Goal: Task Accomplishment & Management: Complete application form

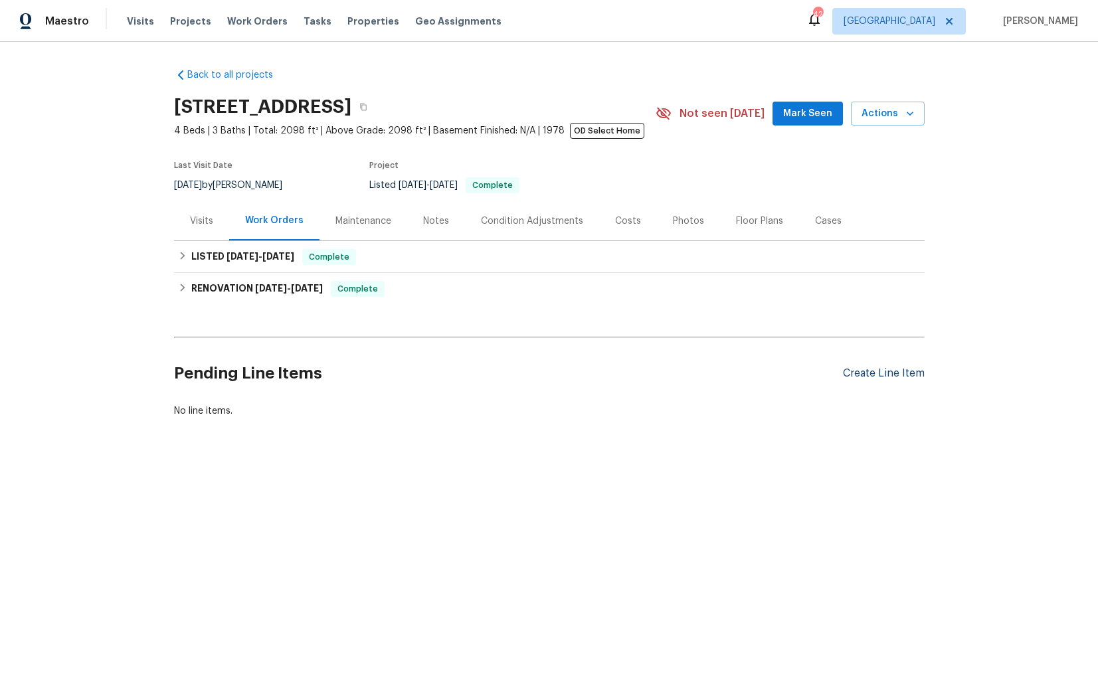
click at [866, 373] on div "Create Line Item" at bounding box center [884, 373] width 82 height 13
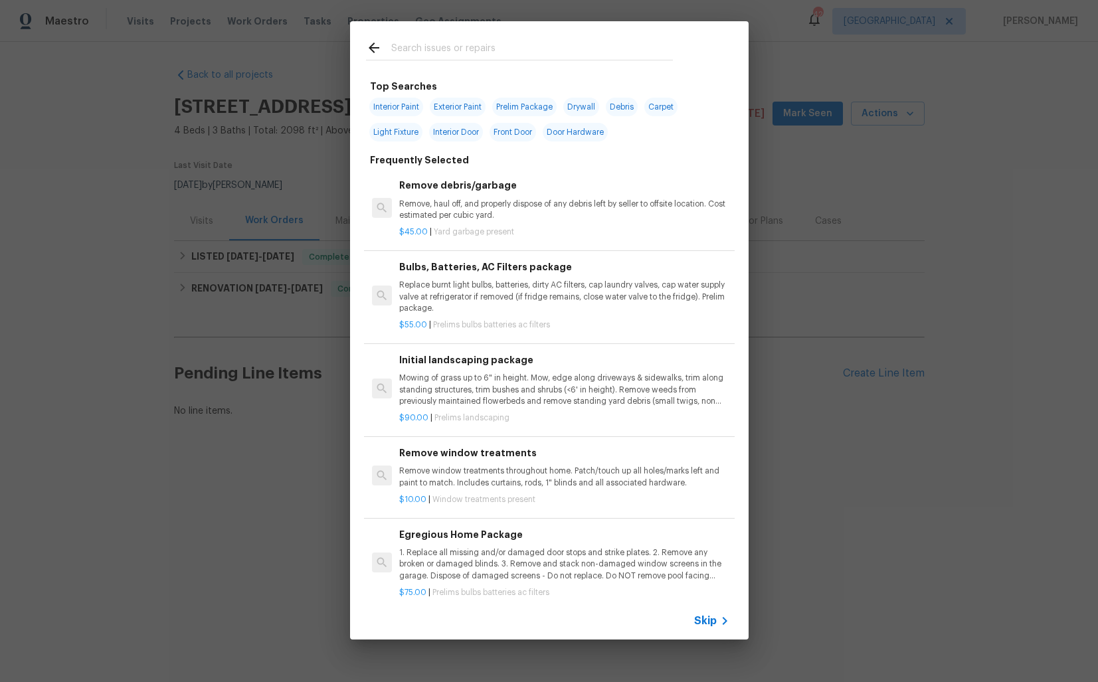
click at [467, 43] on input "text" at bounding box center [532, 50] width 282 height 20
type input "plumb9ng"
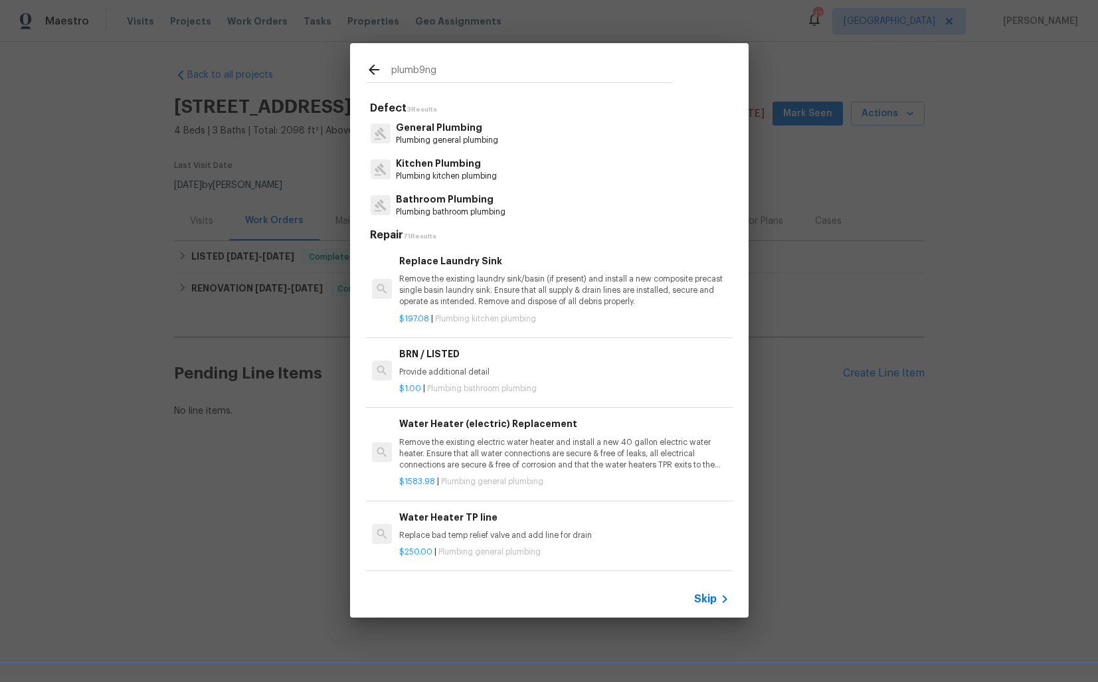
click at [450, 135] on p "Plumbing general plumbing" at bounding box center [447, 140] width 102 height 11
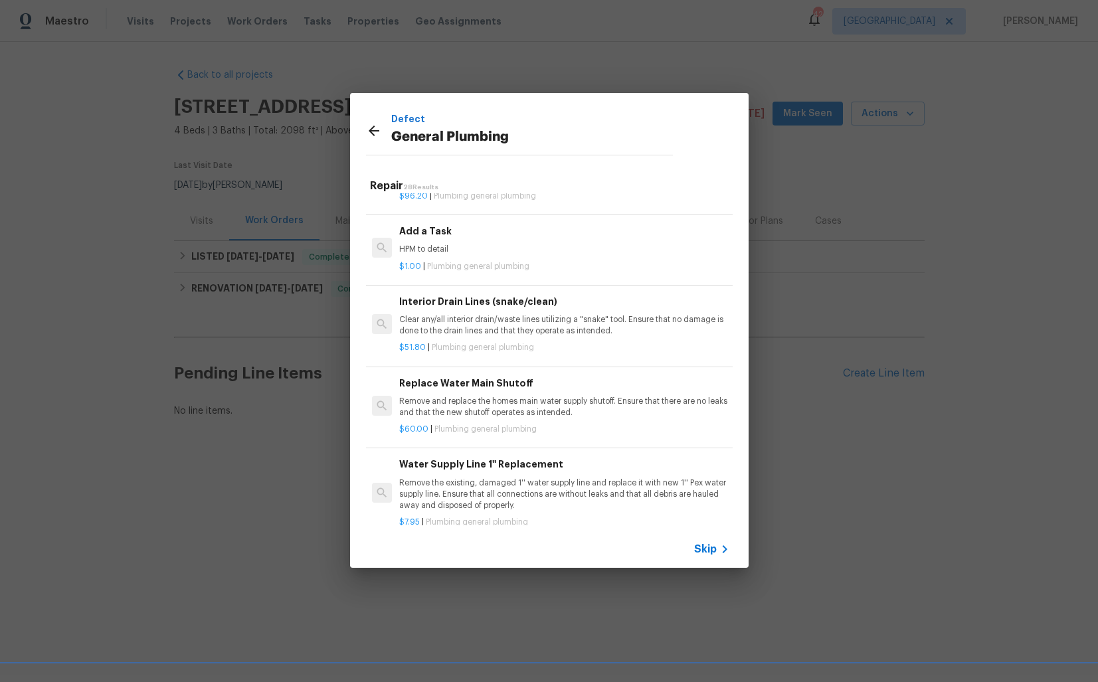
scroll to position [1482, 0]
click at [475, 263] on span "Plumbing general plumbing" at bounding box center [478, 265] width 102 height 8
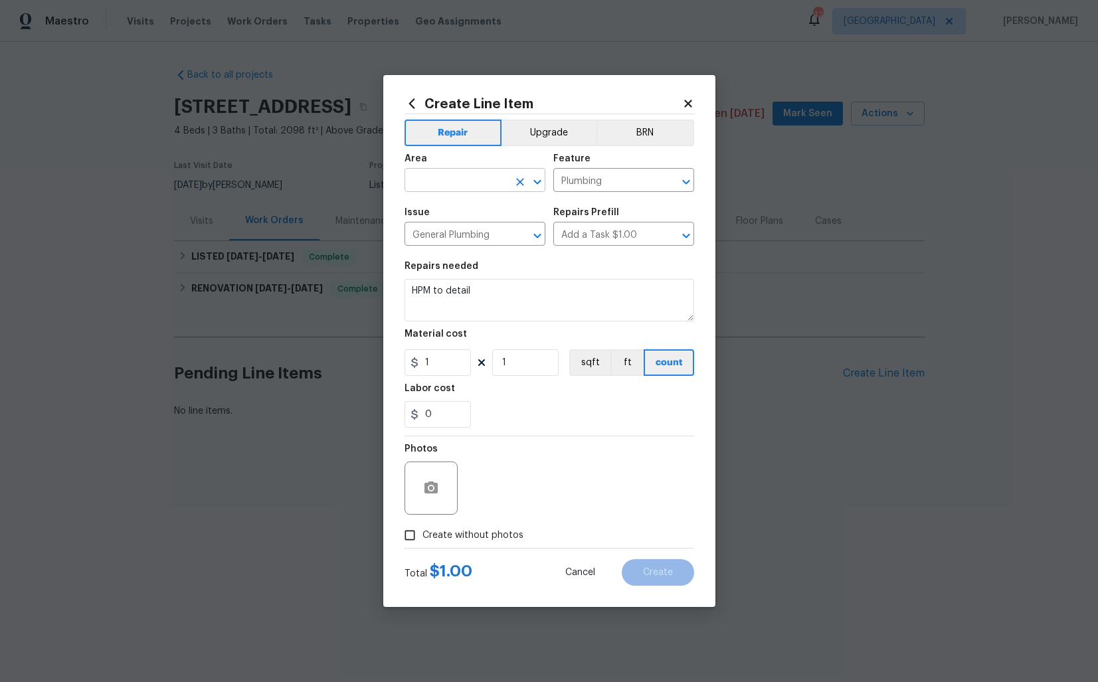
click at [448, 178] on input "text" at bounding box center [456, 181] width 104 height 21
click at [446, 238] on li "Exterior Overall" at bounding box center [474, 233] width 141 height 22
click at [531, 316] on textarea "HPM to detail" at bounding box center [549, 300] width 290 height 43
type input "Carport"
click at [531, 316] on textarea "HPM to detail" at bounding box center [549, 300] width 290 height 43
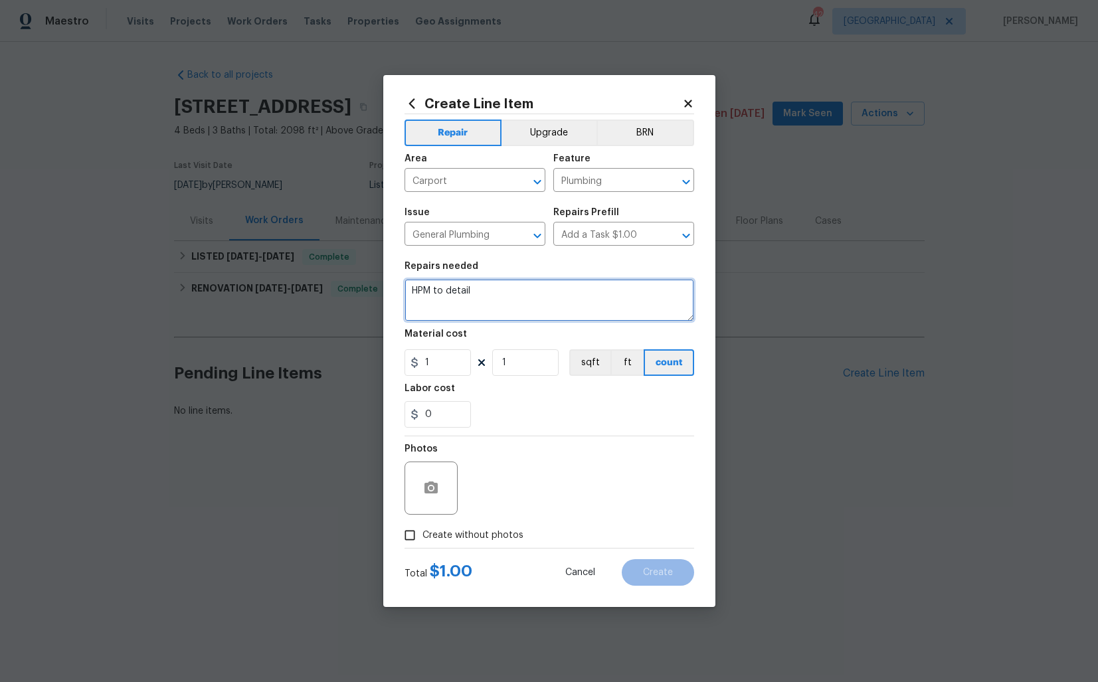
paste textarea "#lwoleak Opendoor received a high usage water bill and needs to have all plumbi…"
type textarea "#lwoleak Opendoor received a high usage water bill and needs to have all plumbi…"
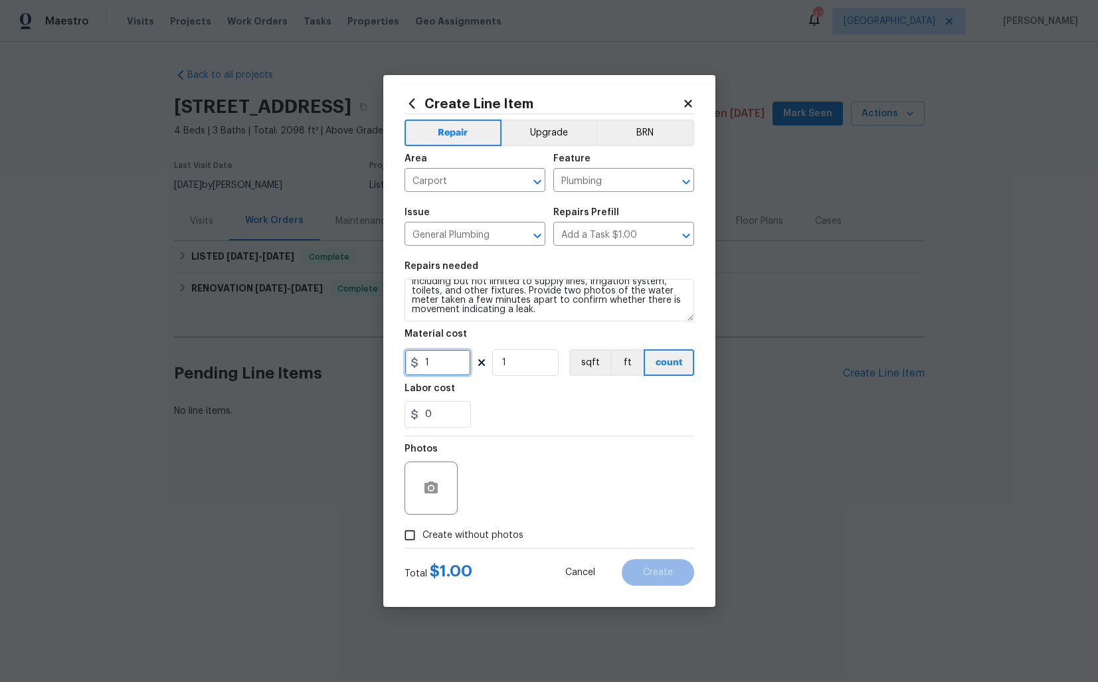
click at [451, 362] on input "1" at bounding box center [437, 362] width 66 height 27
type input "125"
click at [459, 531] on span "Create without photos" at bounding box center [472, 536] width 101 height 14
click at [422, 531] on input "Create without photos" at bounding box center [409, 535] width 25 height 25
checkbox input "true"
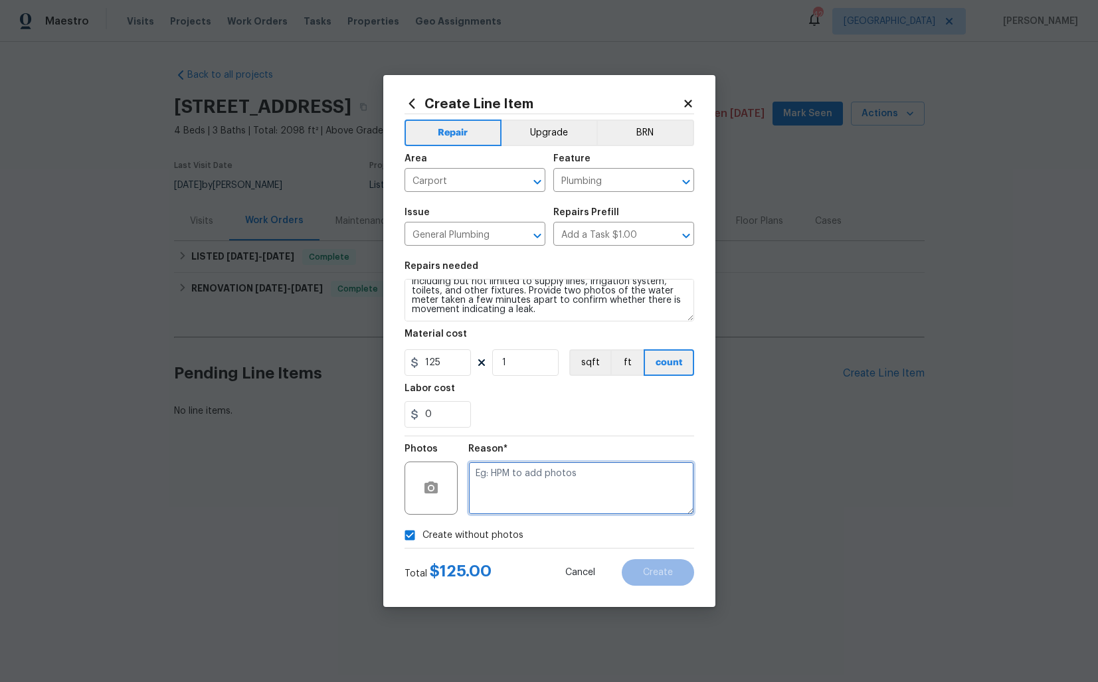
click at [606, 484] on textarea at bounding box center [581, 488] width 226 height 53
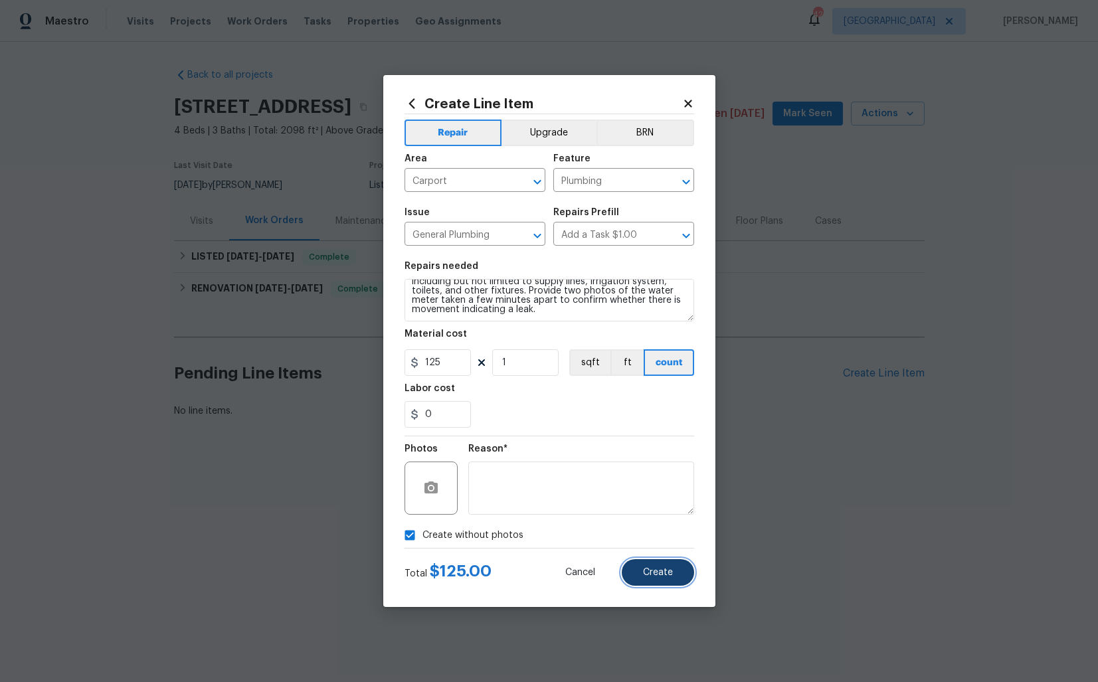
click at [643, 570] on span "Create" at bounding box center [658, 573] width 30 height 10
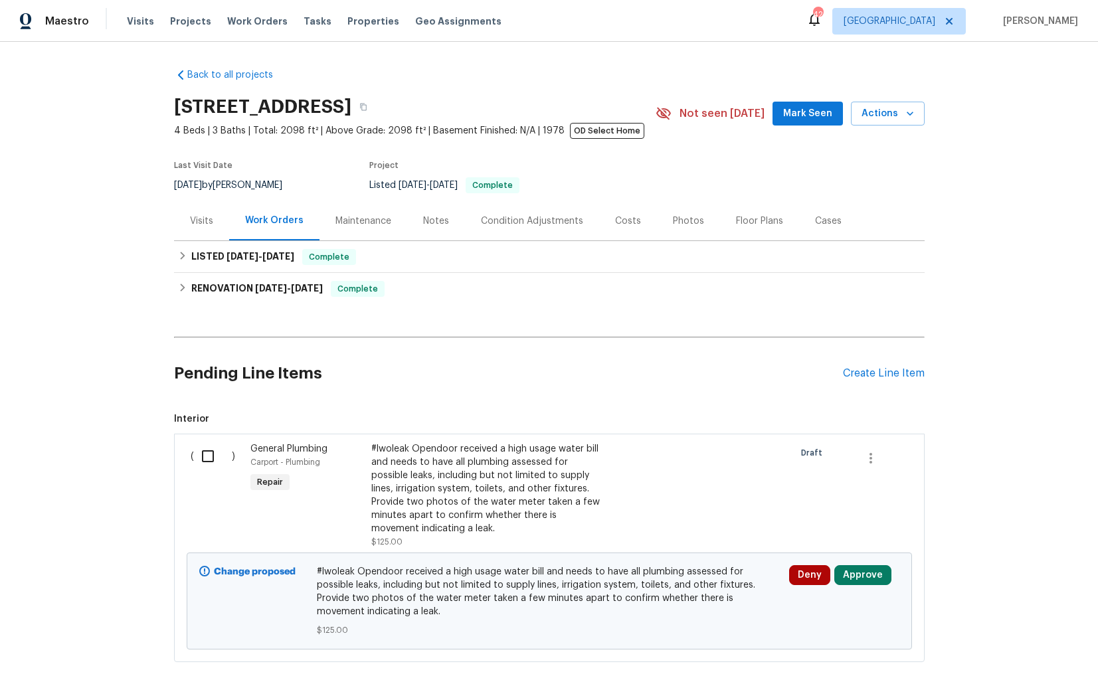
click at [201, 464] on input "checkbox" at bounding box center [213, 456] width 38 height 28
checkbox input "true"
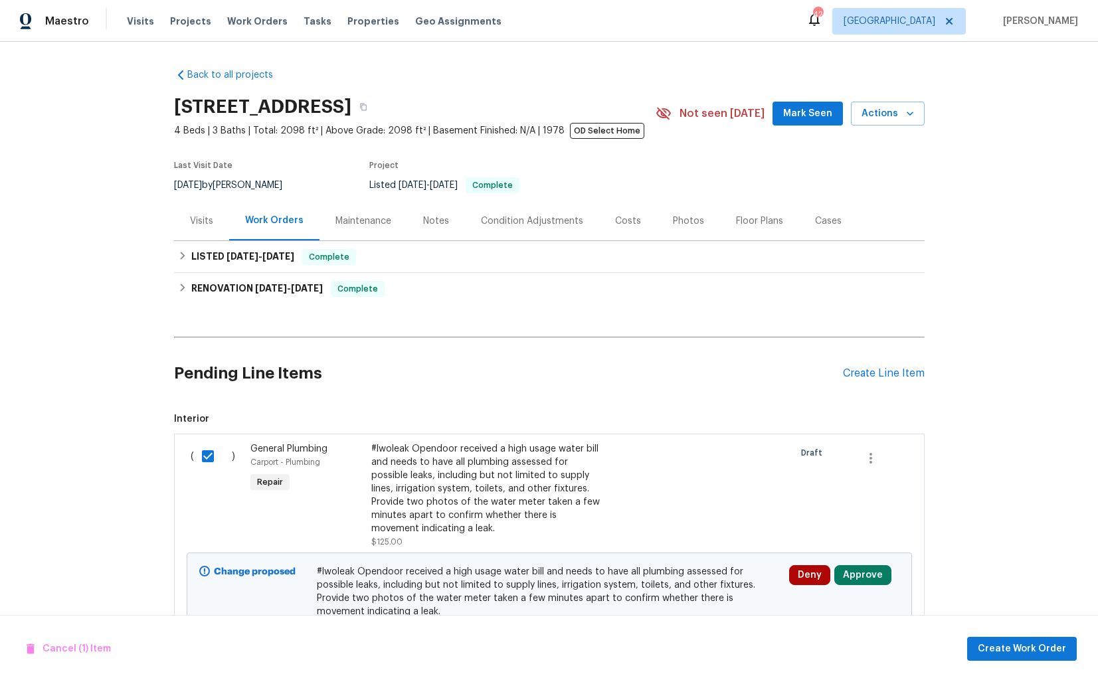
click at [1012, 661] on div "Cancel (1) Item Create Work Order" at bounding box center [549, 649] width 1098 height 68
click at [1006, 650] on span "Create Work Order" at bounding box center [1022, 649] width 88 height 17
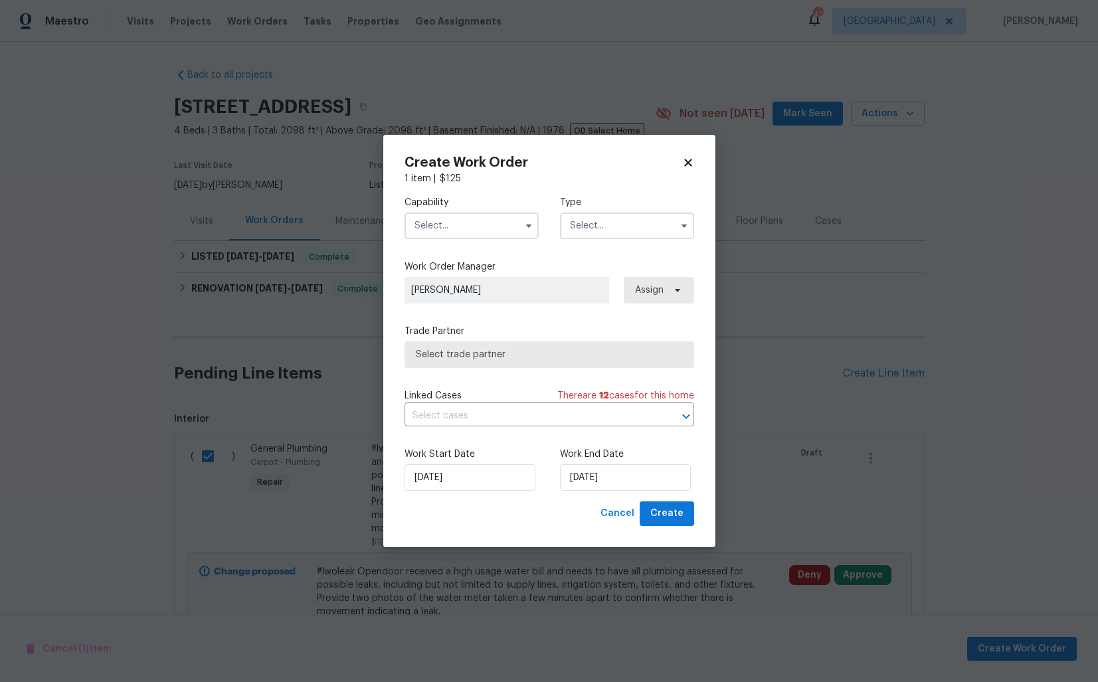
click at [479, 229] on input "text" at bounding box center [471, 226] width 134 height 27
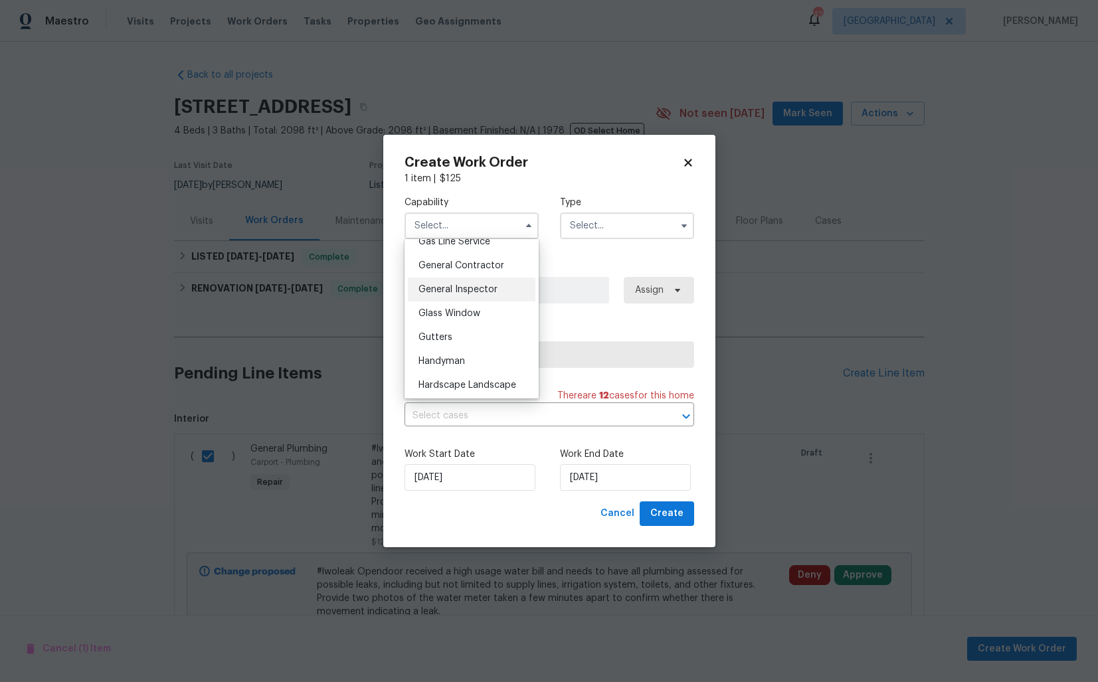
scroll to position [632, 0]
click at [456, 352] on span "Handyman" at bounding box center [441, 352] width 46 height 9
type input "Handyman"
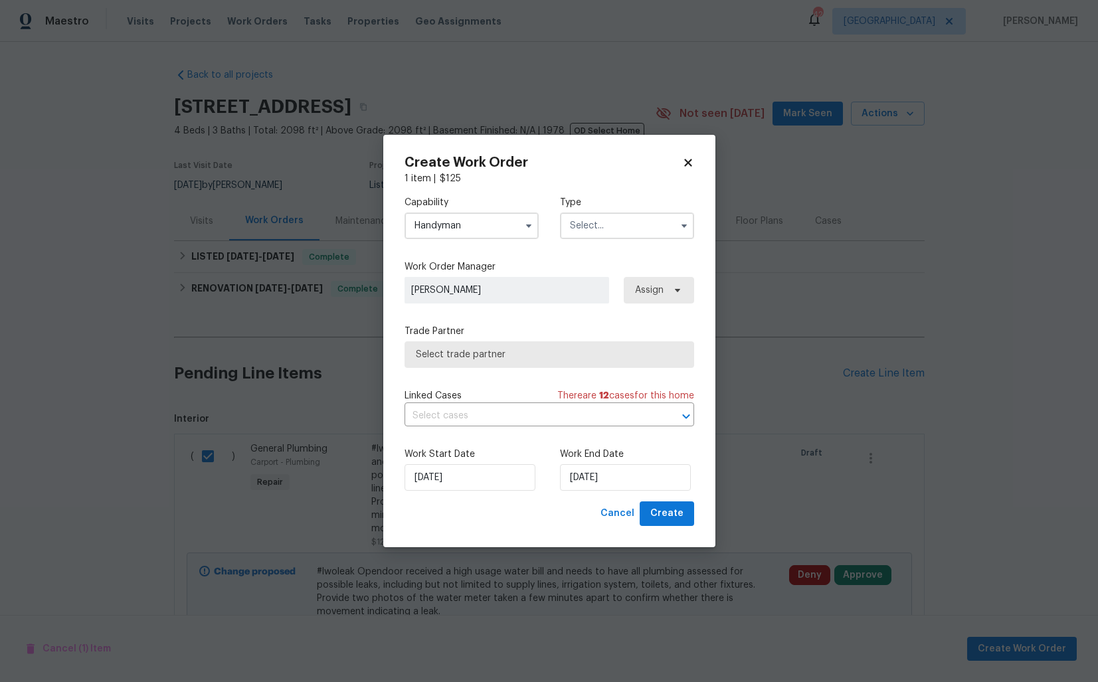
click at [644, 230] on input "text" at bounding box center [627, 226] width 134 height 27
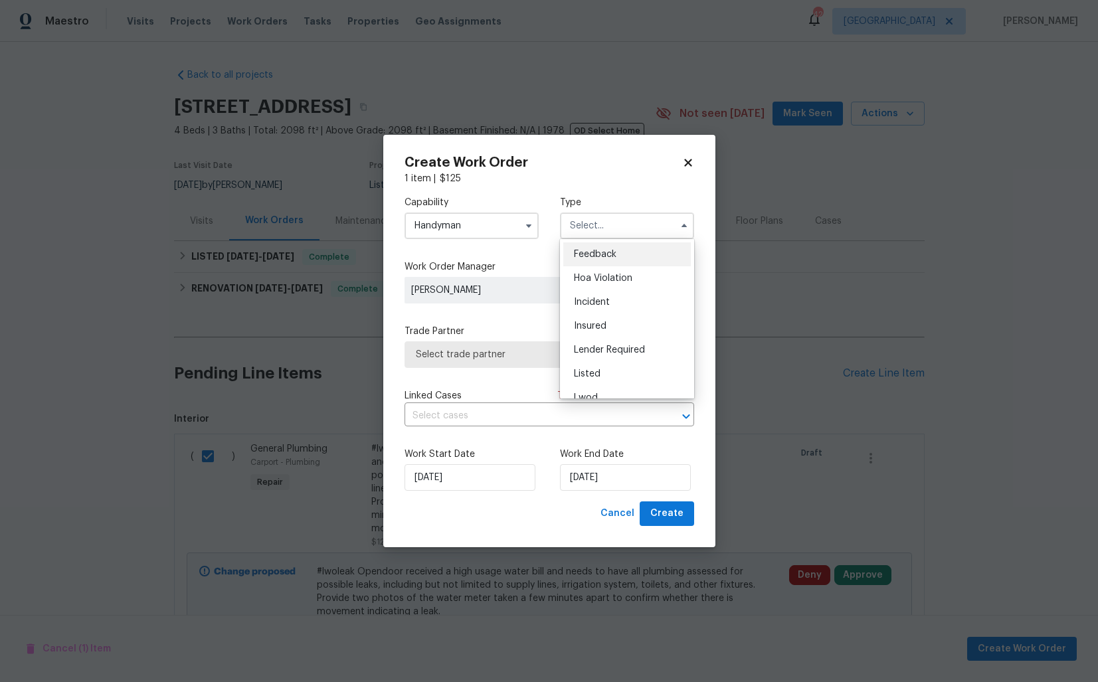
click at [618, 255] on div "Feedback" at bounding box center [627, 254] width 128 height 24
type input "Feedback"
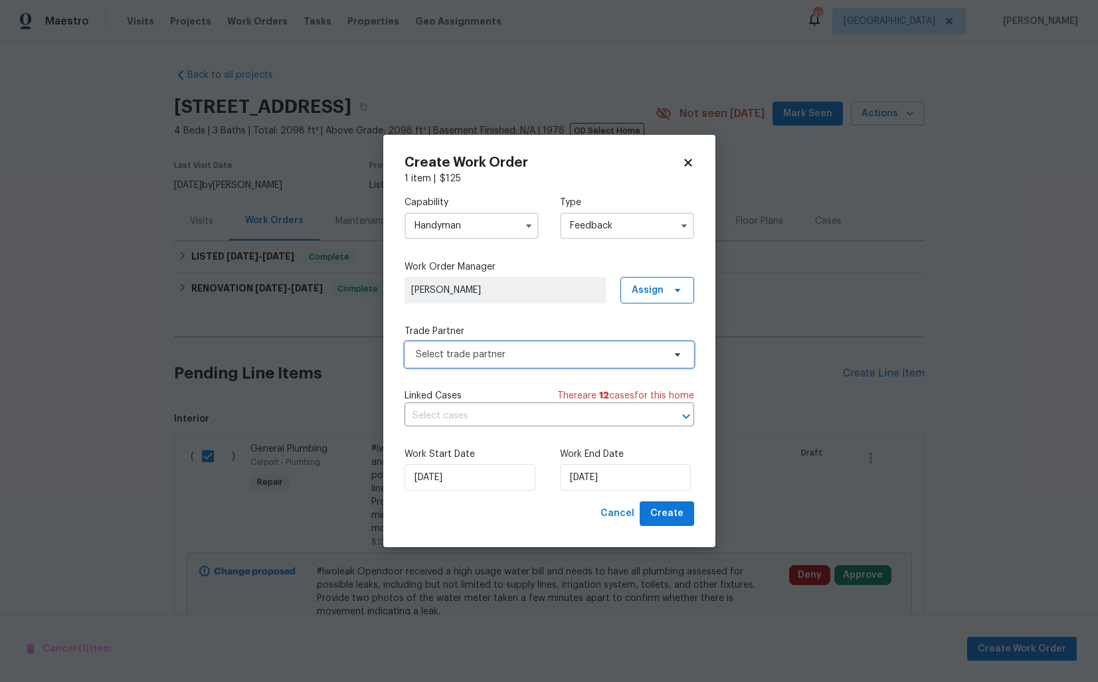
click at [489, 351] on span "Select trade partner" at bounding box center [540, 354] width 248 height 13
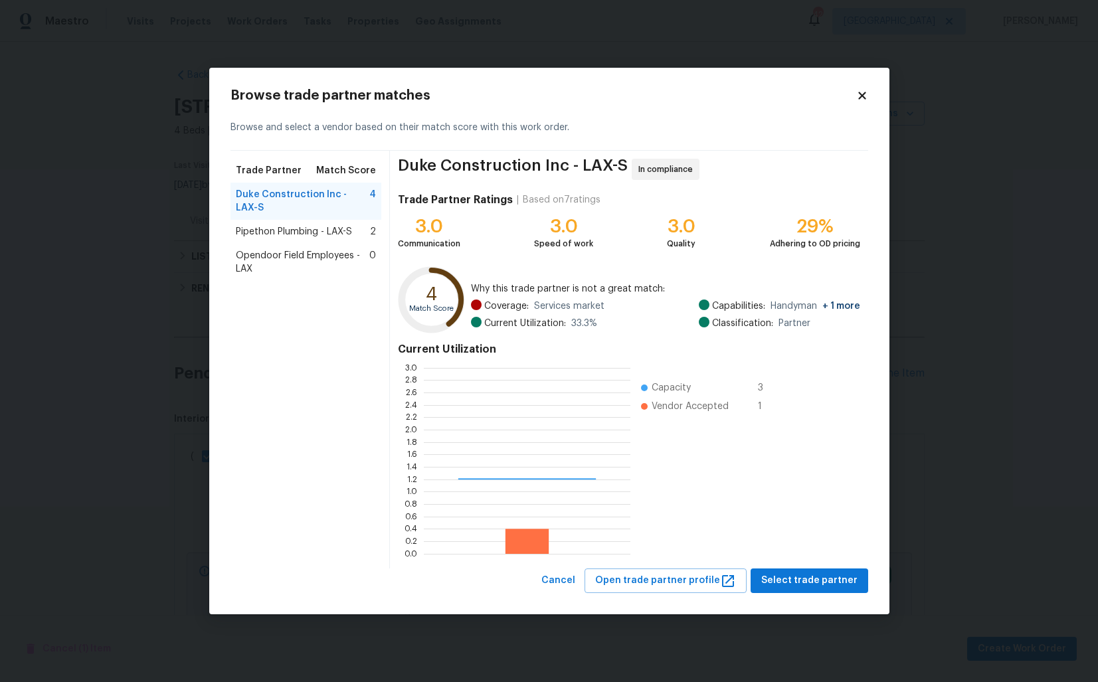
scroll to position [186, 207]
click at [268, 225] on span "Pipethon Plumbing - LAX-S" at bounding box center [294, 231] width 116 height 13
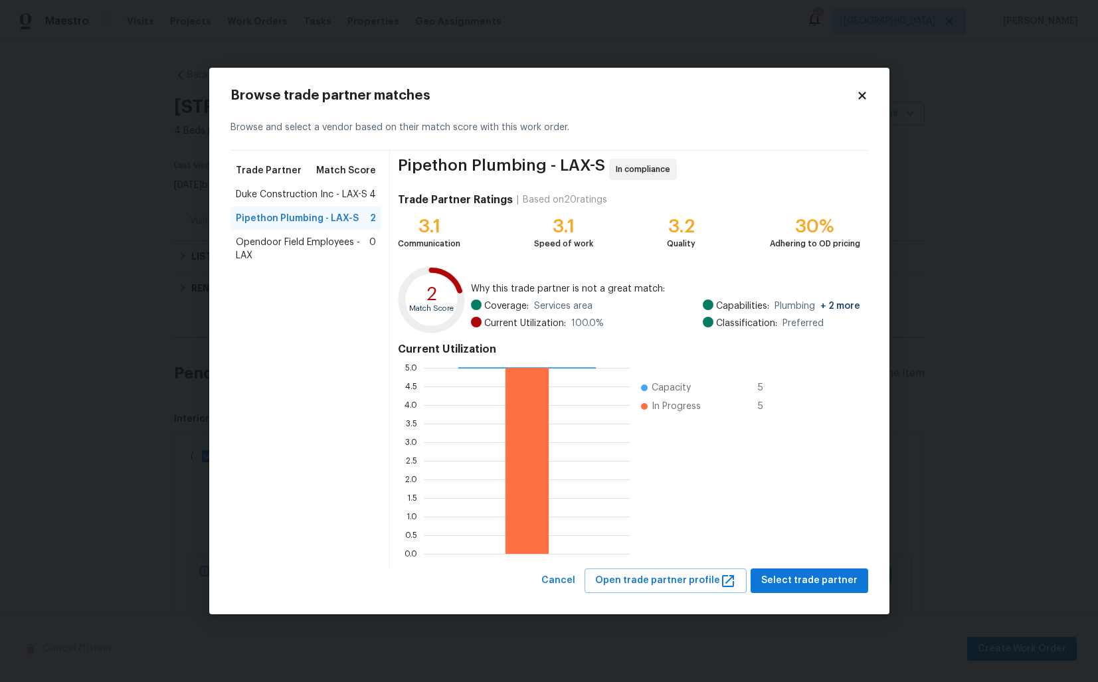
click at [265, 192] on span "Duke Construction Inc - LAX-S" at bounding box center [302, 194] width 132 height 13
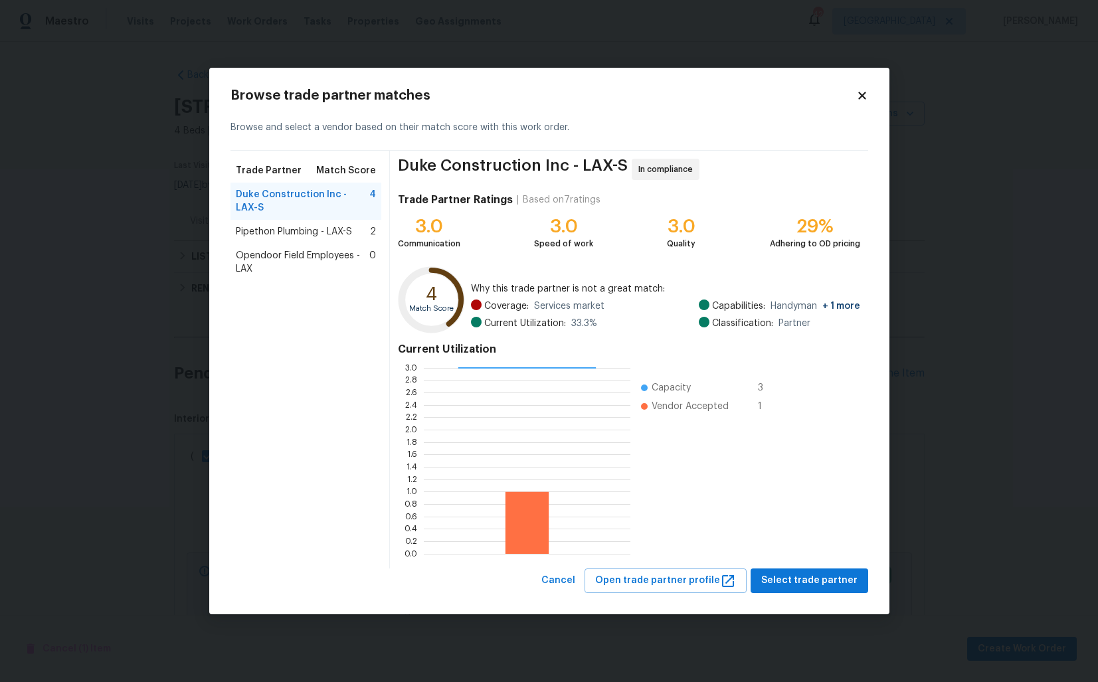
click at [271, 249] on span "Opendoor Field Employees - LAX" at bounding box center [303, 262] width 134 height 27
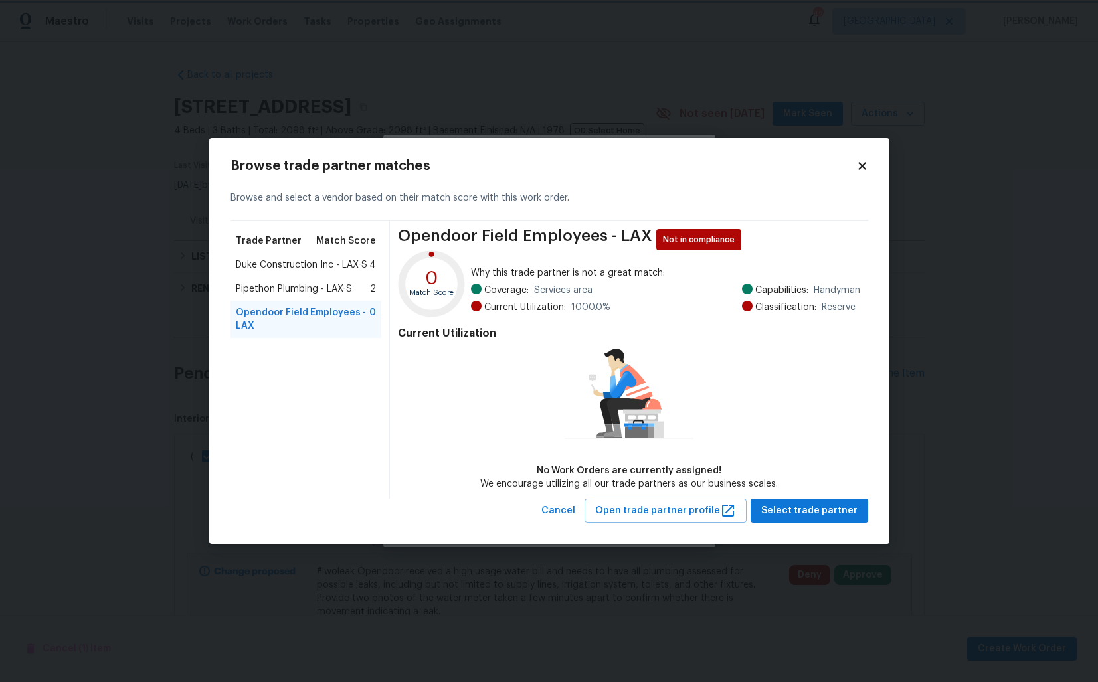
click at [129, 240] on body "Maestro Visits Projects Work Orders Tasks Properties Geo Assignments 42 Dallas …" at bounding box center [549, 341] width 1098 height 682
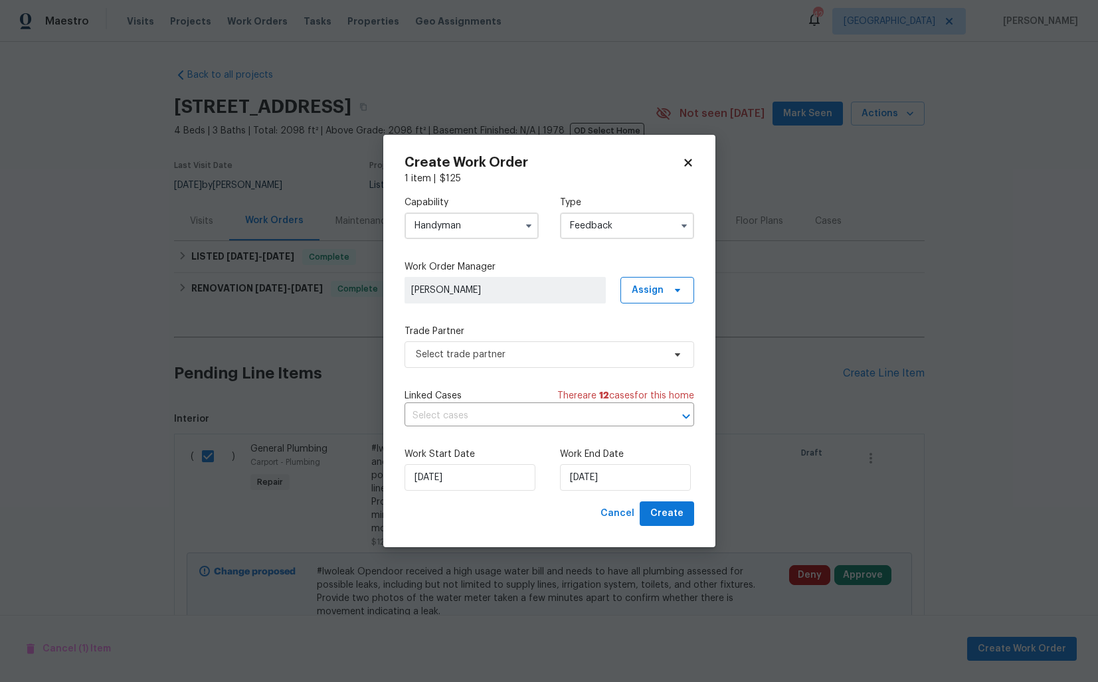
click at [482, 235] on input "Handyman" at bounding box center [471, 226] width 134 height 27
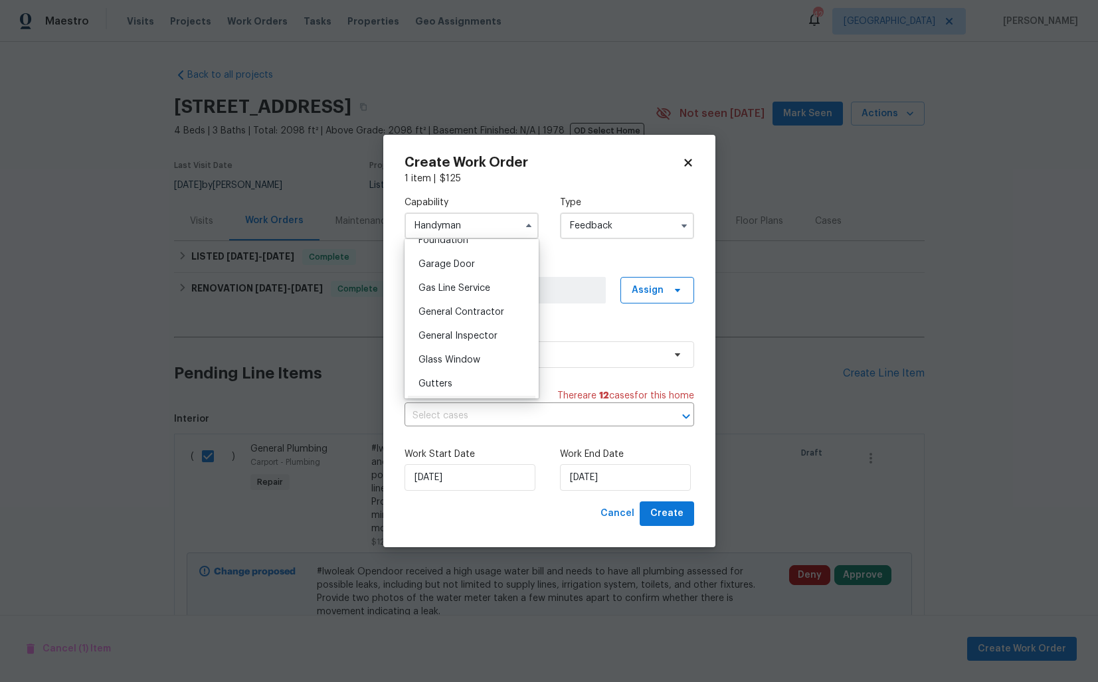
scroll to position [577, 0]
click at [461, 314] on span "General Contractor" at bounding box center [461, 312] width 86 height 9
type input "General Contractor"
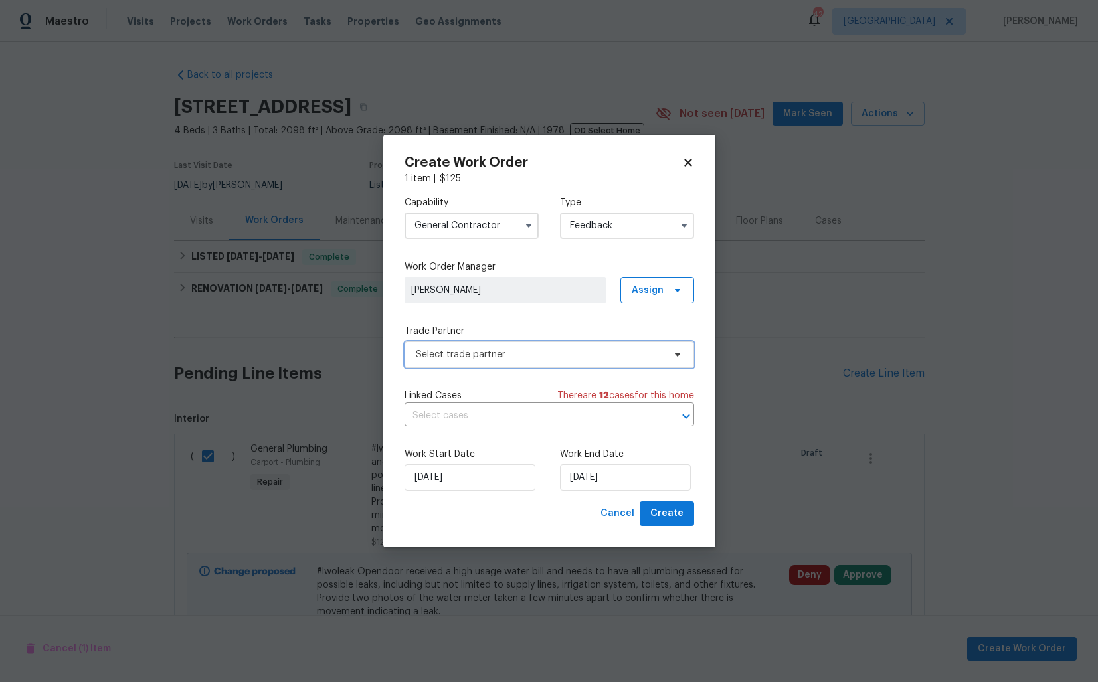
click at [497, 362] on span "Select trade partner" at bounding box center [549, 354] width 290 height 27
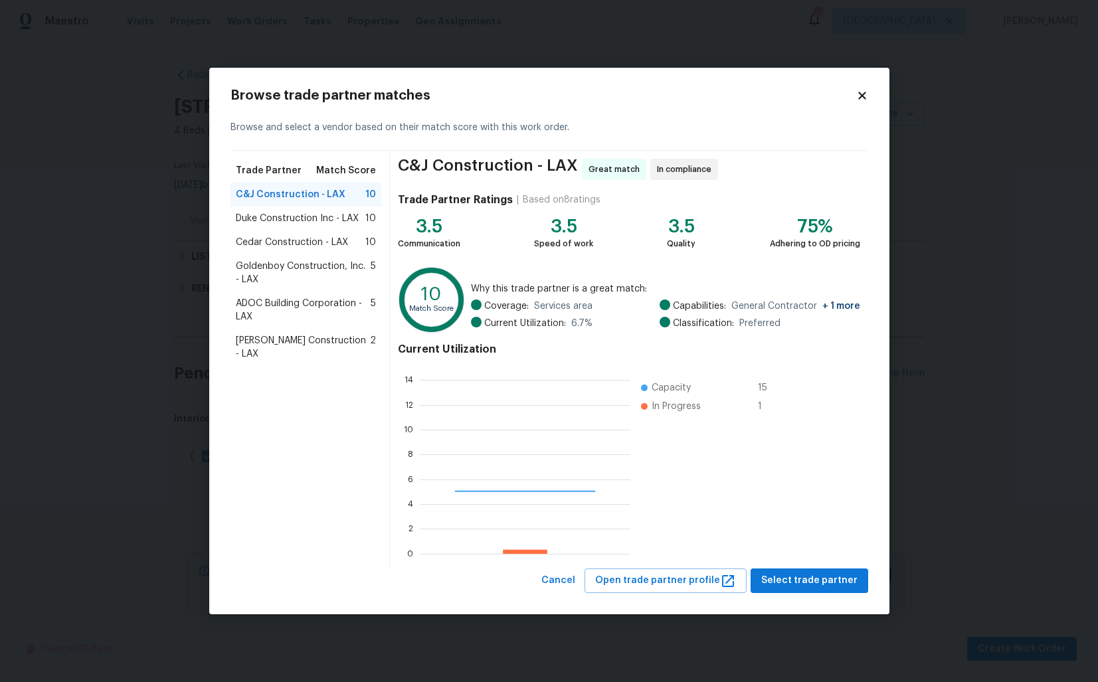
scroll to position [186, 211]
click at [806, 582] on span "Select trade partner" at bounding box center [809, 581] width 96 height 17
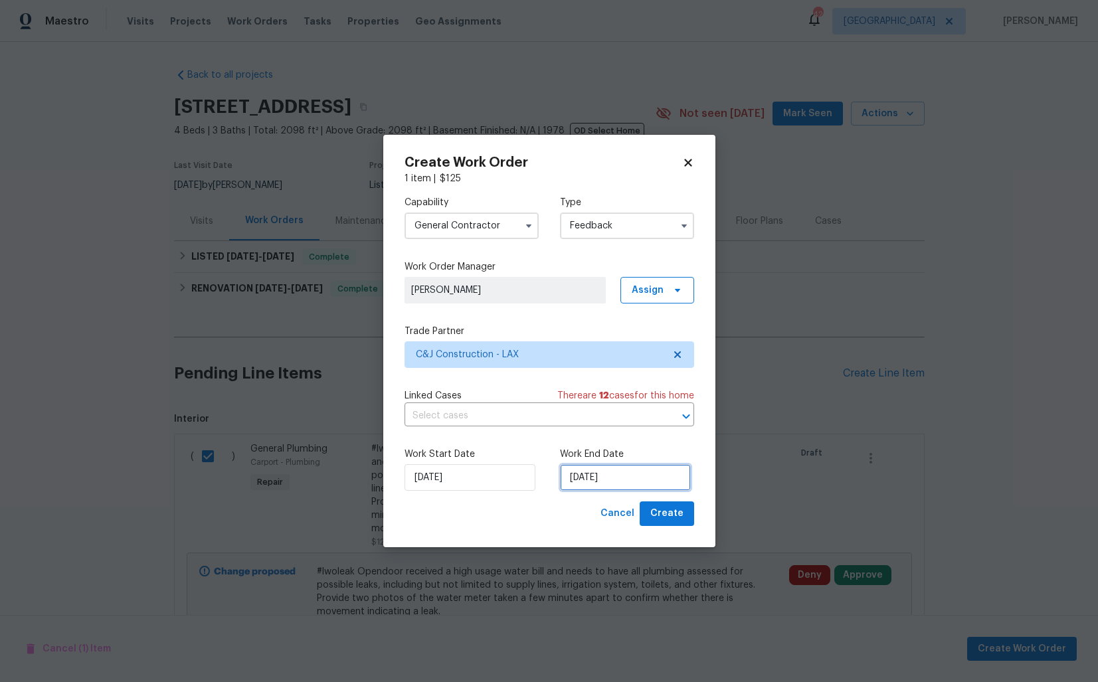
click at [577, 480] on input "17/09/2025" at bounding box center [625, 477] width 131 height 27
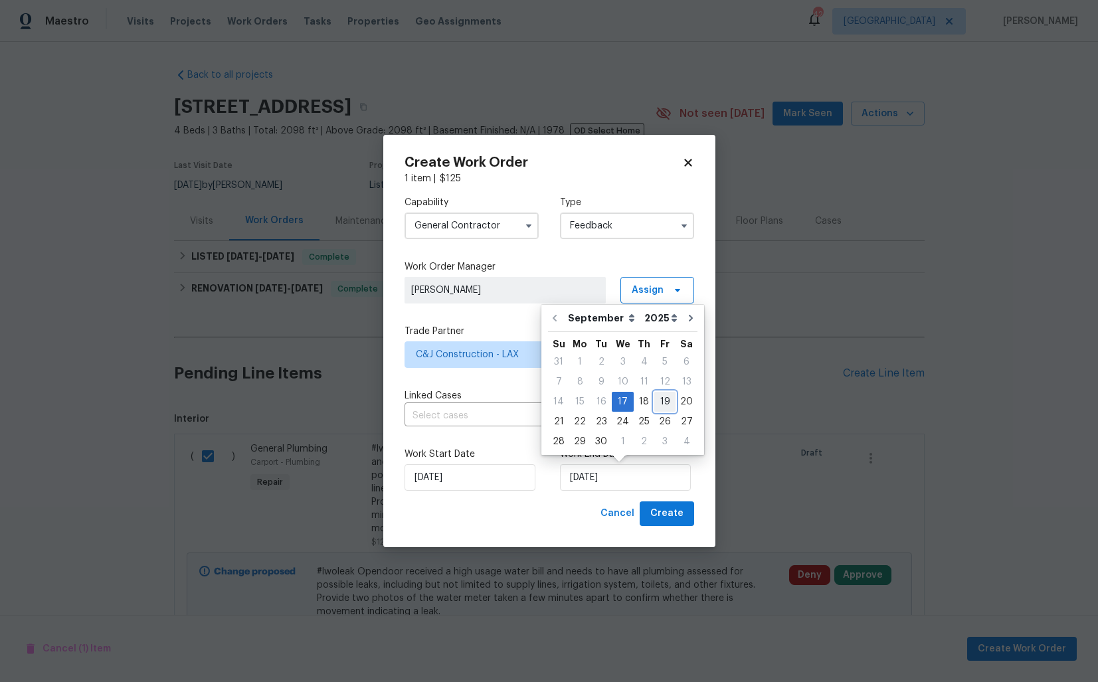
click at [664, 406] on div "19" at bounding box center [664, 402] width 21 height 19
type input "19/09/2025"
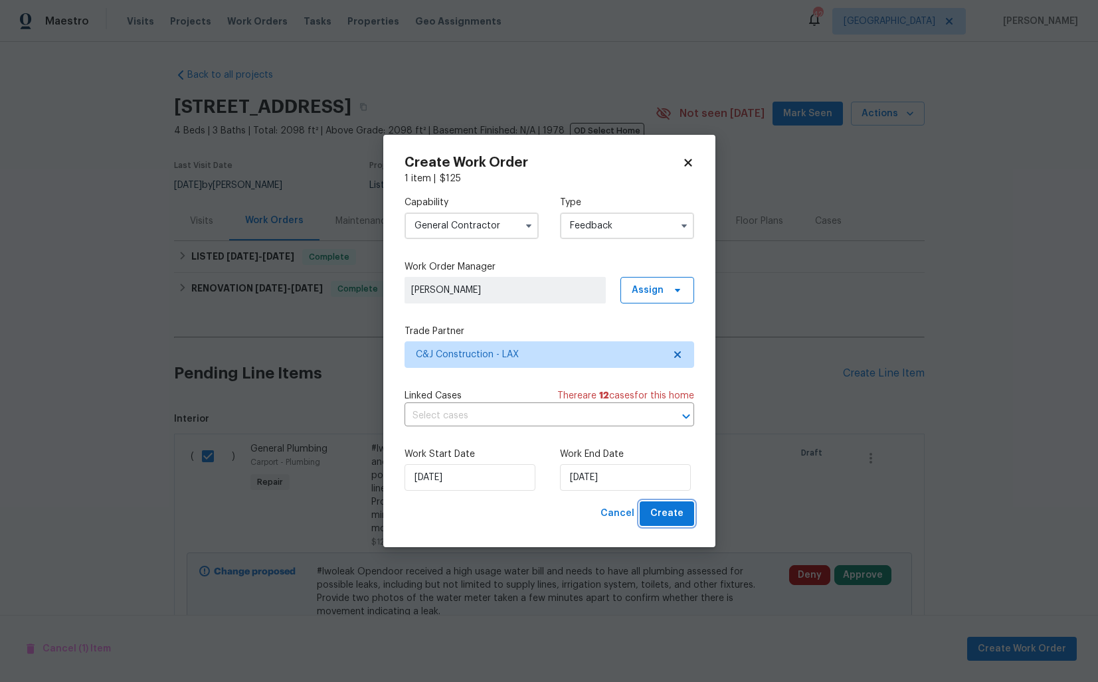
click at [664, 521] on span "Create" at bounding box center [666, 513] width 33 height 17
checkbox input "false"
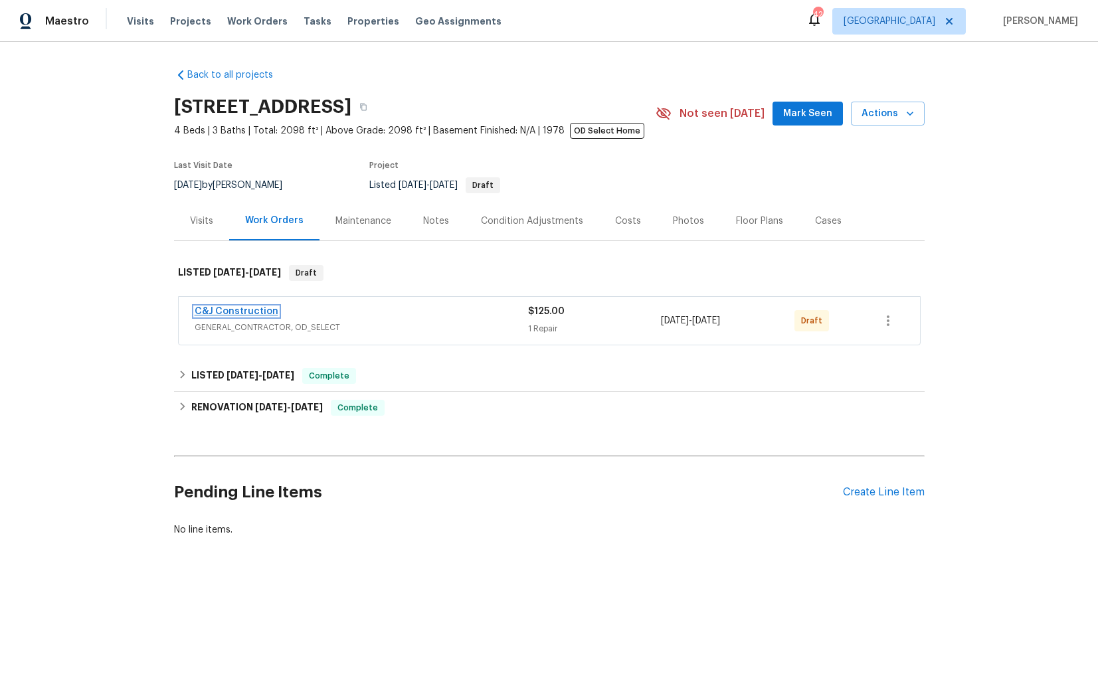
click at [244, 311] on link "C&J Construction" at bounding box center [237, 311] width 84 height 9
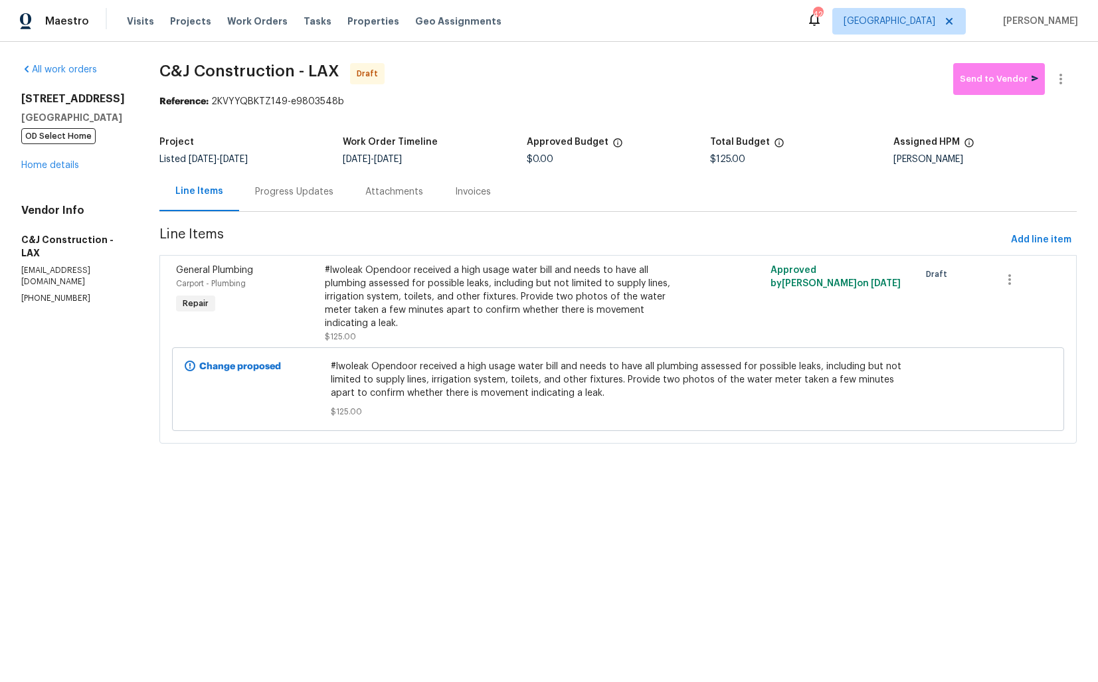
click at [305, 195] on div "Progress Updates" at bounding box center [294, 191] width 78 height 13
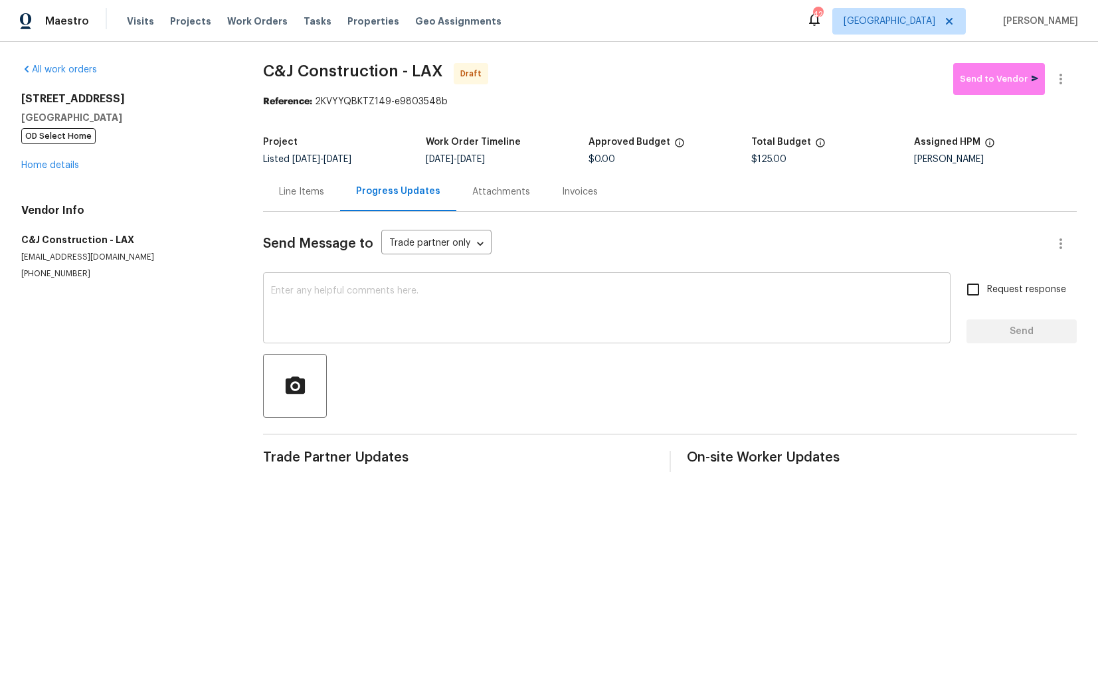
click at [337, 298] on textarea at bounding box center [606, 309] width 671 height 46
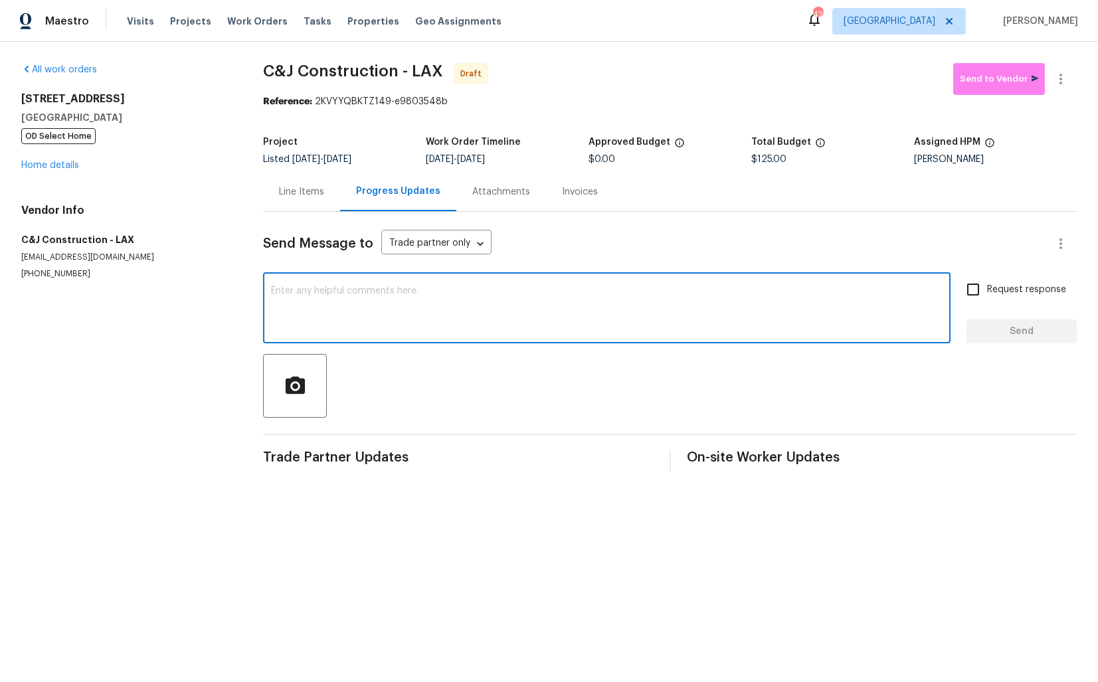
click at [504, 294] on textarea at bounding box center [606, 309] width 671 height 46
paste textarea "Hi this is Arvind with Opendoor. I’m confirming you received the WO for the pro…"
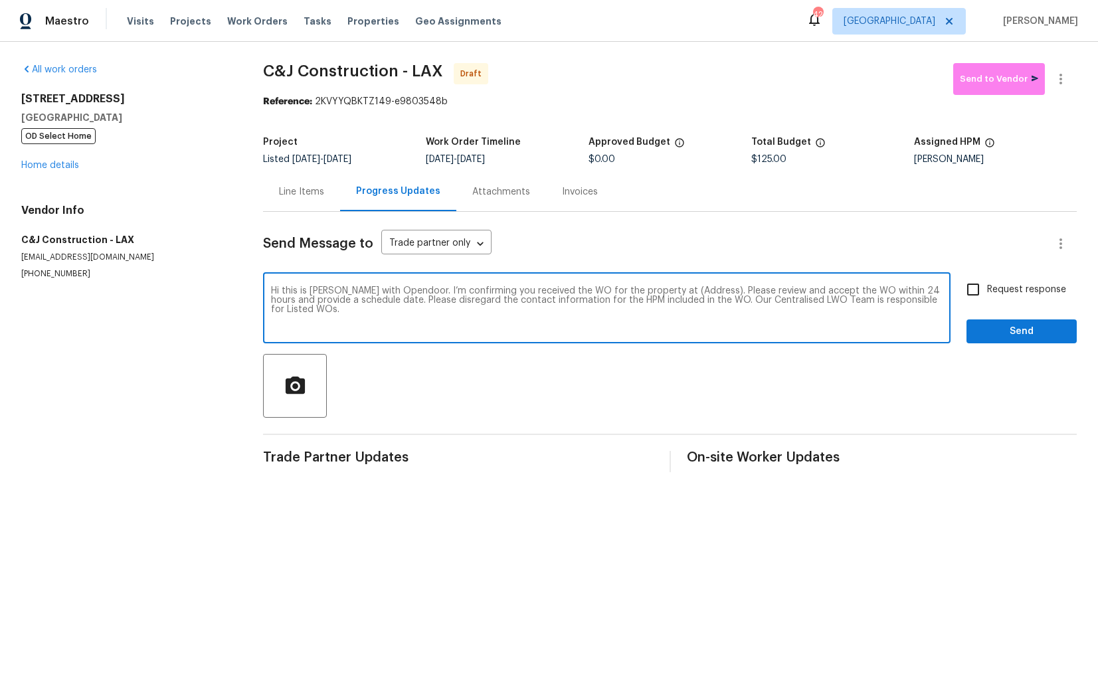
drag, startPoint x: 693, startPoint y: 296, endPoint x: 652, endPoint y: 291, distance: 42.1
click at [652, 291] on textarea "Hi this is Arvind with Opendoor. I’m confirming you received the WO for the pro…" at bounding box center [606, 309] width 671 height 46
paste textarea "[STREET_ADDRESS]"
type textarea "Hi this is Arvind with Opendoor. I’m confirming you received the WO for the pro…"
click at [983, 276] on input "Request response" at bounding box center [973, 290] width 28 height 28
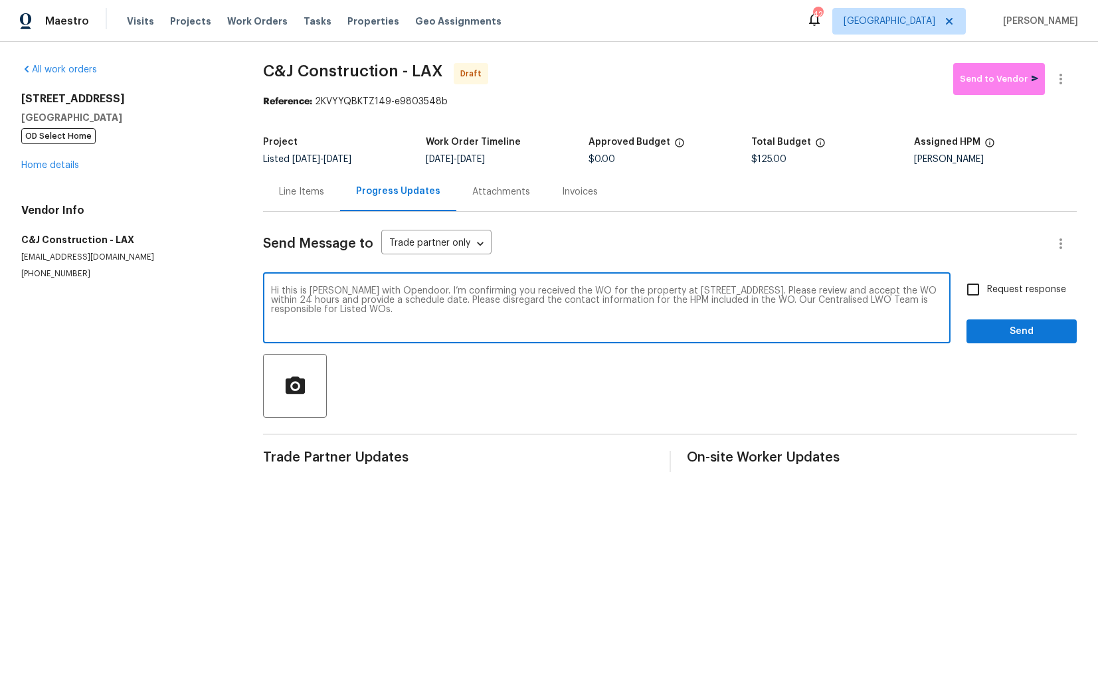
checkbox input "true"
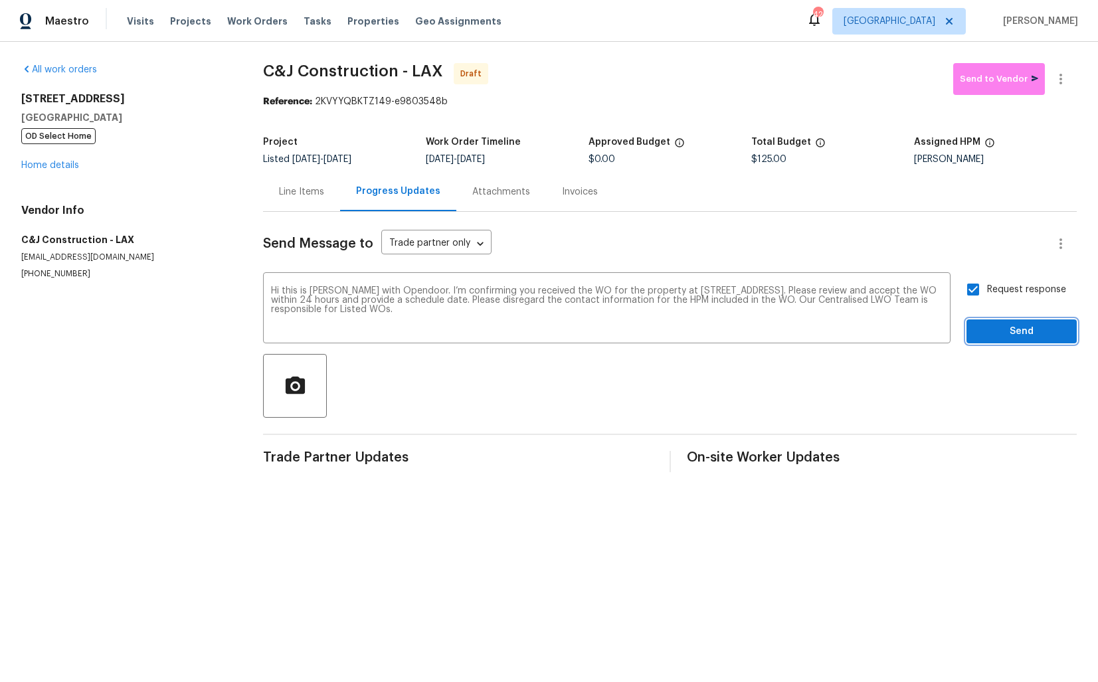
click at [1008, 335] on span "Send" at bounding box center [1021, 331] width 89 height 17
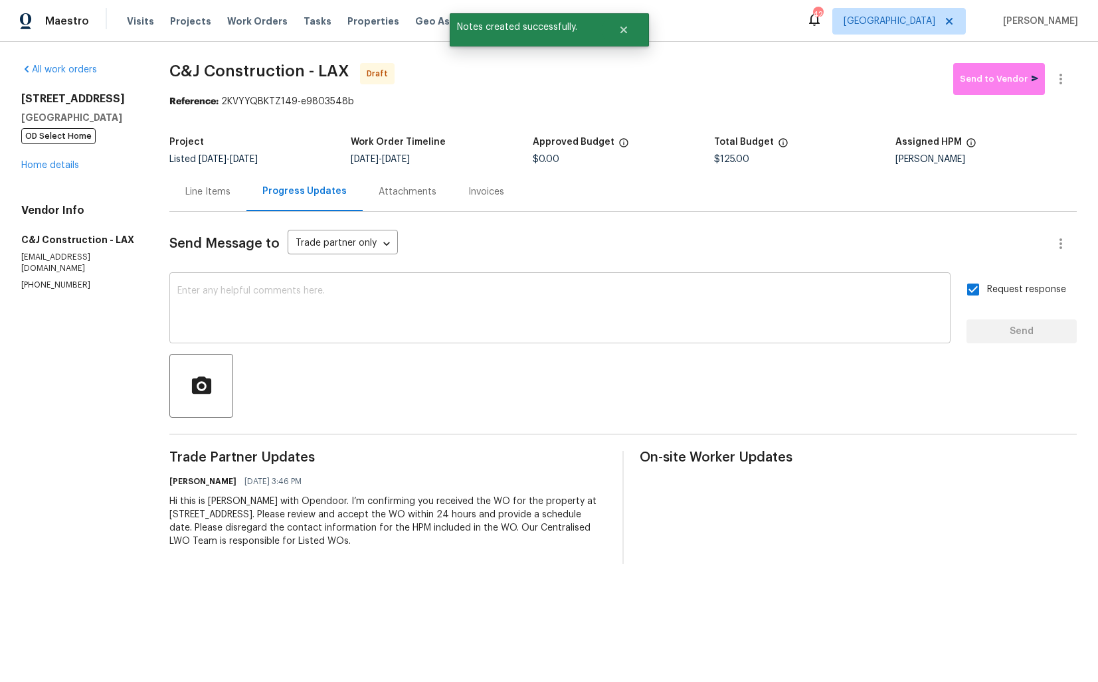
click at [565, 292] on textarea at bounding box center [559, 309] width 765 height 46
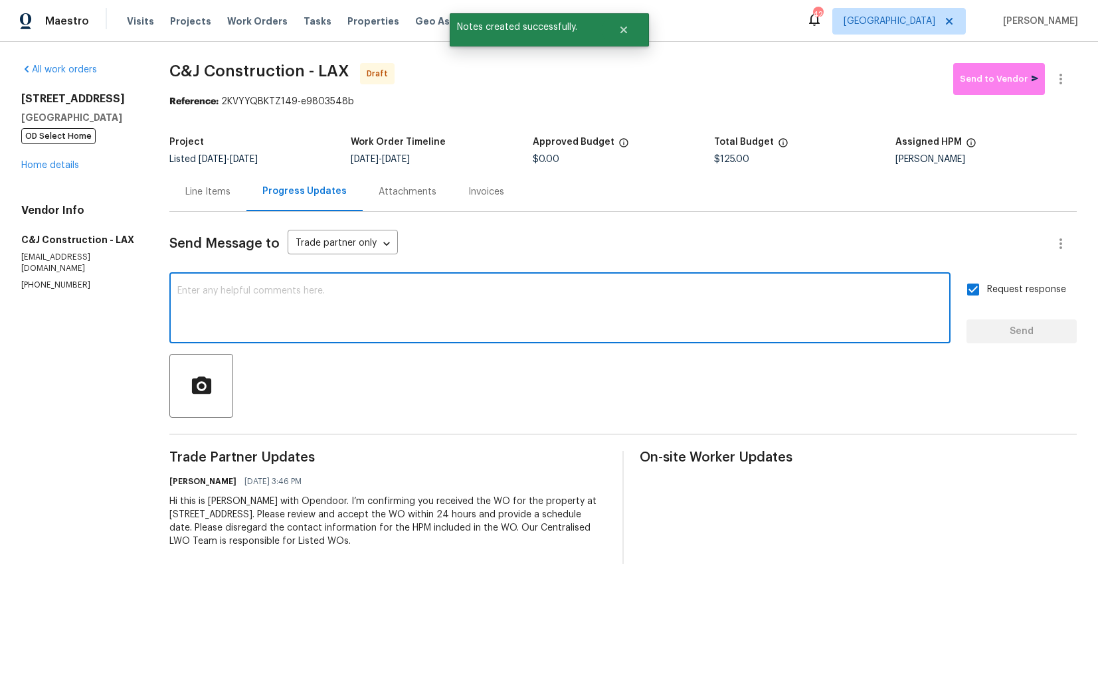
paste textarea "Attention All Work Orders must include before-photos (both close-up and wide-an…"
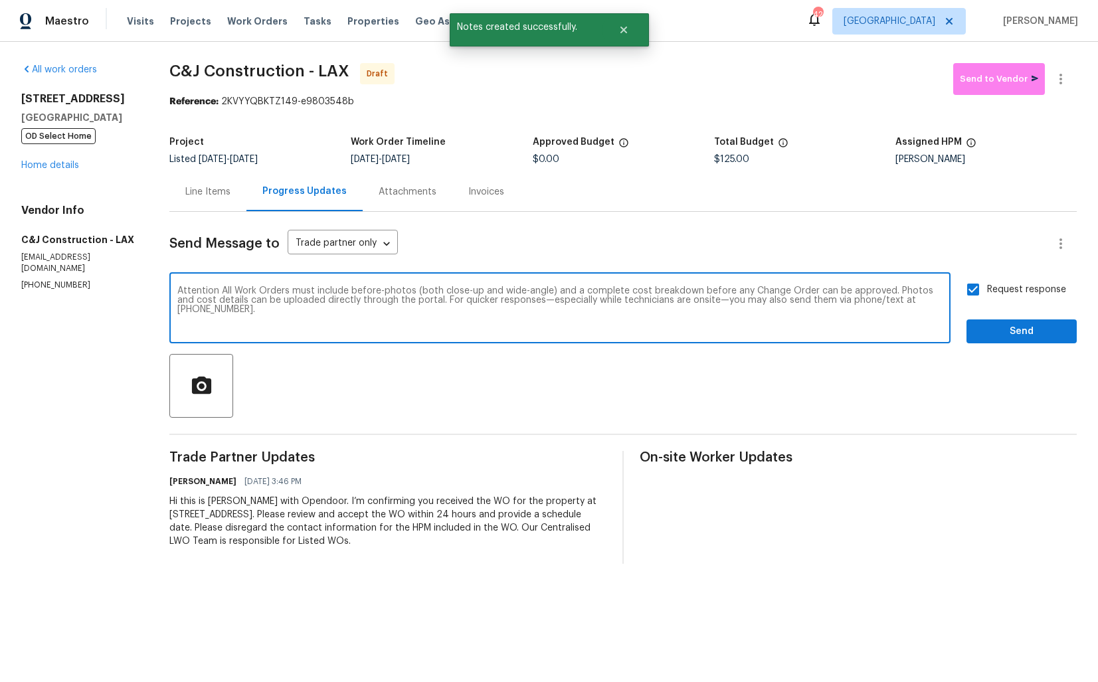
type textarea "Attention All Work Orders must include before-photos (both close-up and wide-an…"
click at [1032, 331] on span "Send" at bounding box center [1021, 331] width 89 height 17
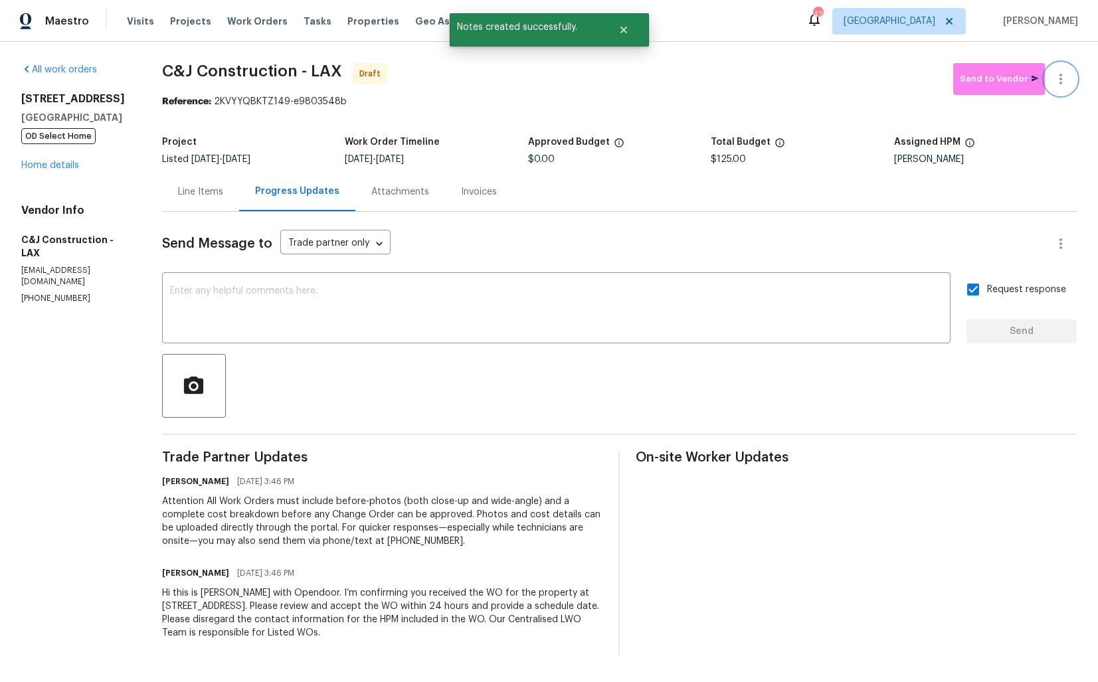
click at [1067, 80] on icon "button" at bounding box center [1061, 79] width 16 height 16
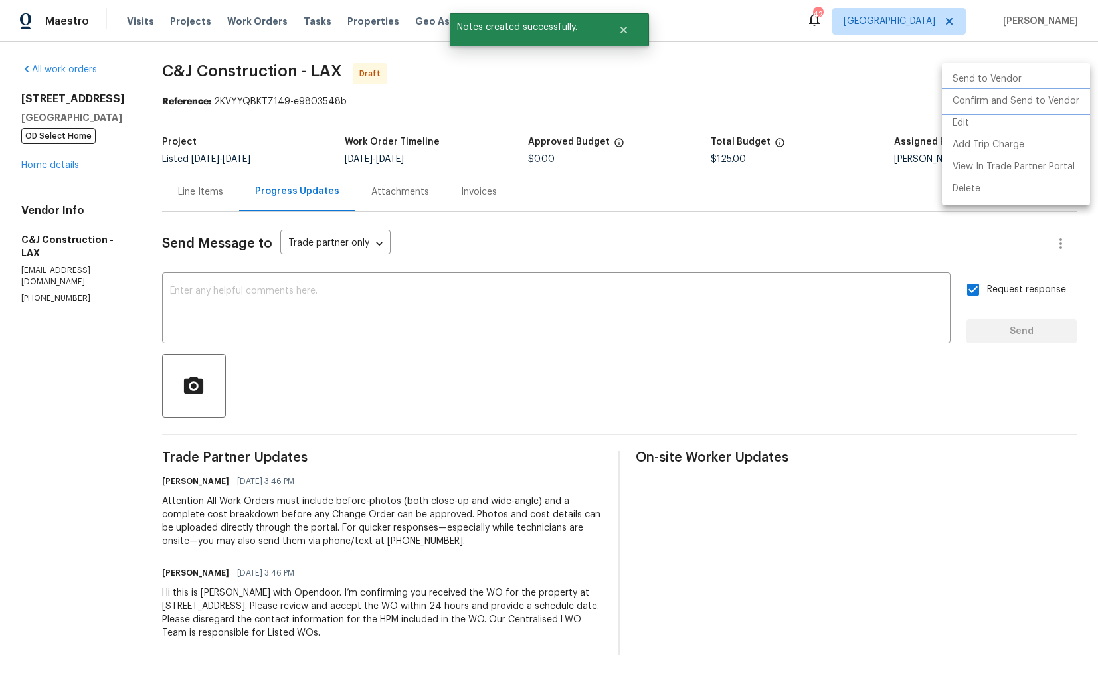
click at [1008, 100] on li "Confirm and Send to Vendor" at bounding box center [1016, 101] width 148 height 22
click at [464, 102] on div at bounding box center [549, 341] width 1098 height 682
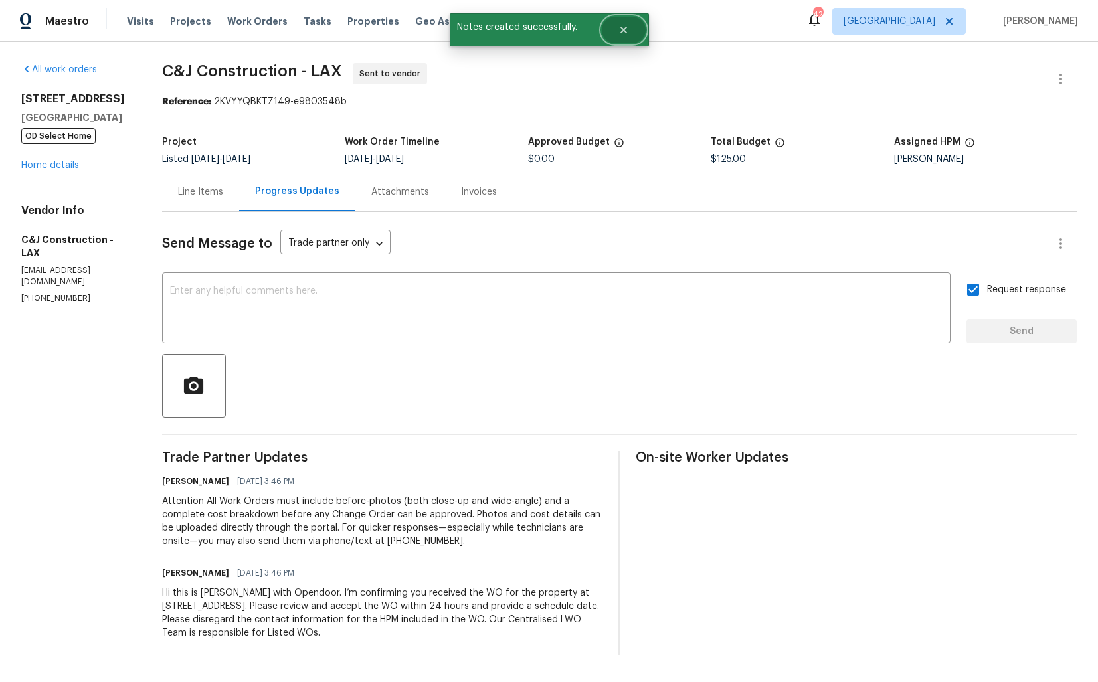
click at [634, 27] on button "Close" at bounding box center [624, 30] width 44 height 27
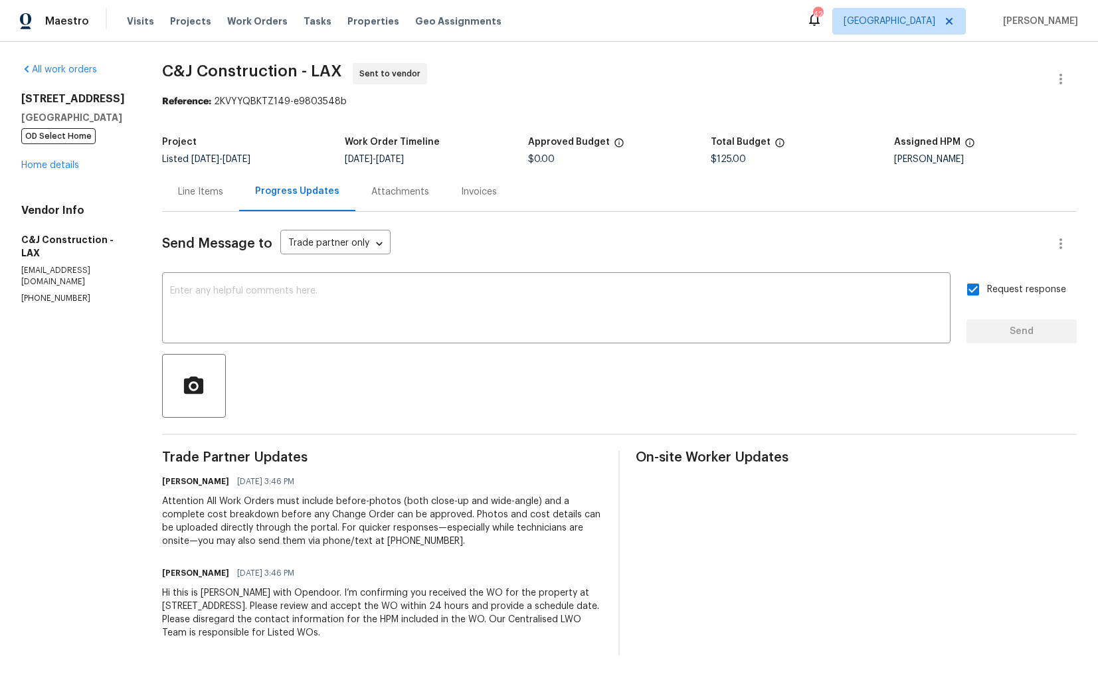
click at [213, 73] on span "C&J Construction - LAX" at bounding box center [252, 71] width 180 height 16
copy span "C&J Construction - LAX"
click at [505, 86] on span "C&J Construction - LAX Sent to vendor" at bounding box center [603, 79] width 883 height 32
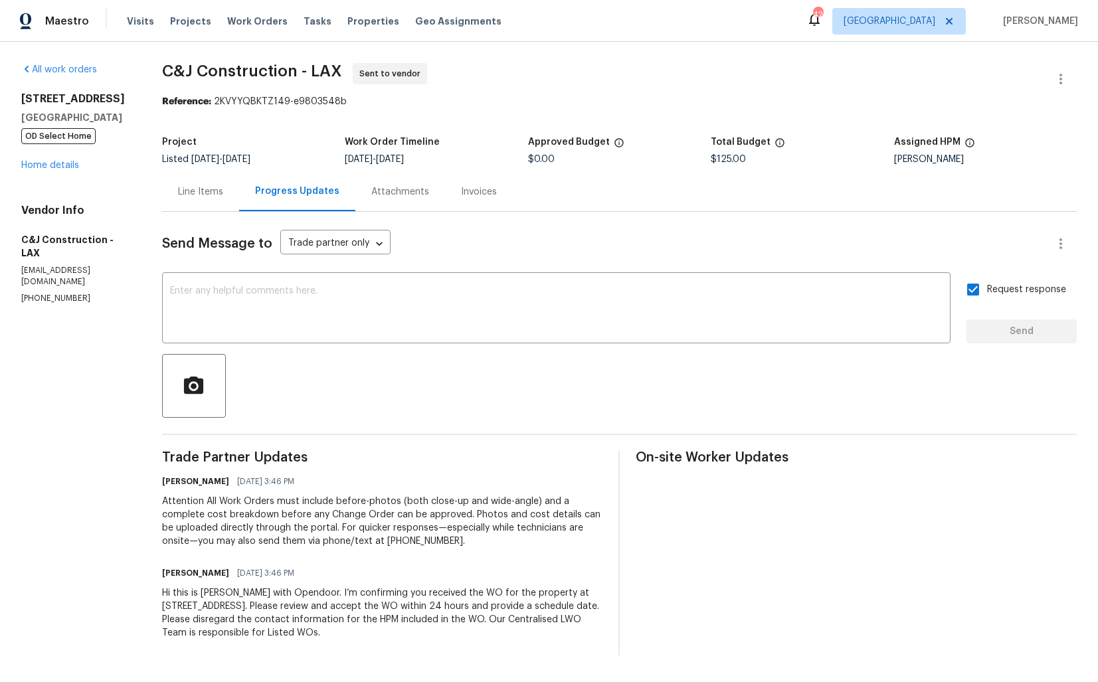
click at [254, 75] on span "C&J Construction - LAX" at bounding box center [252, 71] width 180 height 16
copy span "C&J Construction - LAX"
click at [298, 88] on span "C&J Construction - LAX Sent to vendor" at bounding box center [603, 79] width 883 height 32
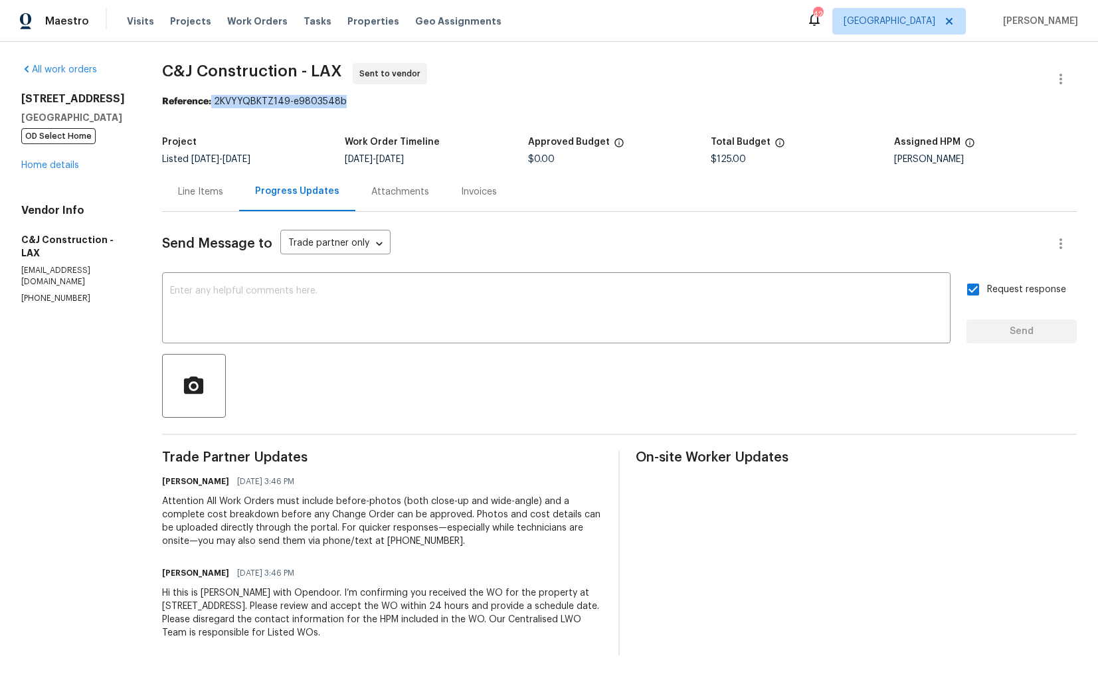
drag, startPoint x: 215, startPoint y: 102, endPoint x: 408, endPoint y: 100, distance: 193.3
click at [408, 100] on div "Reference: 2KVYYQBKTZ149-e9803548b" at bounding box center [619, 101] width 915 height 13
copy div "2KVYYQBKTZ149-e9803548b"
click at [681, 100] on div "Reference: 2KVYYQBKTZ149-e9803548b" at bounding box center [619, 101] width 915 height 13
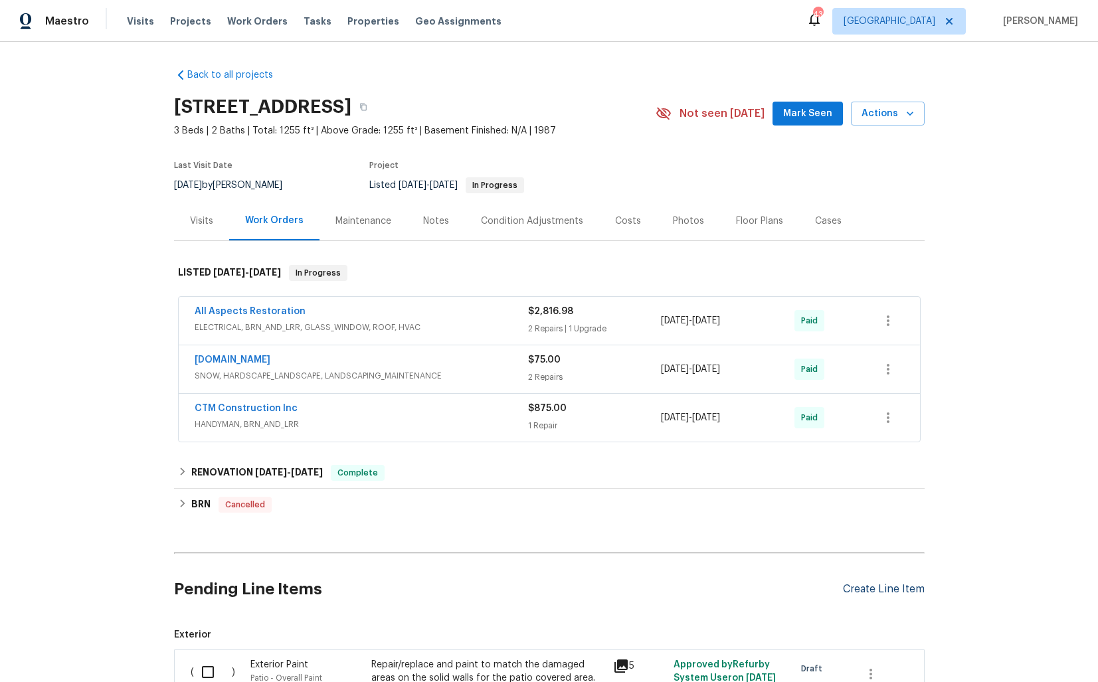
click at [865, 588] on div "Create Line Item" at bounding box center [884, 589] width 82 height 13
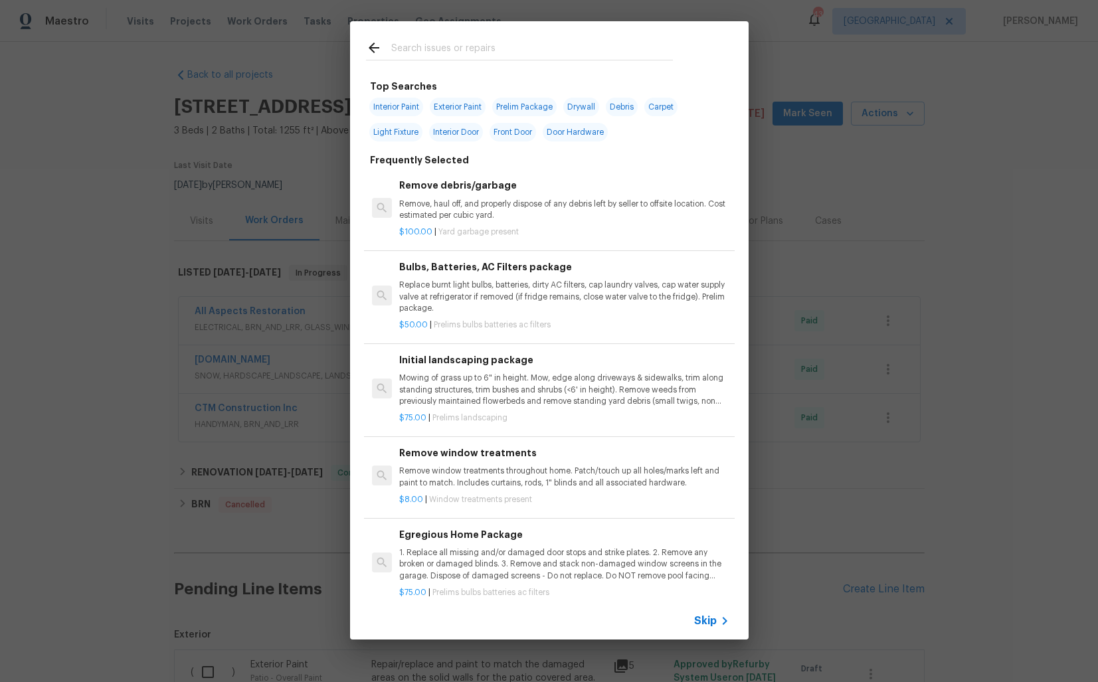
click at [489, 50] on input "text" at bounding box center [532, 50] width 282 height 20
type input "plumbing"
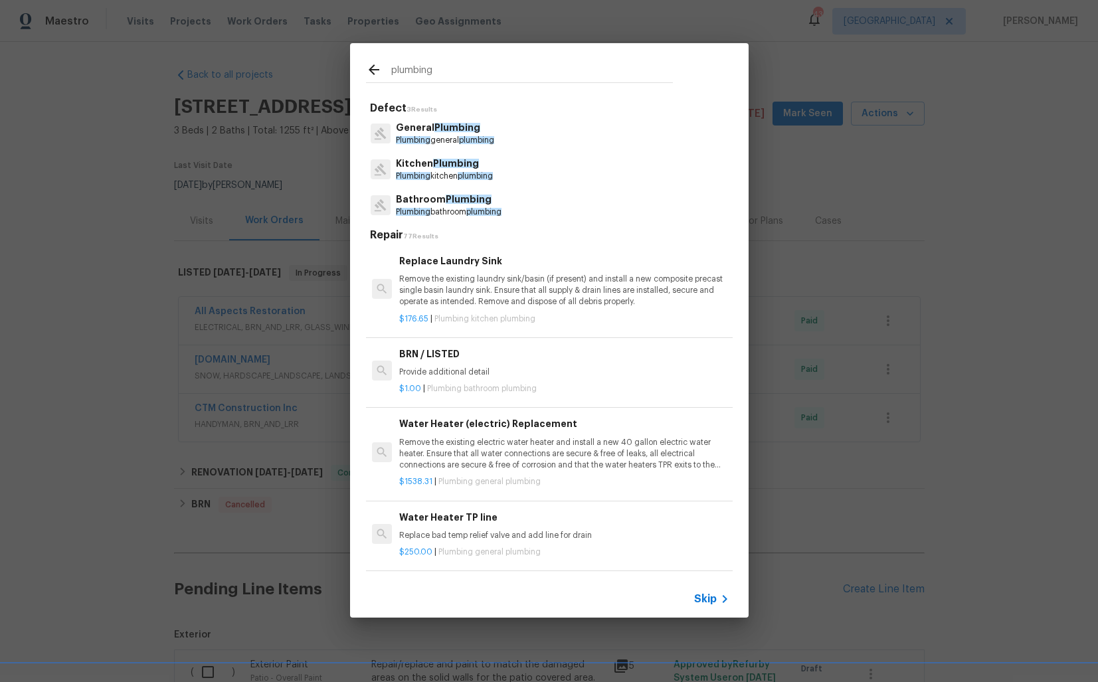
click at [430, 201] on p "Bathroom Plumbing" at bounding box center [449, 200] width 106 height 14
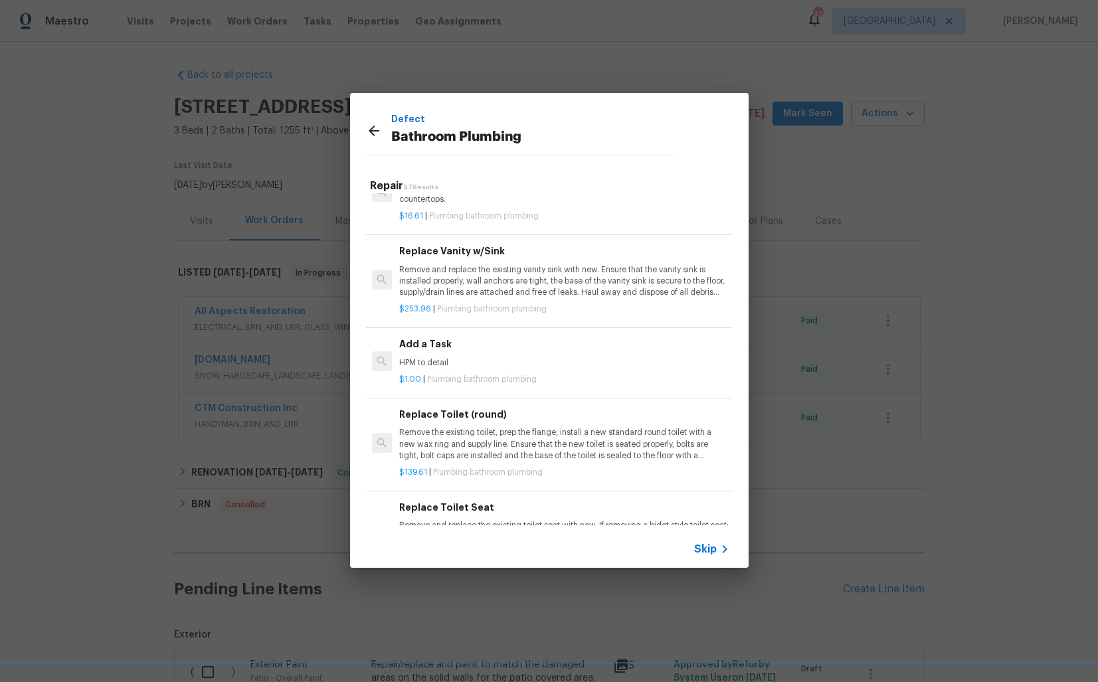
scroll to position [2021, 0]
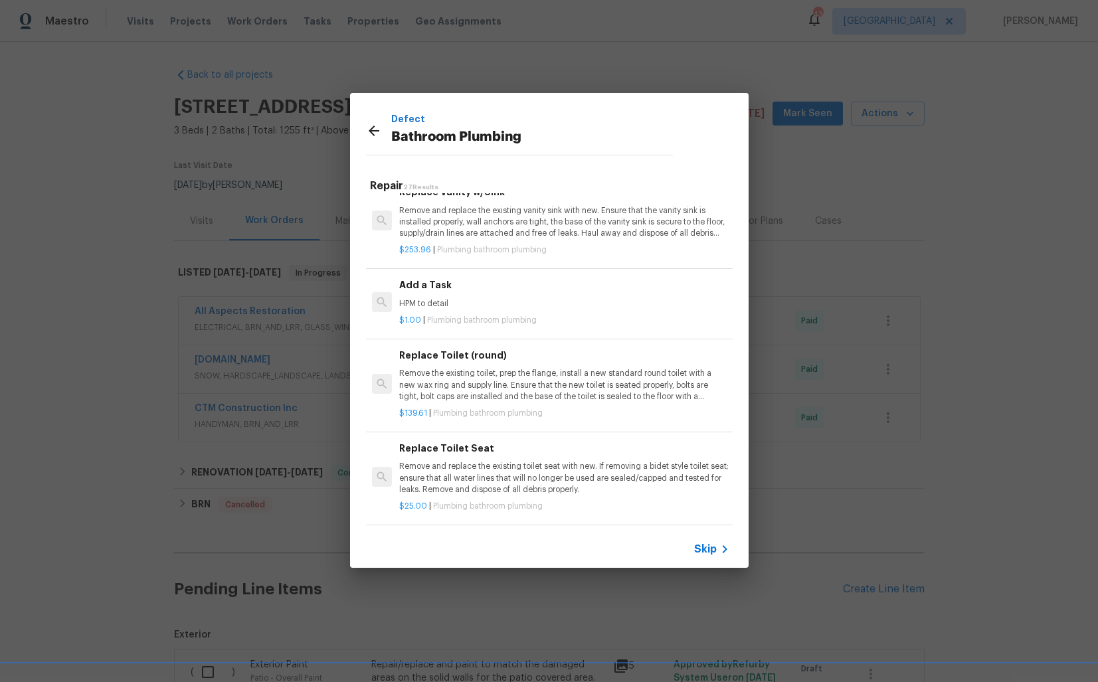
click at [468, 299] on p "HPM to detail" at bounding box center [563, 303] width 329 height 11
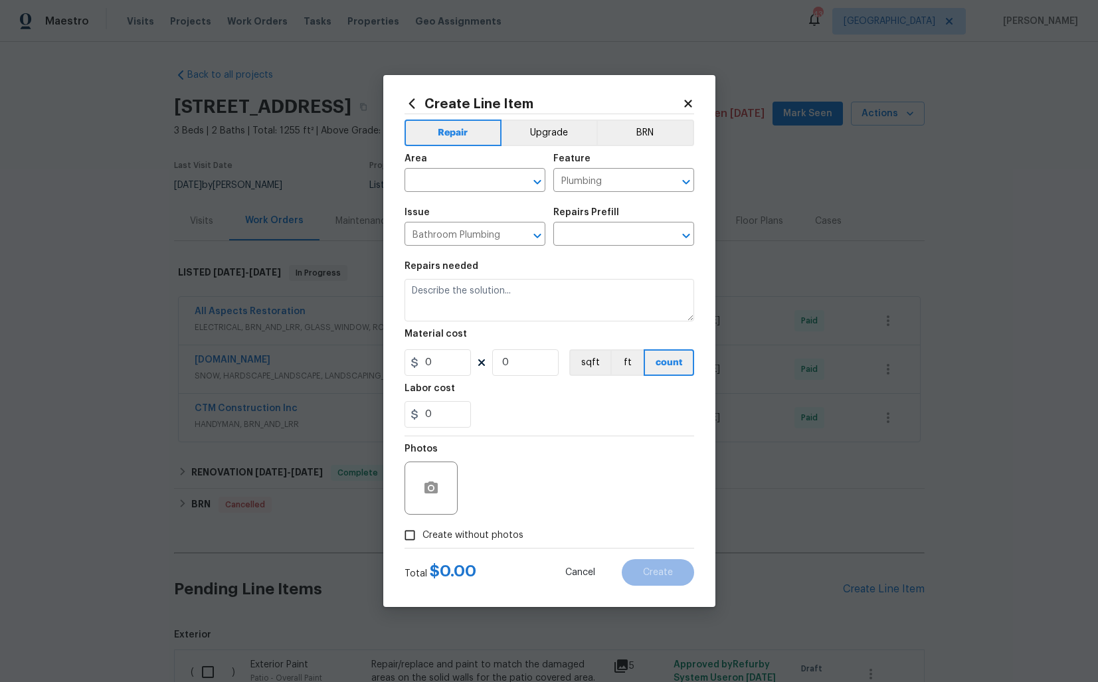
type input "Add a Task $1.00"
type textarea "HPM to detail"
type input "1"
click at [452, 181] on input "text" at bounding box center [456, 181] width 104 height 21
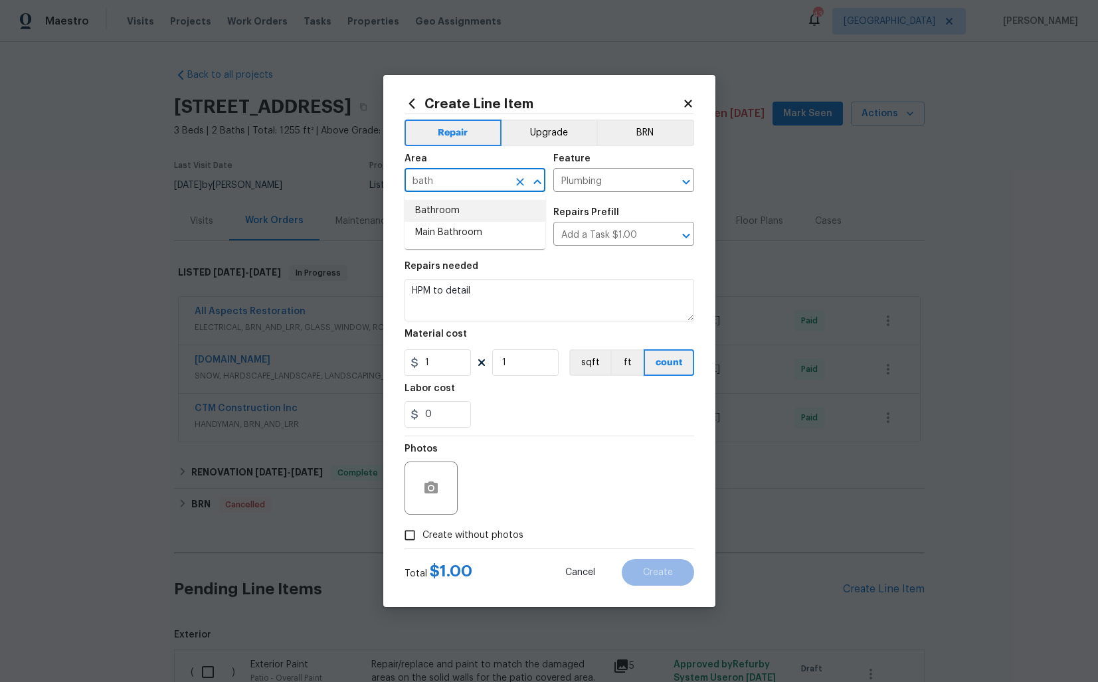
click at [451, 210] on li "Bathroom" at bounding box center [474, 211] width 141 height 22
type input "Bathroom"
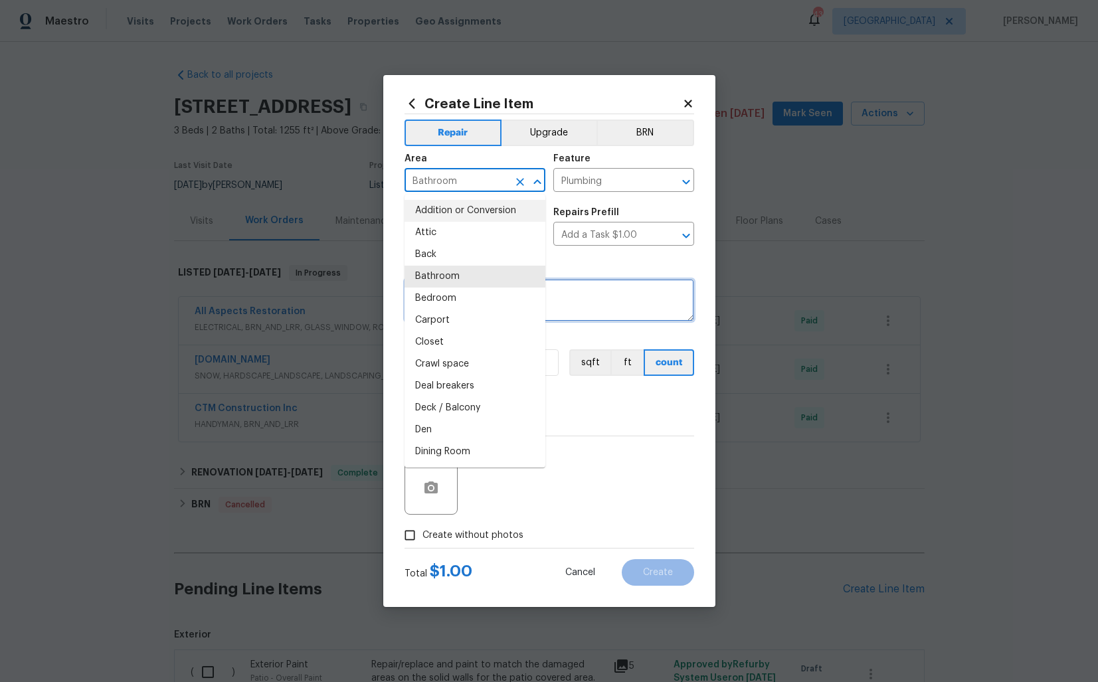
click at [562, 309] on textarea "HPM to detail" at bounding box center [549, 300] width 290 height 43
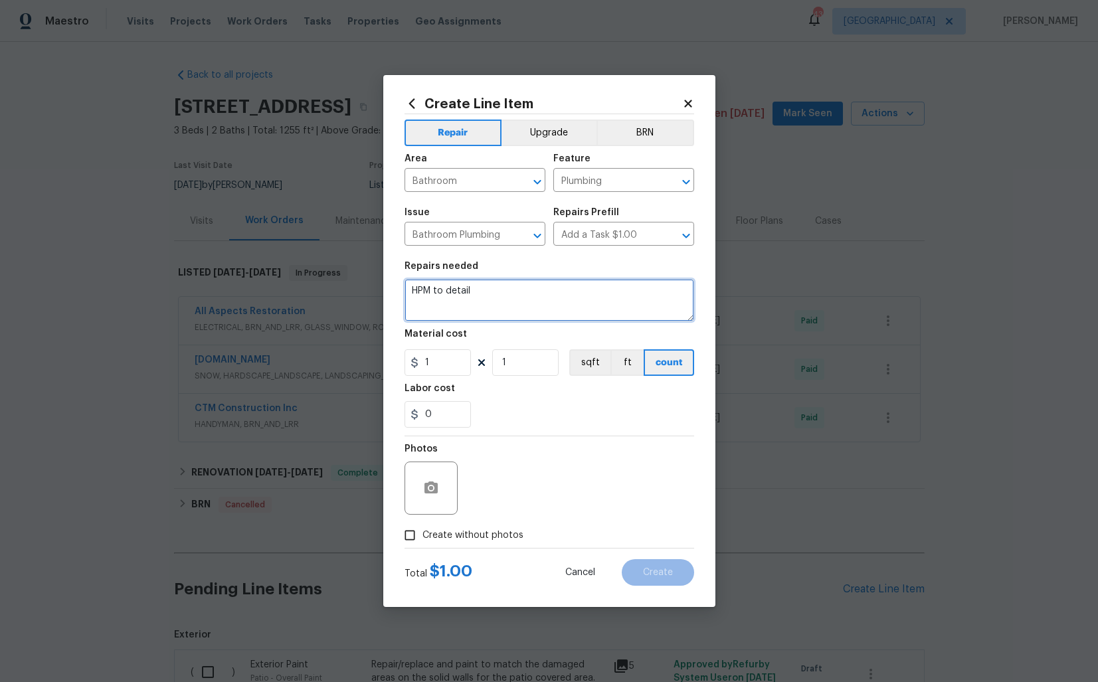
click at [562, 309] on textarea "HPM to detail" at bounding box center [549, 300] width 290 height 43
paste textarea "#lwoleak Feedback received that the shower will not turn off, causing flooding …"
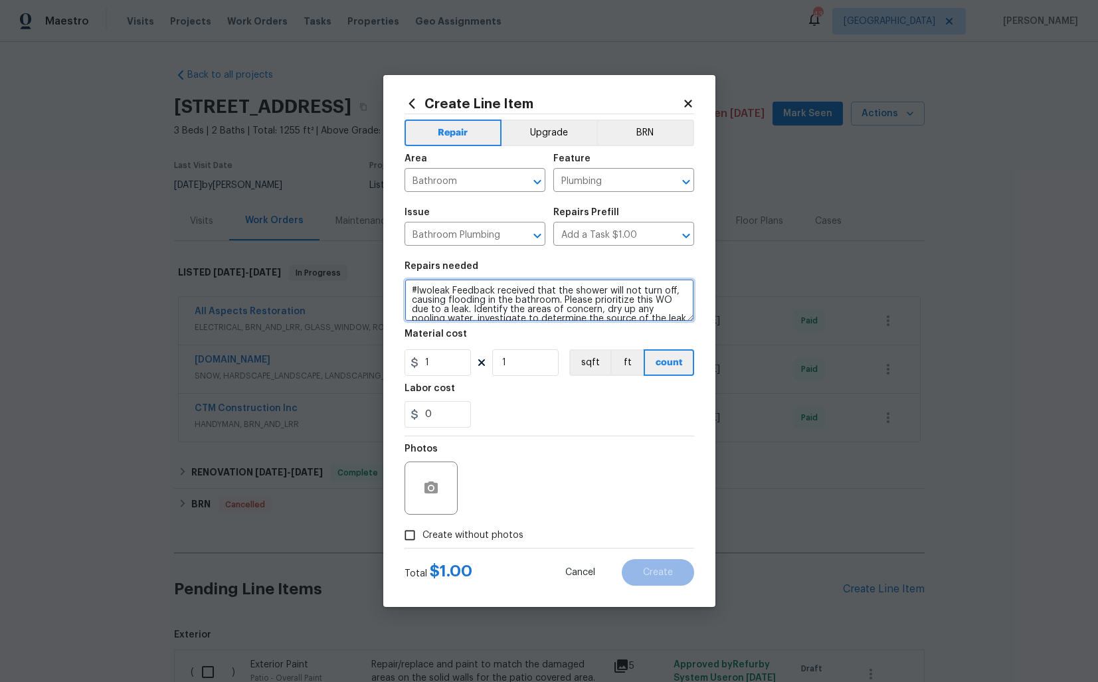
scroll to position [77, 0]
type textarea "#lwoleak Feedback received that the shower will not turn off, causing flooding …"
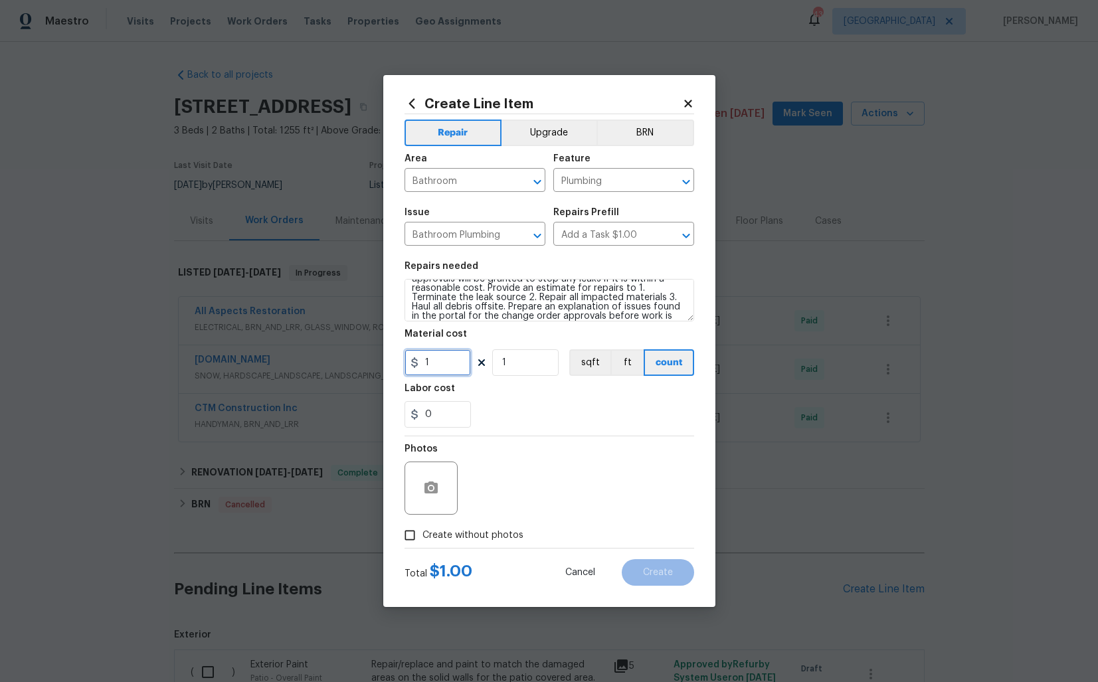
click at [453, 359] on input "1" at bounding box center [437, 362] width 66 height 27
type input "75"
click at [440, 535] on span "Create without photos" at bounding box center [472, 536] width 101 height 14
click at [422, 535] on input "Create without photos" at bounding box center [409, 535] width 25 height 25
checkbox input "true"
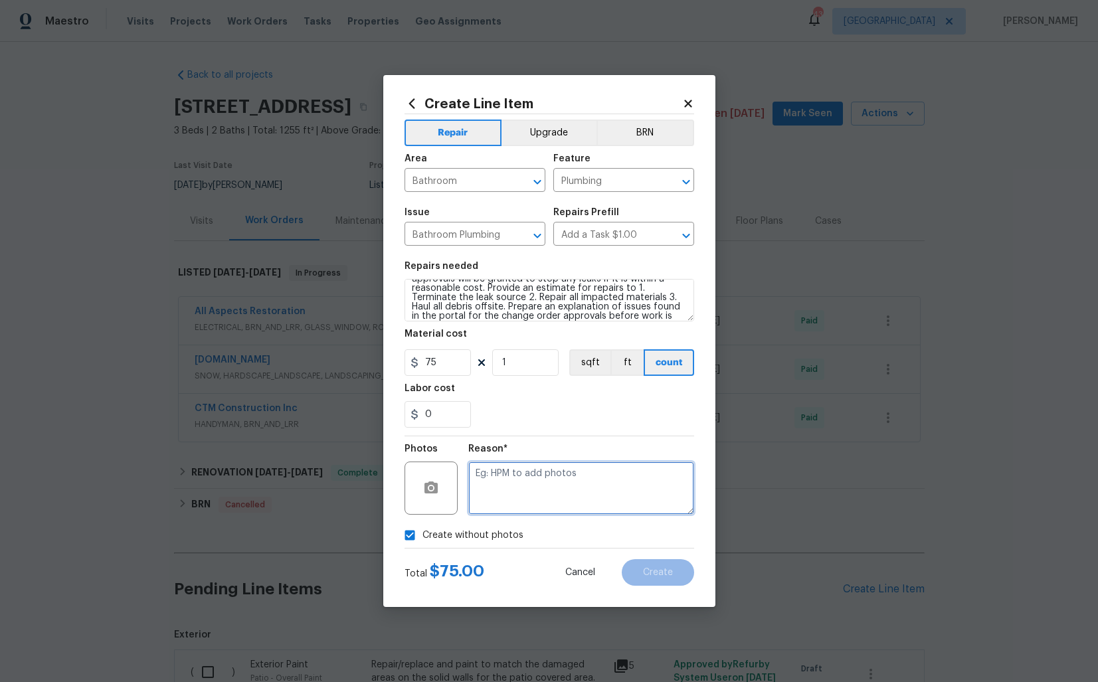
click at [555, 502] on textarea at bounding box center [581, 488] width 226 height 53
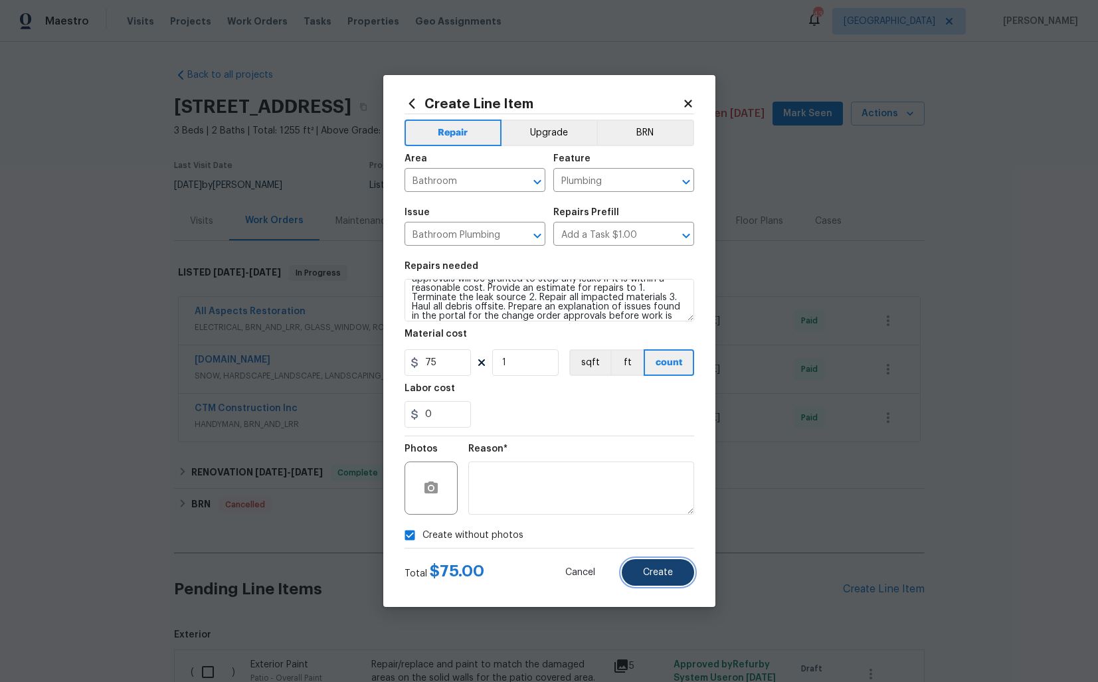
click at [657, 576] on span "Create" at bounding box center [658, 573] width 30 height 10
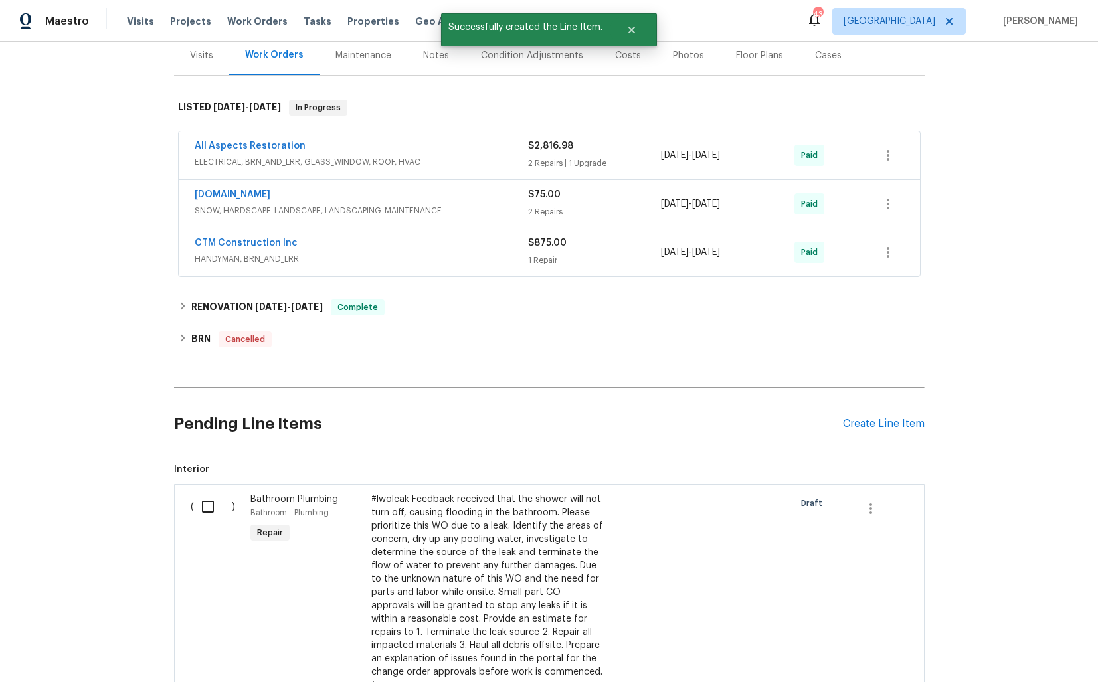
scroll to position [232, 0]
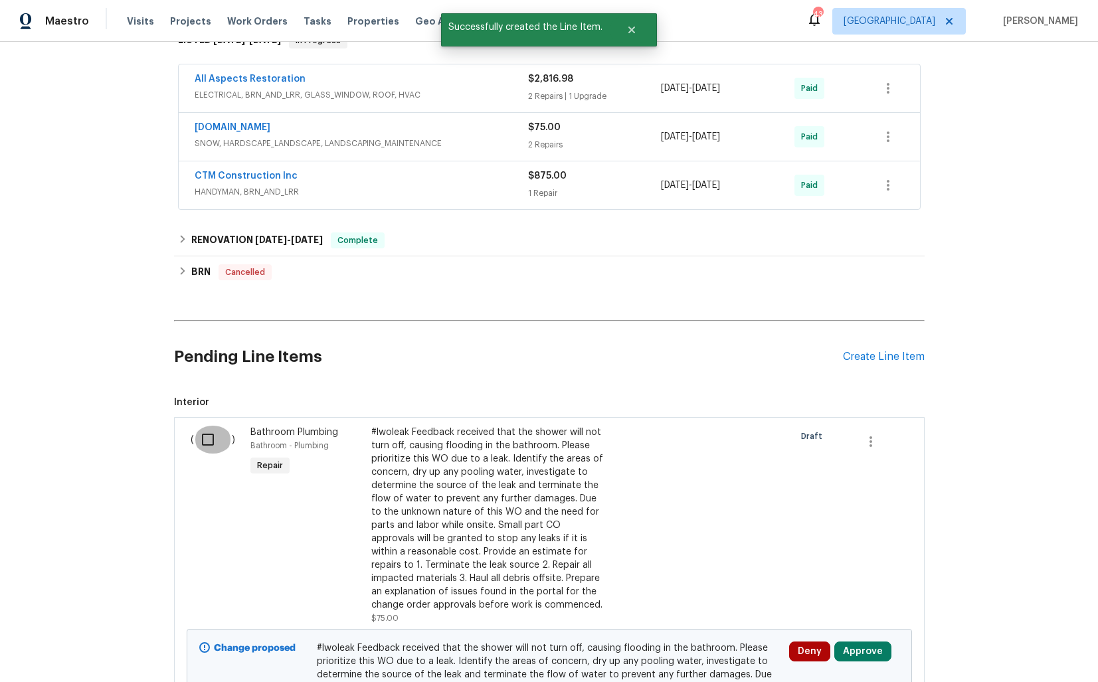
click at [207, 440] on input "checkbox" at bounding box center [213, 440] width 38 height 28
checkbox input "true"
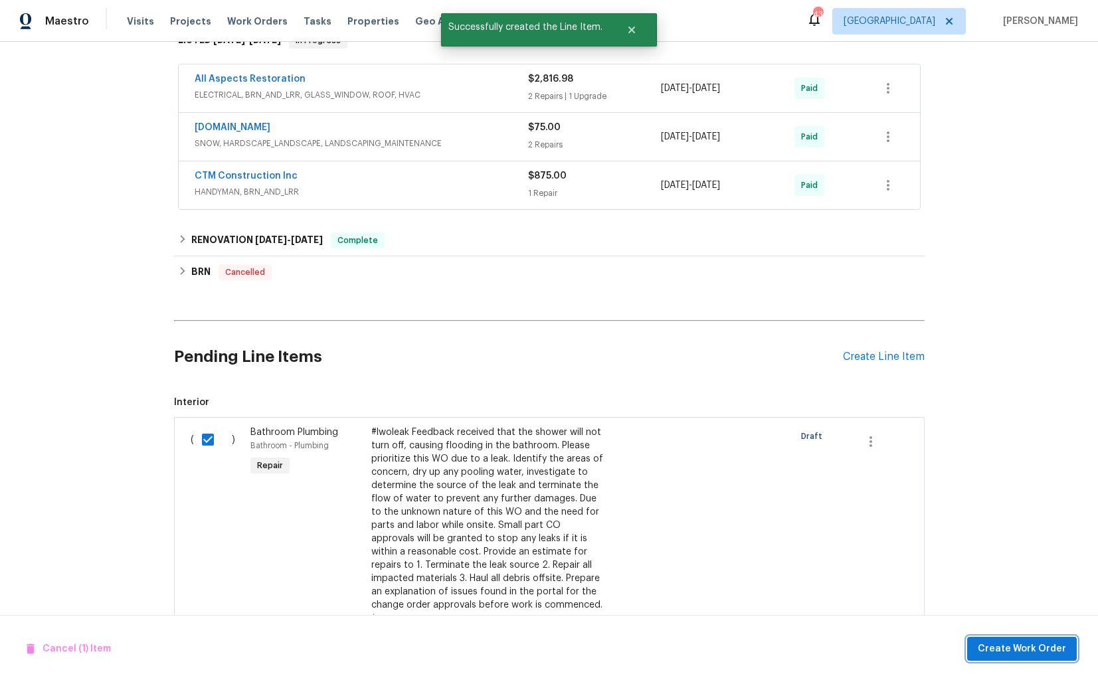
click at [998, 648] on span "Create Work Order" at bounding box center [1022, 649] width 88 height 17
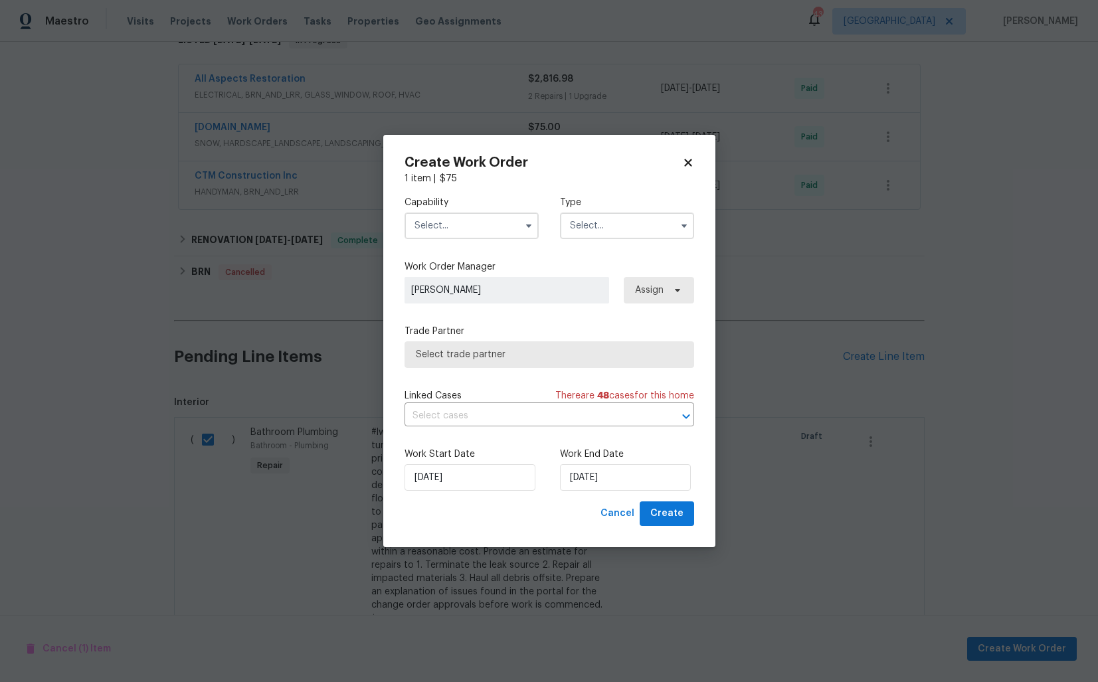
click at [464, 229] on input "text" at bounding box center [471, 226] width 134 height 27
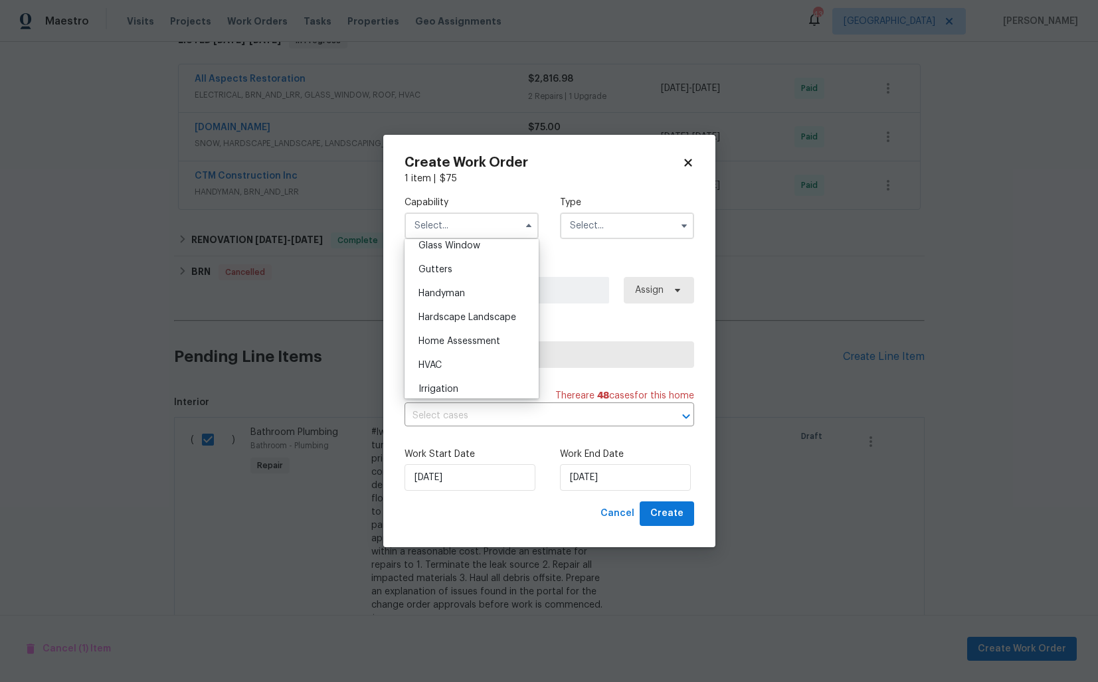
scroll to position [693, 0]
click at [469, 299] on div "Handyman" at bounding box center [472, 292] width 128 height 24
type input "Handyman"
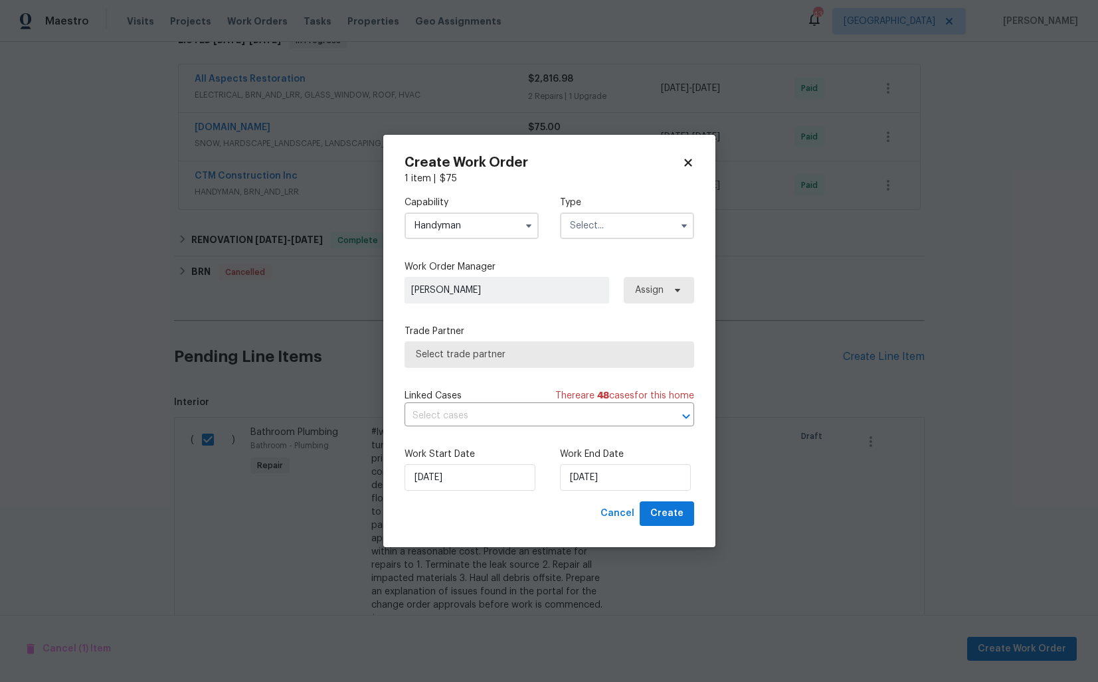
click at [620, 232] on input "text" at bounding box center [627, 226] width 134 height 27
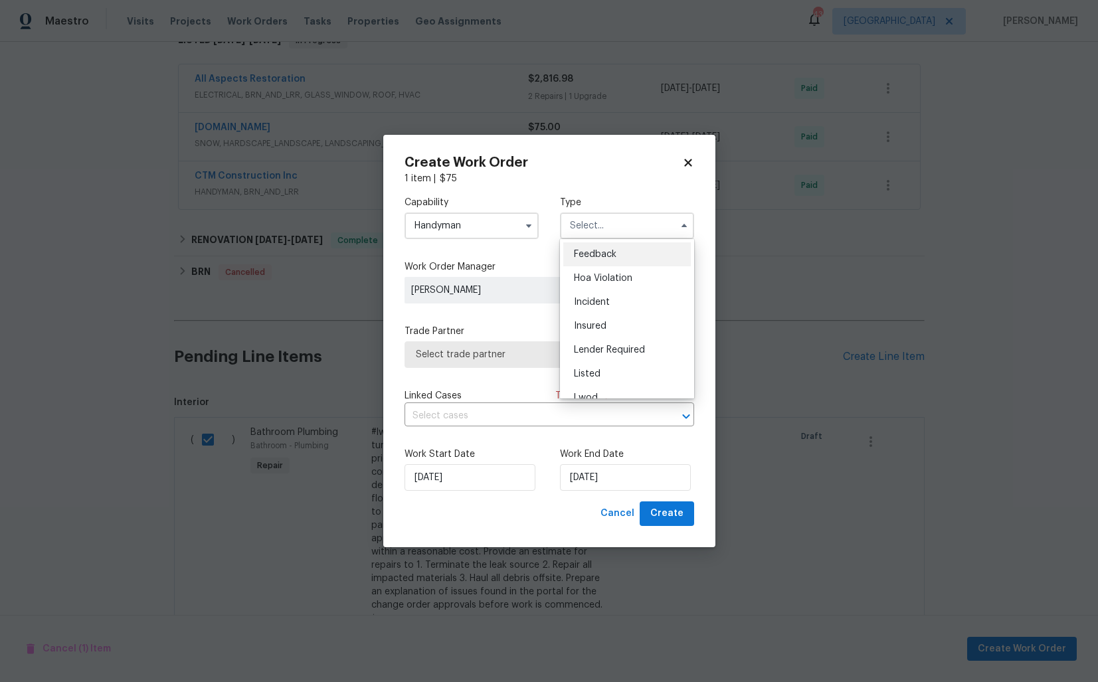
click at [614, 264] on div "Feedback" at bounding box center [627, 254] width 128 height 24
type input "Feedback"
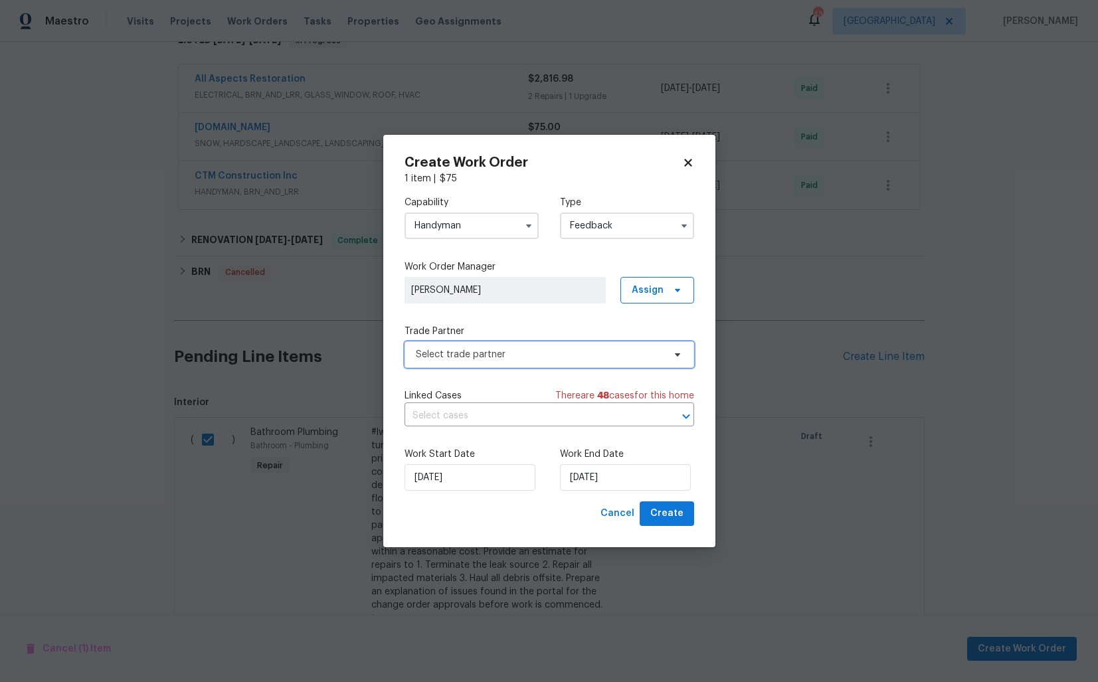
click at [493, 351] on span "Select trade partner" at bounding box center [540, 354] width 248 height 13
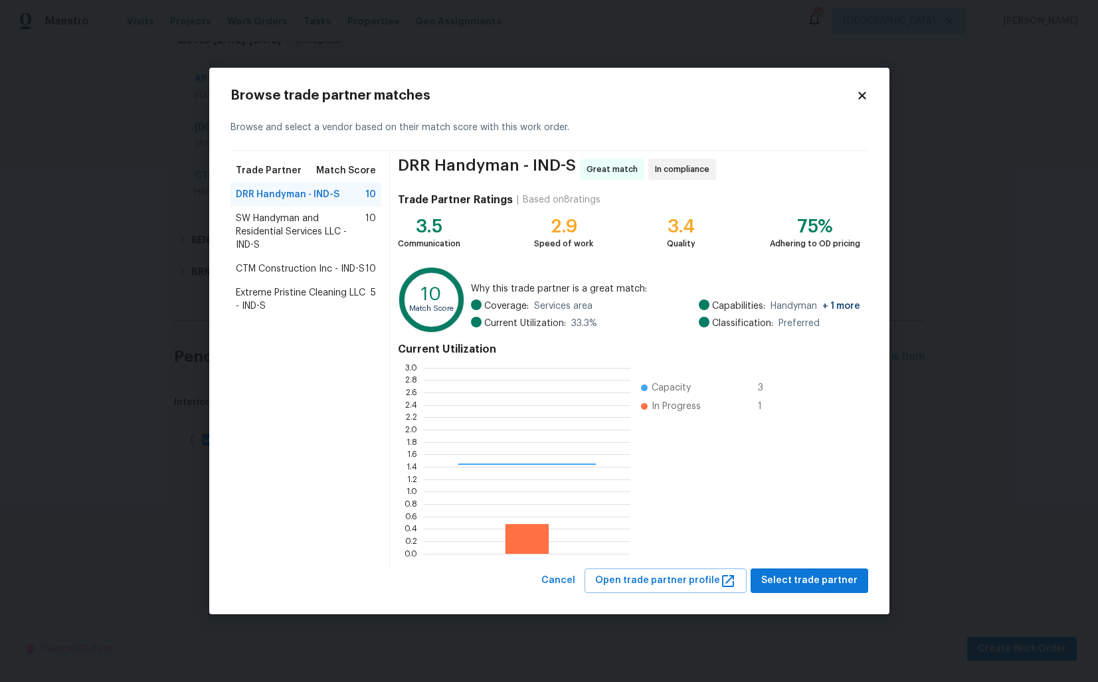
scroll to position [186, 207]
click at [798, 576] on span "Select trade partner" at bounding box center [809, 581] width 96 height 17
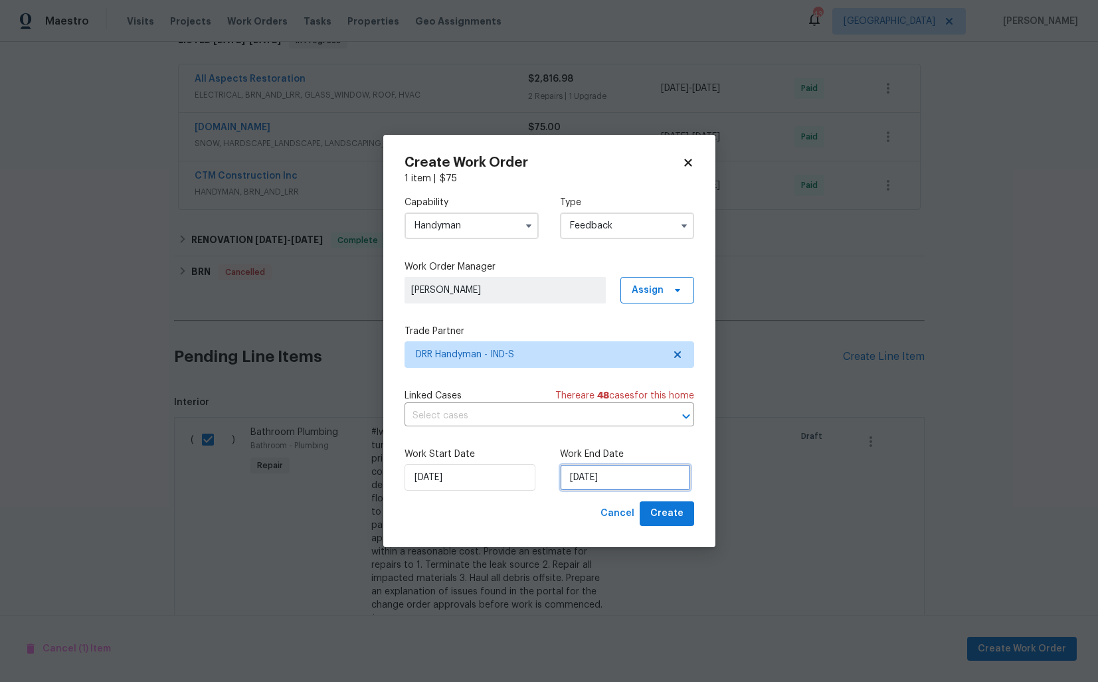
click at [603, 478] on input "17/09/2025" at bounding box center [625, 477] width 131 height 27
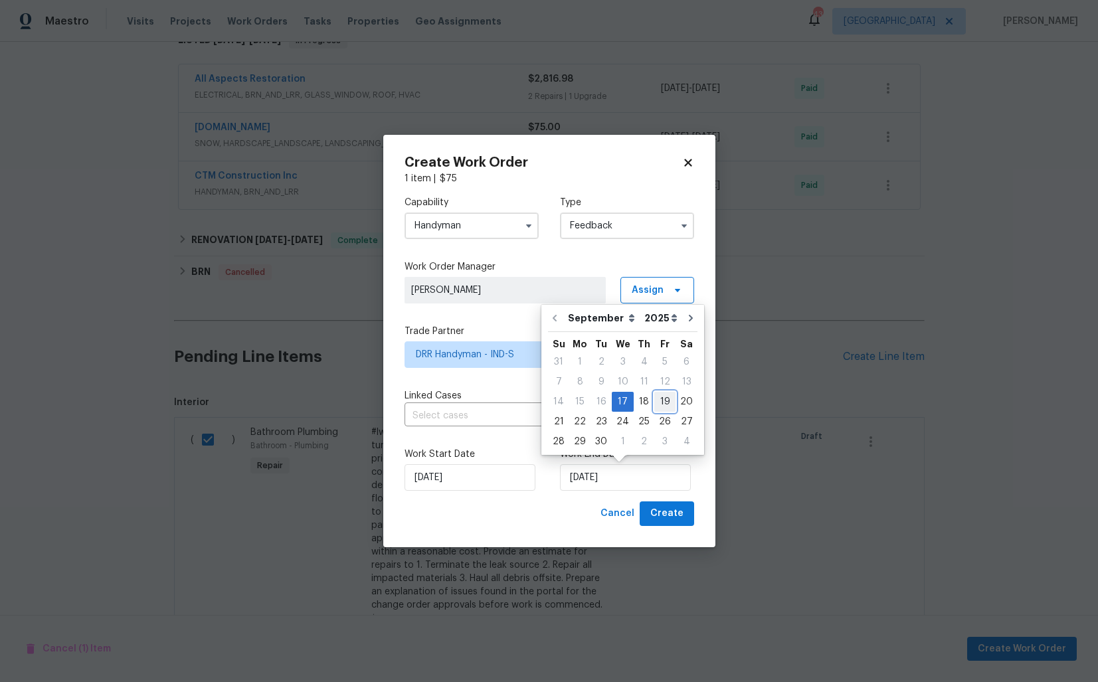
click at [659, 404] on div "19" at bounding box center [664, 402] width 21 height 19
type input "19/09/2025"
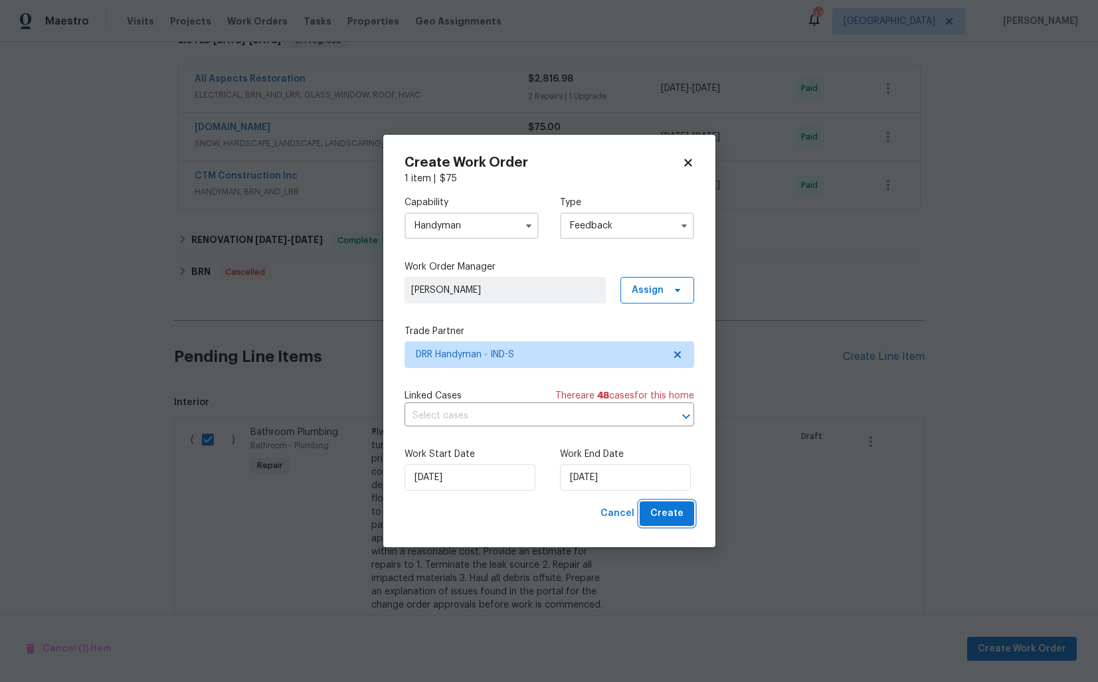
click at [681, 515] on span "Create" at bounding box center [666, 513] width 33 height 17
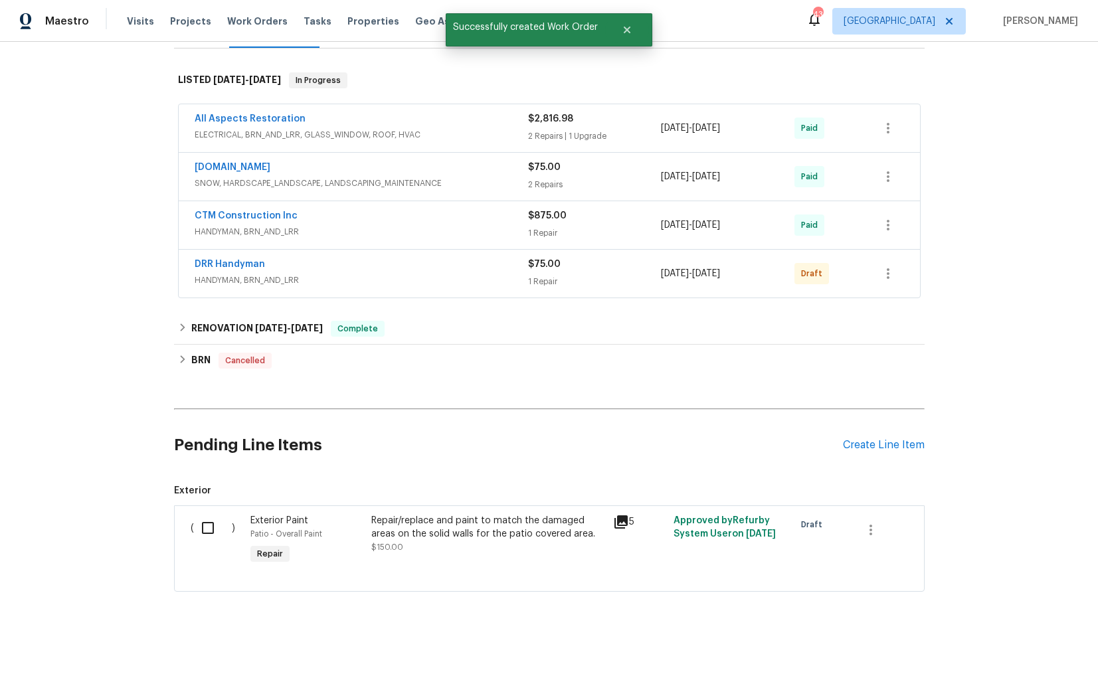
scroll to position [193, 0]
click at [252, 264] on link "DRR Handyman" at bounding box center [230, 264] width 70 height 9
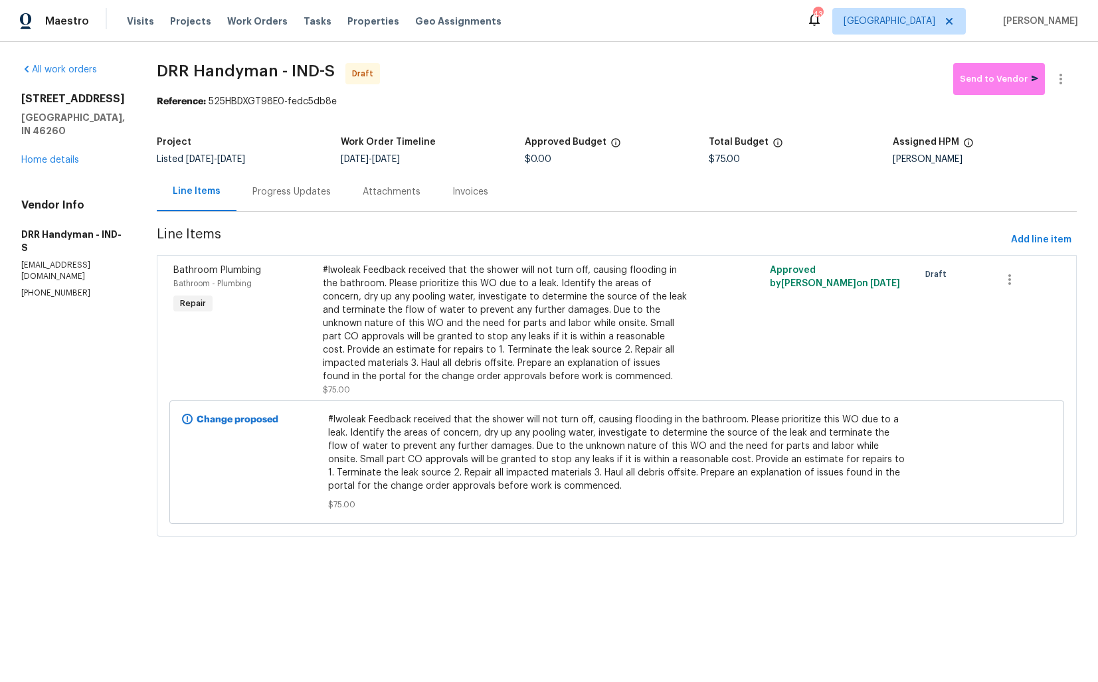
click at [267, 190] on div "Progress Updates" at bounding box center [291, 191] width 78 height 13
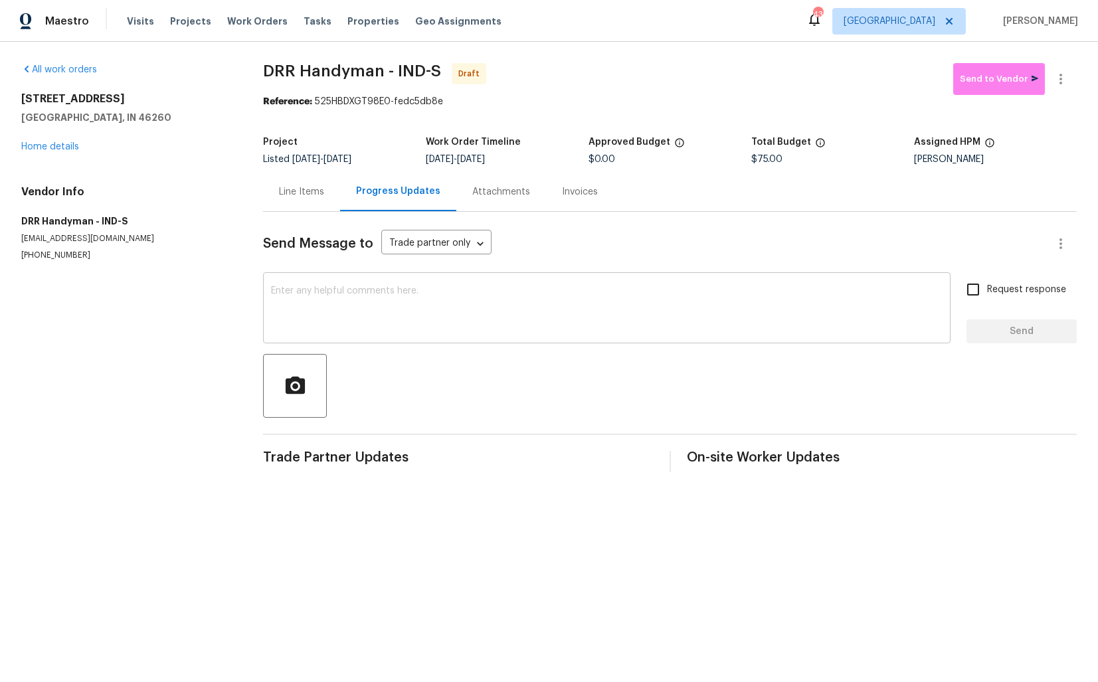
click at [341, 306] on textarea at bounding box center [606, 309] width 671 height 46
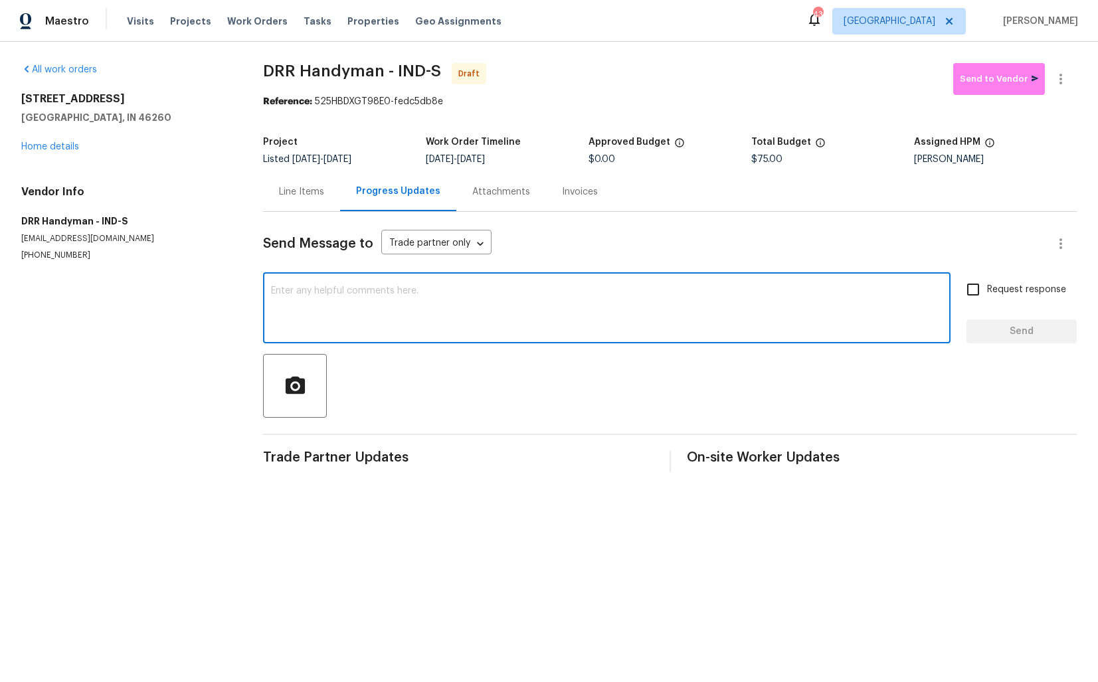
click at [464, 345] on div "Send Message to Trade partner only Trade partner only ​ x ​ Request response Se…" at bounding box center [670, 342] width 814 height 260
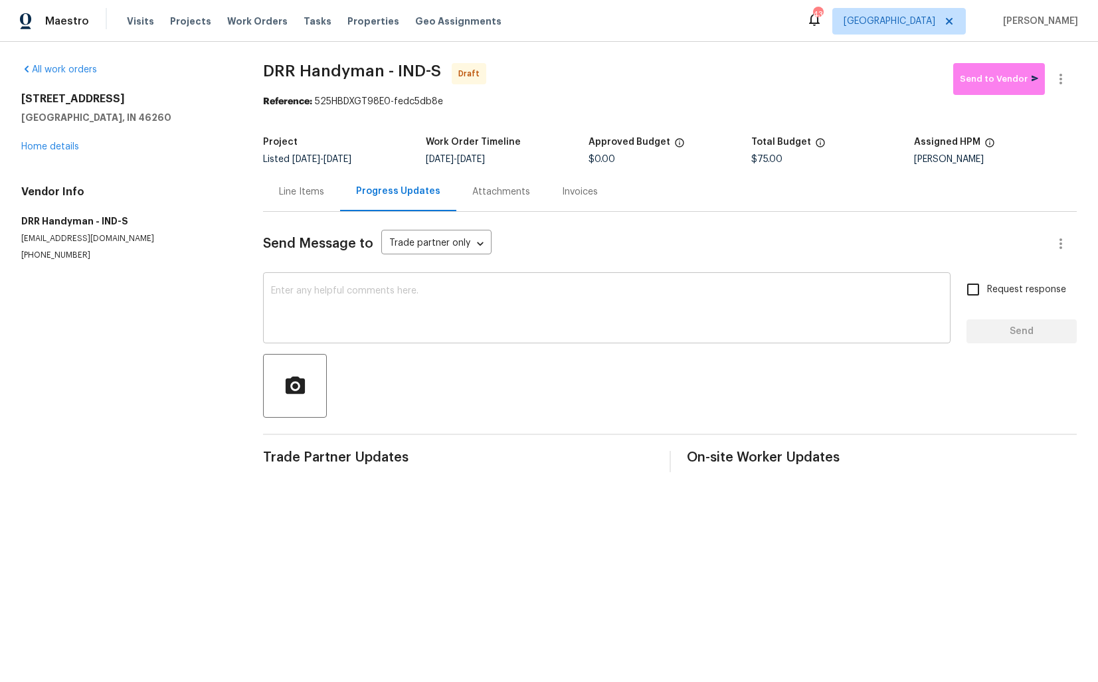
click at [493, 318] on textarea at bounding box center [606, 309] width 671 height 46
paste textarea "Hi this is [PERSON_NAME] with Opendoor. I’m confirming you received the WO for …"
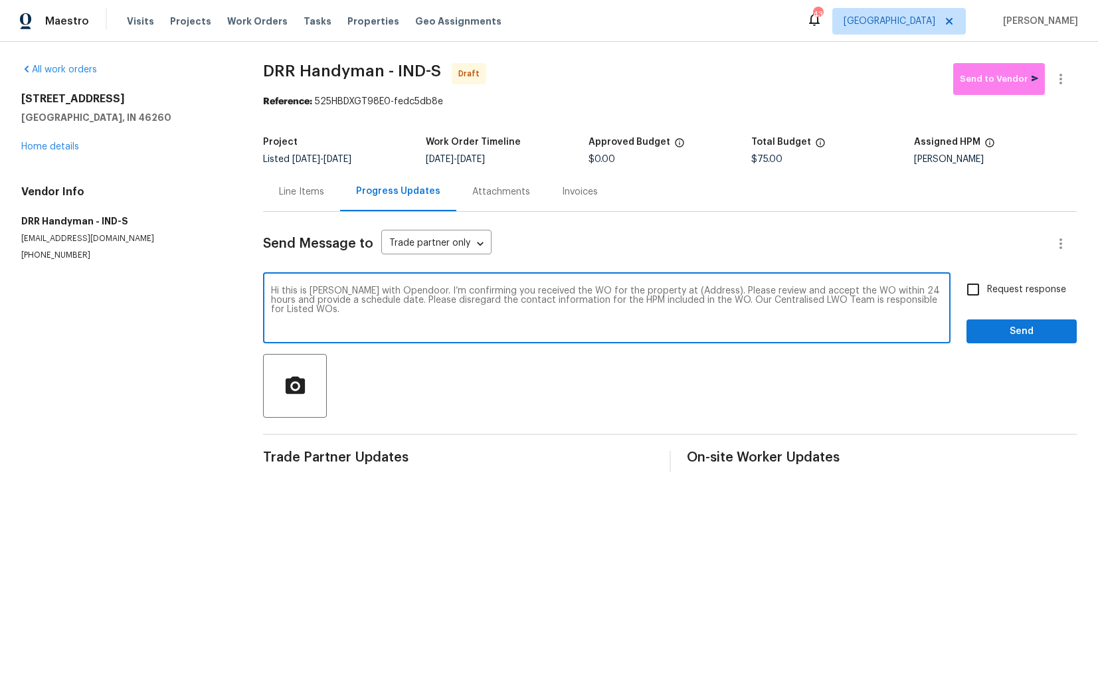
drag, startPoint x: 693, startPoint y: 291, endPoint x: 653, endPoint y: 291, distance: 40.5
click at [653, 291] on textarea "Hi this is [PERSON_NAME] with Opendoor. I’m confirming you received the WO for …" at bounding box center [606, 309] width 671 height 46
paste textarea "7850 Park North Bnd, Indianapolis, IN 46260"
type textarea "Hi this is Arvind with Opendoor. I’m confirming you received the WO for the pro…"
click at [962, 283] on input "Request response" at bounding box center [973, 290] width 28 height 28
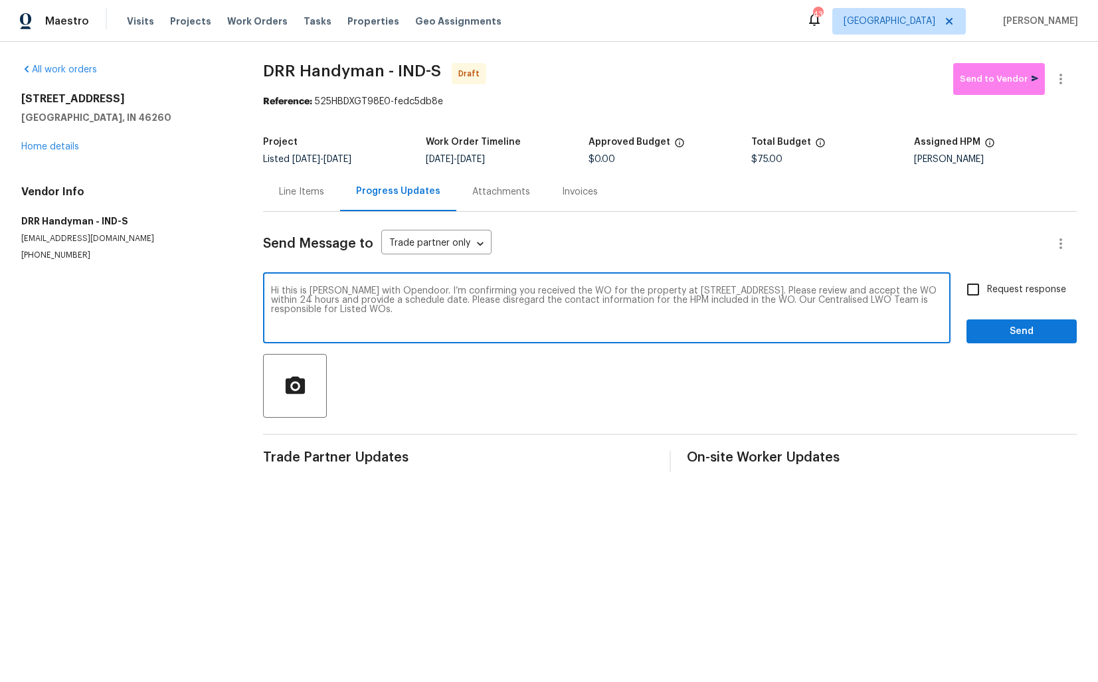
checkbox input "true"
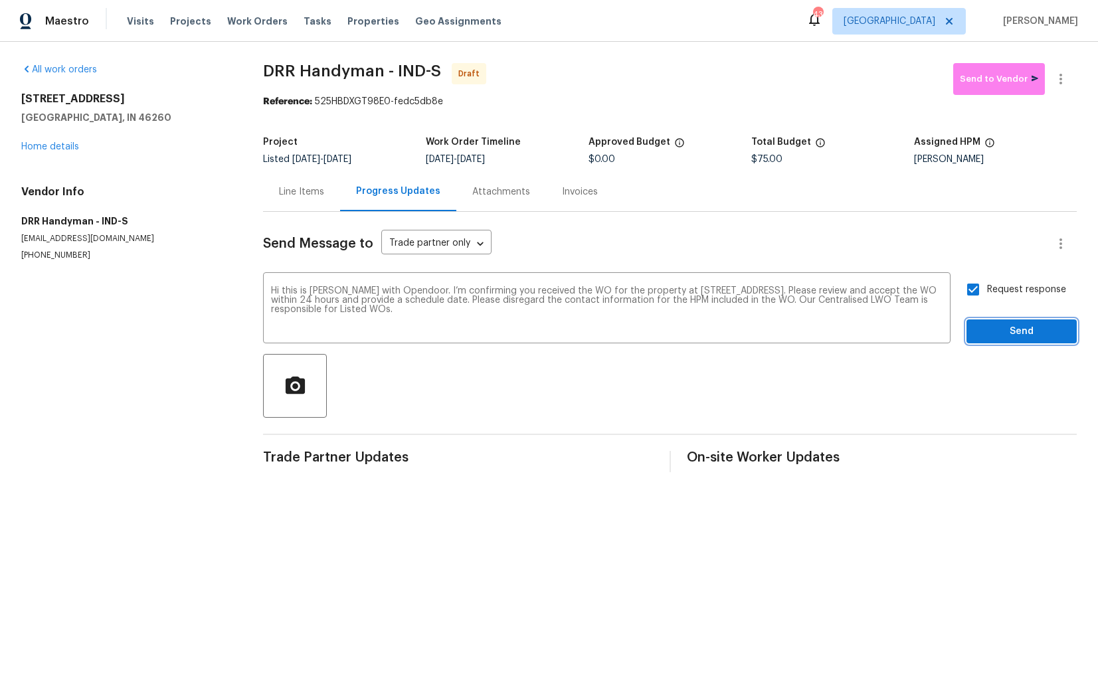
click at [1037, 327] on span "Send" at bounding box center [1021, 331] width 89 height 17
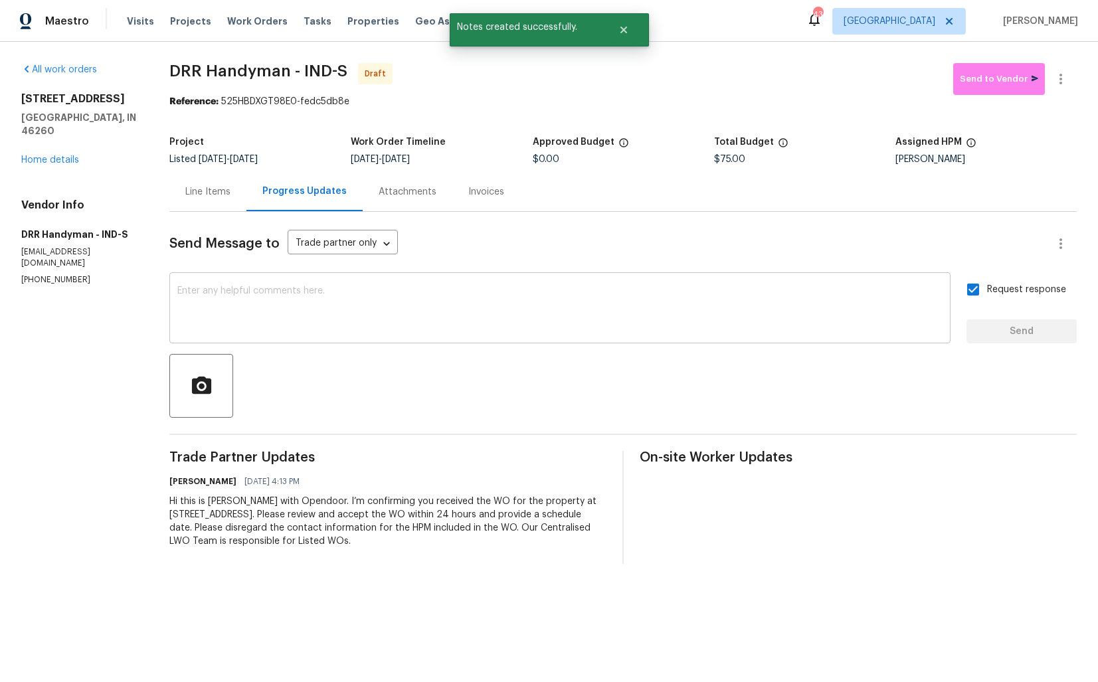
click at [531, 333] on textarea at bounding box center [559, 309] width 765 height 46
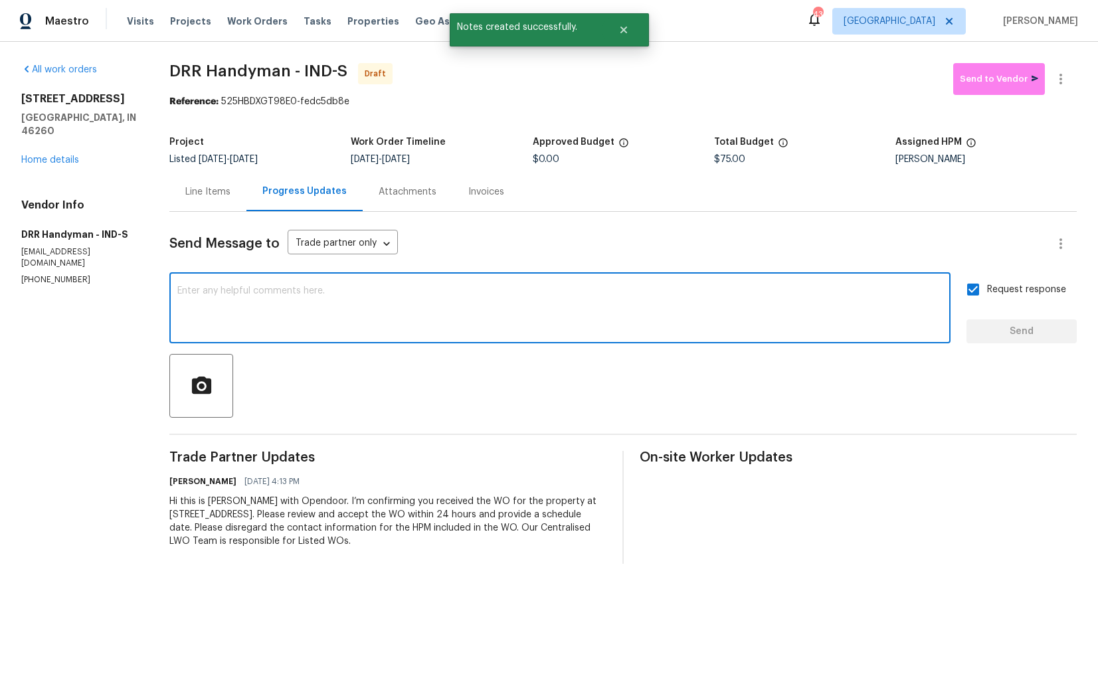
paste textarea "Attention All Work Orders must include before-photos (both close-up and wide-an…"
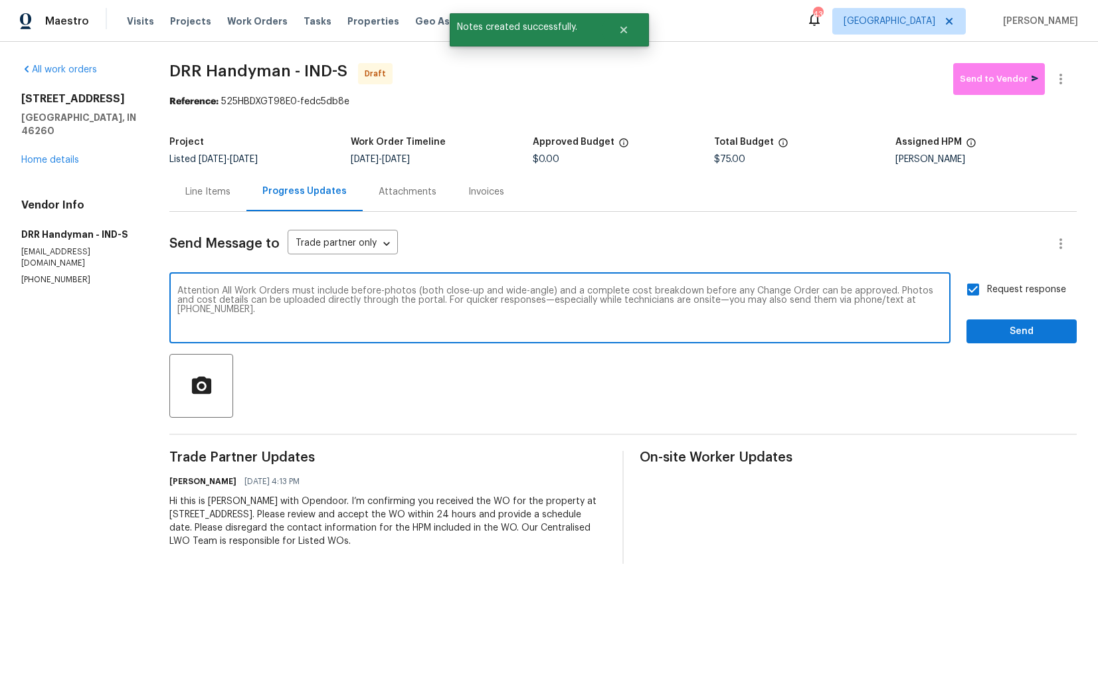
type textarea "Attention All Work Orders must include before-photos (both close-up and wide-an…"
click at [1015, 320] on button "Send" at bounding box center [1021, 331] width 110 height 25
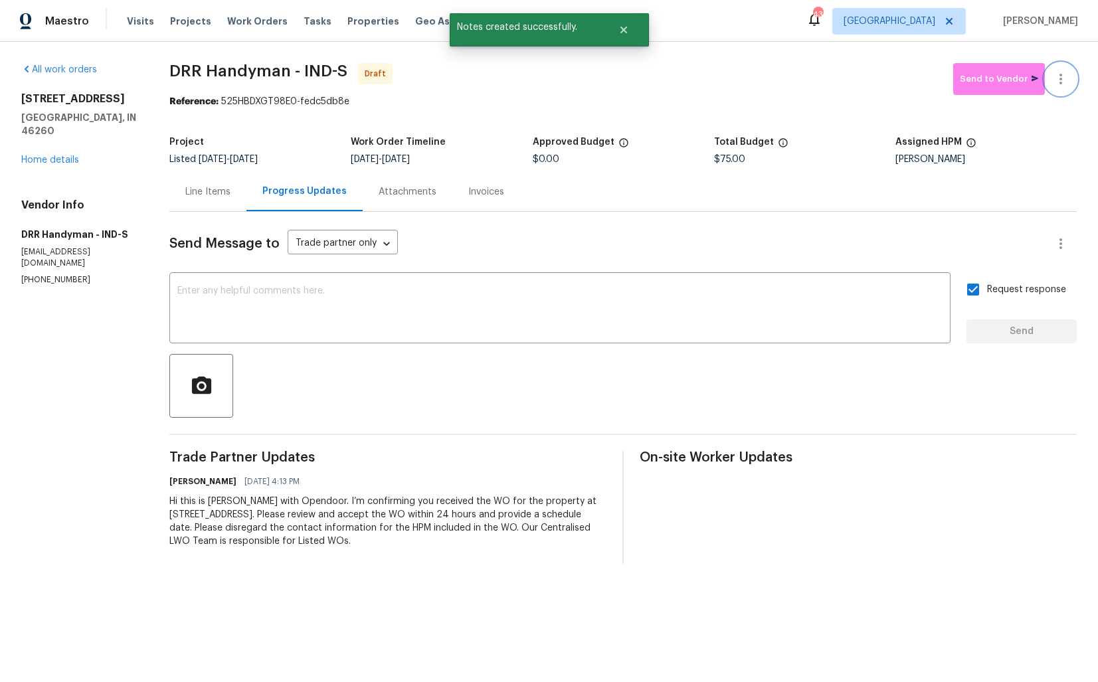
click at [1063, 80] on icon "button" at bounding box center [1061, 79] width 16 height 16
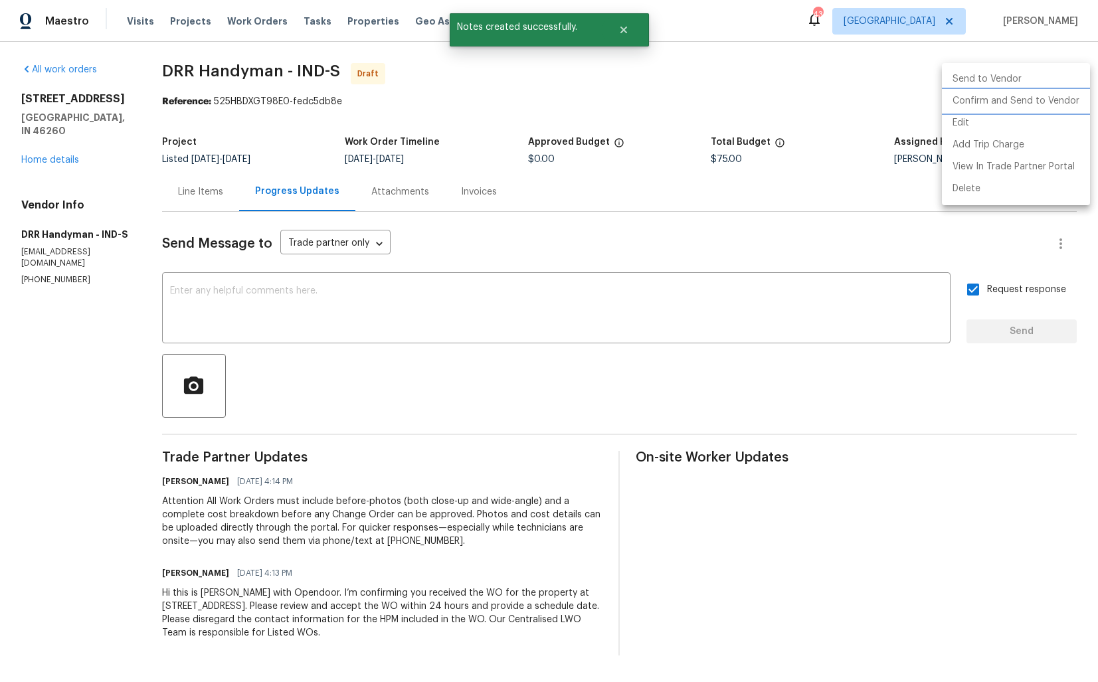
click at [995, 105] on li "Confirm and Send to Vendor" at bounding box center [1016, 101] width 148 height 22
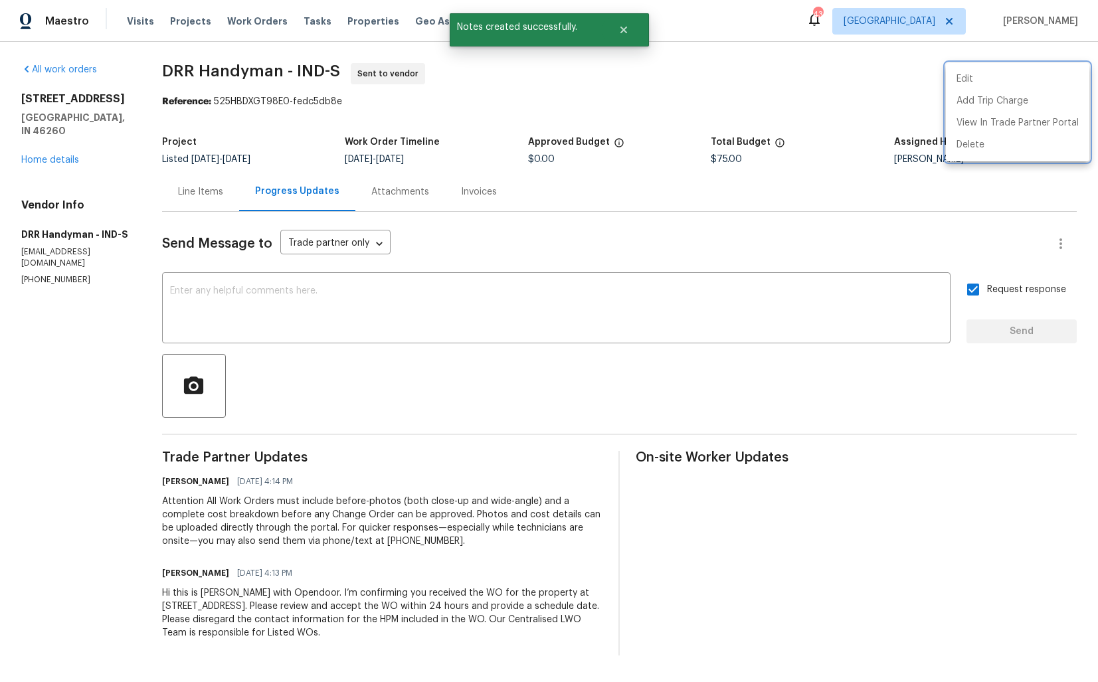
click at [191, 185] on div at bounding box center [549, 341] width 1098 height 682
click at [205, 191] on div "Line Items" at bounding box center [200, 191] width 45 height 13
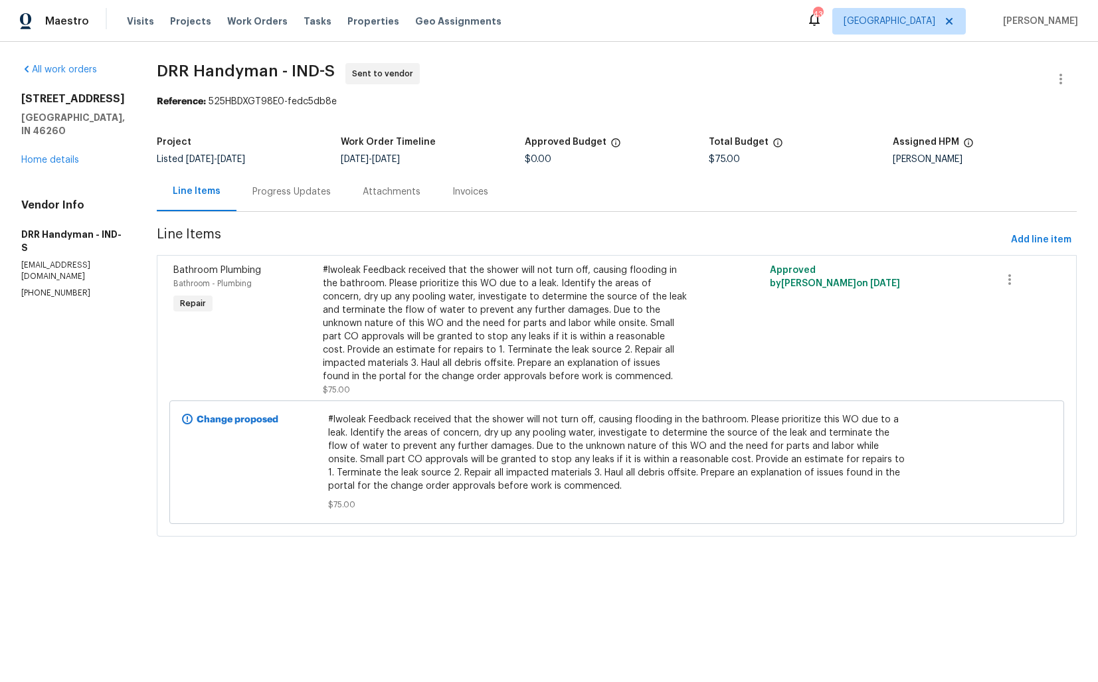
click at [310, 193] on div "Progress Updates" at bounding box center [291, 191] width 110 height 39
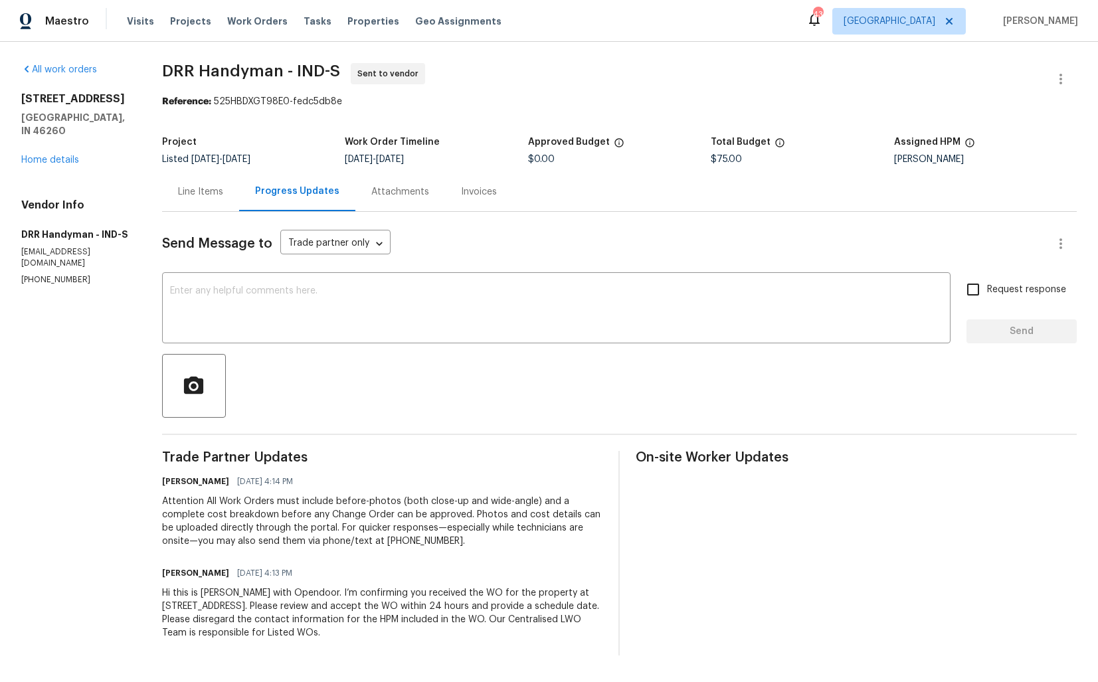
click at [214, 76] on span "DRR Handyman - IND-S" at bounding box center [251, 71] width 178 height 16
copy span "DRR Handyman - IND-S"
click at [545, 64] on span "DRR Handyman - IND-S Sent to vendor" at bounding box center [603, 79] width 883 height 32
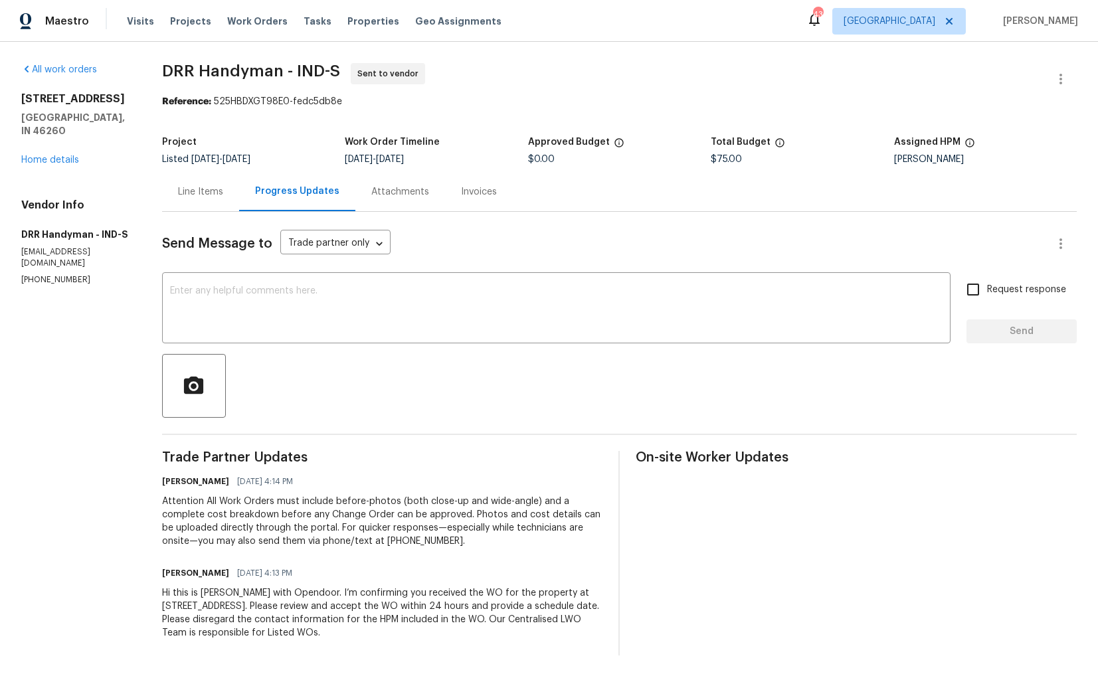
click at [214, 146] on div "Project" at bounding box center [253, 145] width 183 height 17
drag, startPoint x: 218, startPoint y: 100, endPoint x: 484, endPoint y: 99, distance: 265.7
click at [484, 99] on div "Reference: 525HBDXGT98E0-fedc5db8e" at bounding box center [619, 101] width 915 height 13
copy div "525HBDXGT98E0-fedc5db8e"
click at [116, 117] on h5 "Indianapolis, IN 46260" at bounding box center [75, 124] width 109 height 27
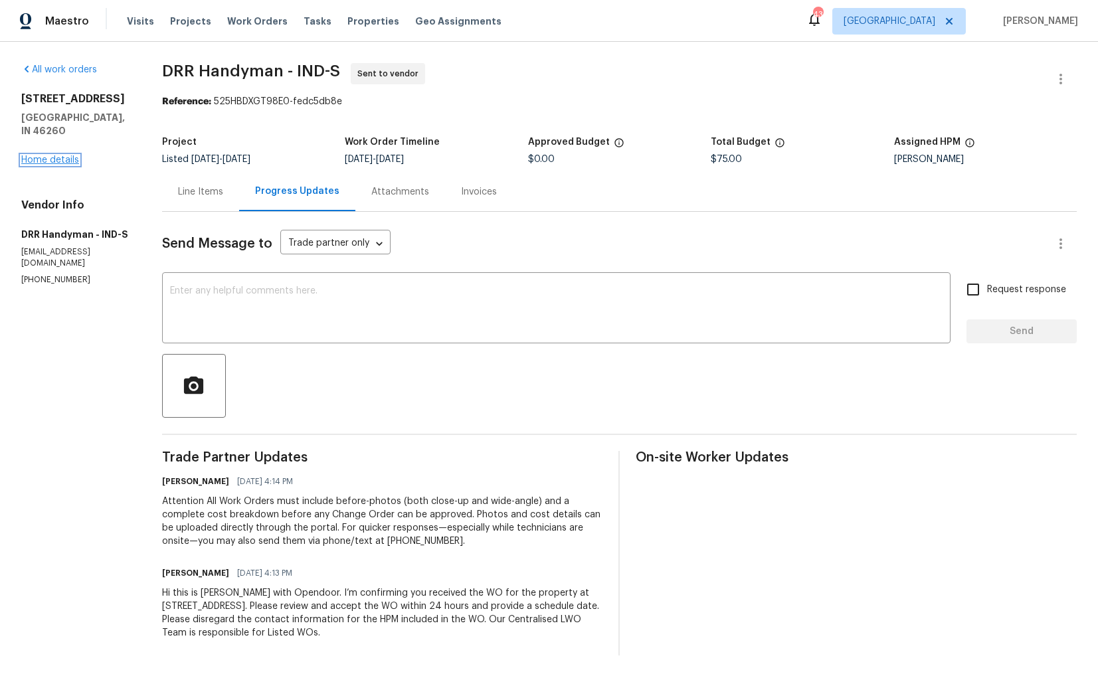
click at [57, 155] on link "Home details" at bounding box center [50, 159] width 58 height 9
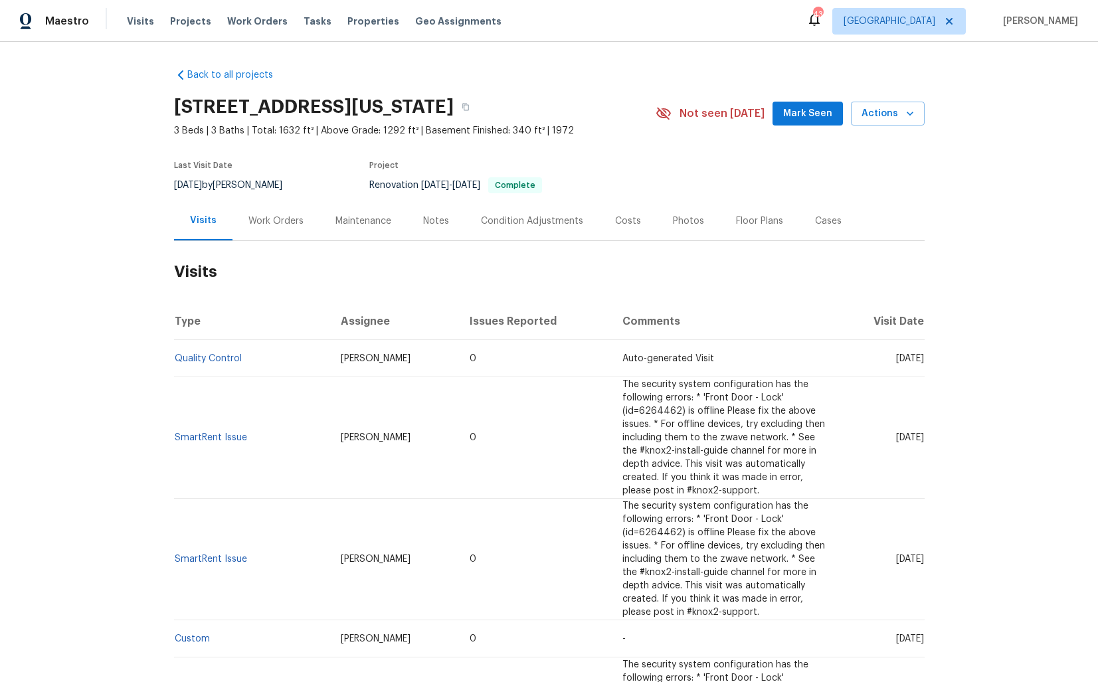
click at [274, 221] on div "Work Orders" at bounding box center [275, 221] width 55 height 13
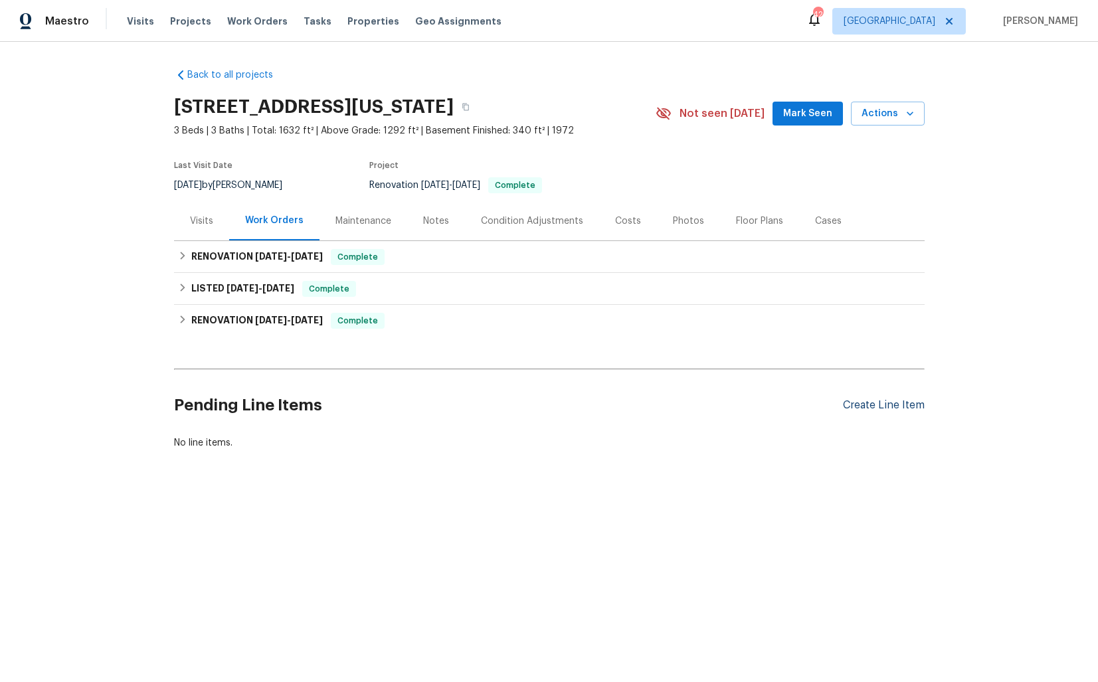
click at [869, 400] on div "Create Line Item" at bounding box center [884, 405] width 82 height 13
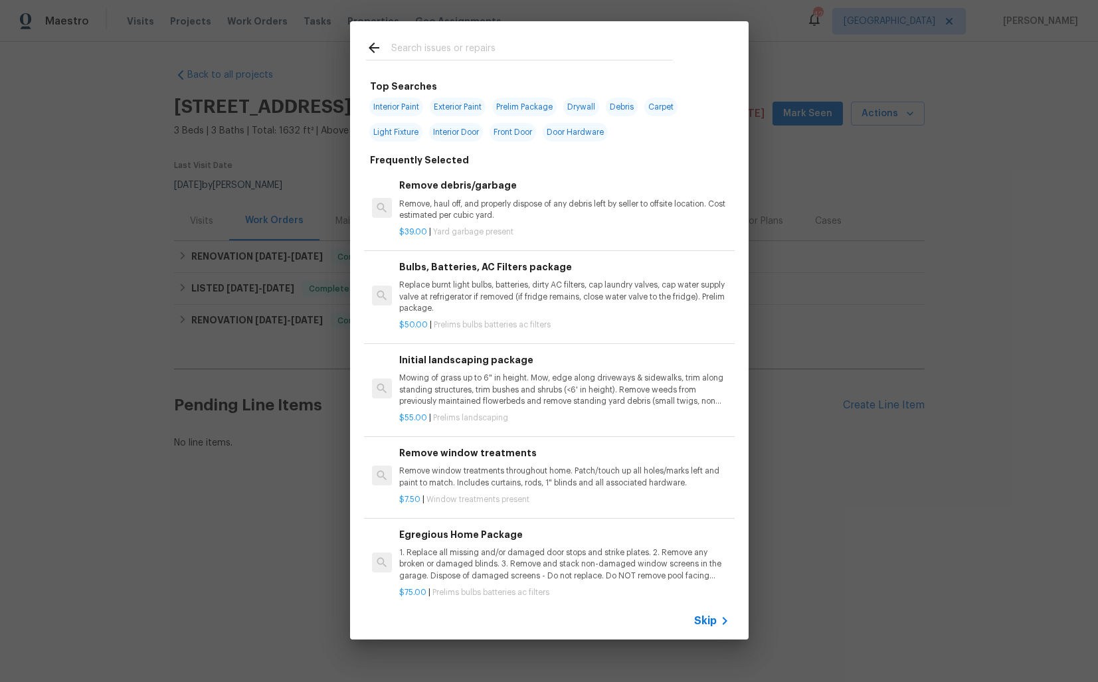
click at [487, 49] on input "text" at bounding box center [532, 50] width 282 height 20
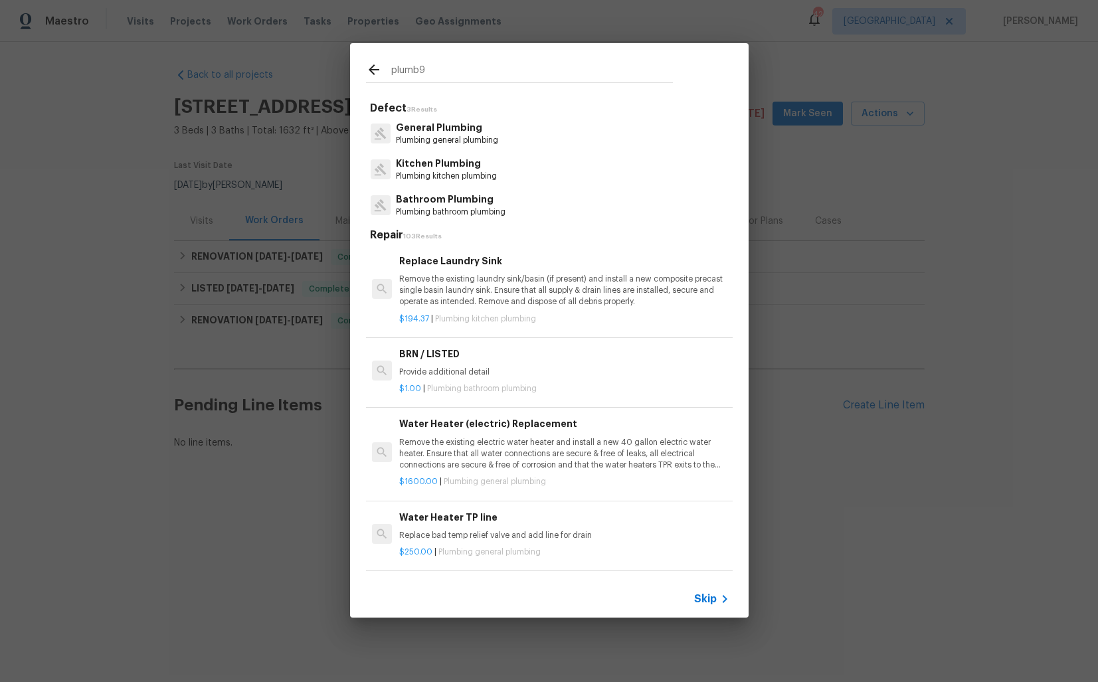
type input "plumb"
click at [434, 135] on p "Plumb ing general plumb ing" at bounding box center [446, 140] width 100 height 11
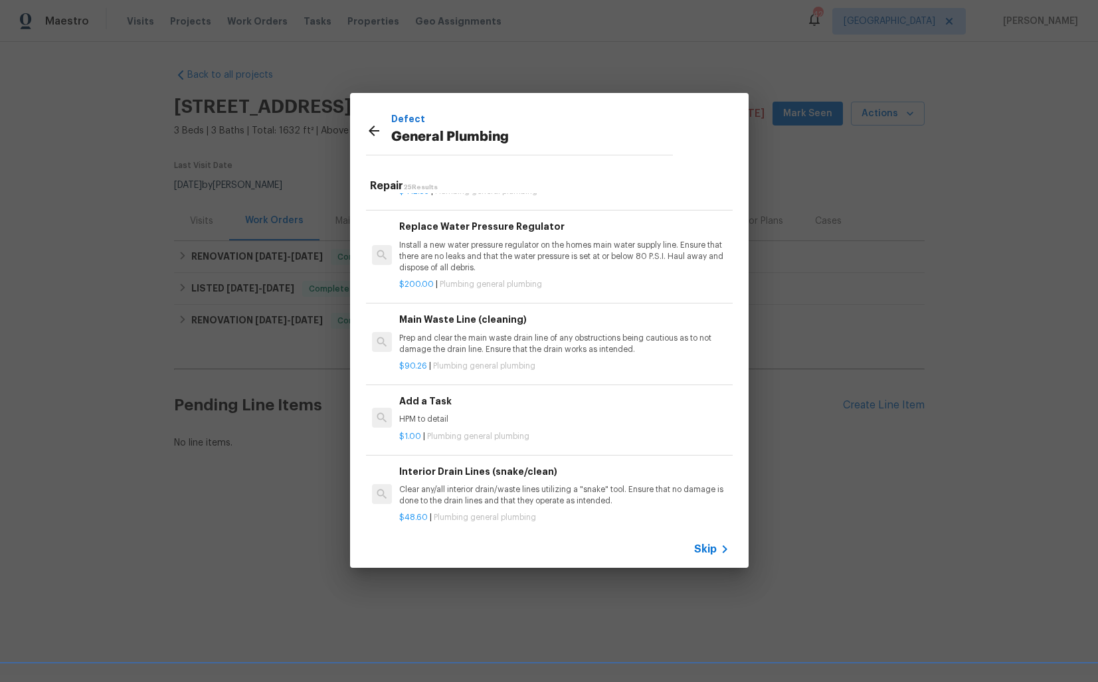
scroll to position [1312, 0]
click at [444, 401] on h6 "Add a Task" at bounding box center [563, 400] width 329 height 15
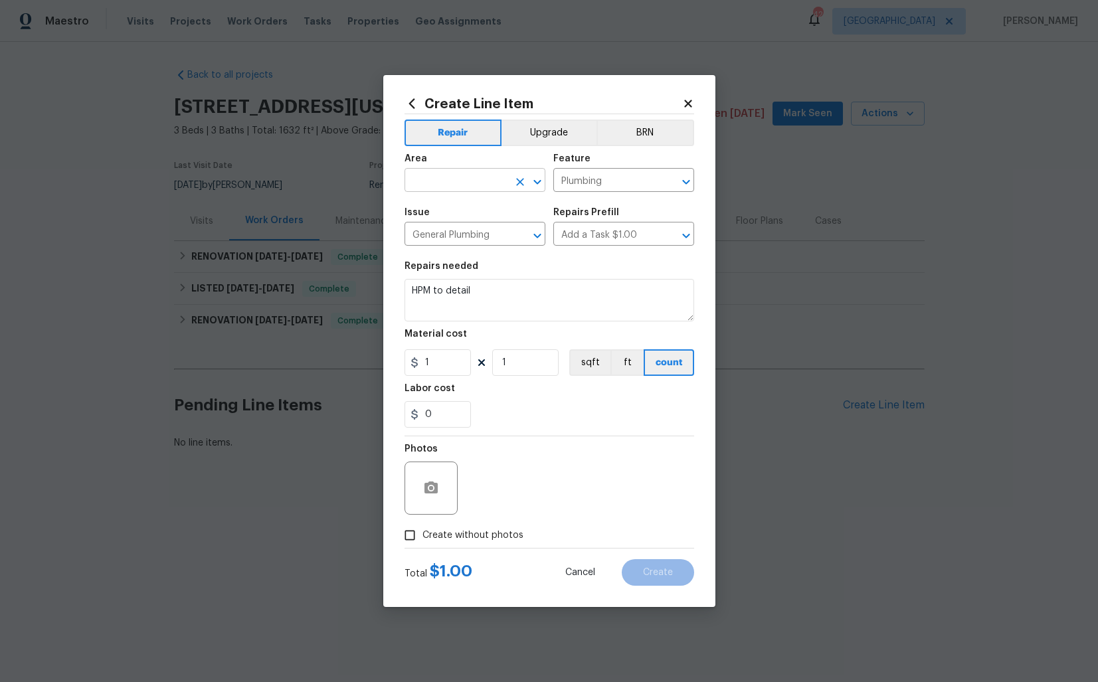
click at [439, 191] on input "text" at bounding box center [456, 181] width 104 height 21
type input "bas"
click at [590, 181] on input "Plumbing" at bounding box center [605, 181] width 104 height 21
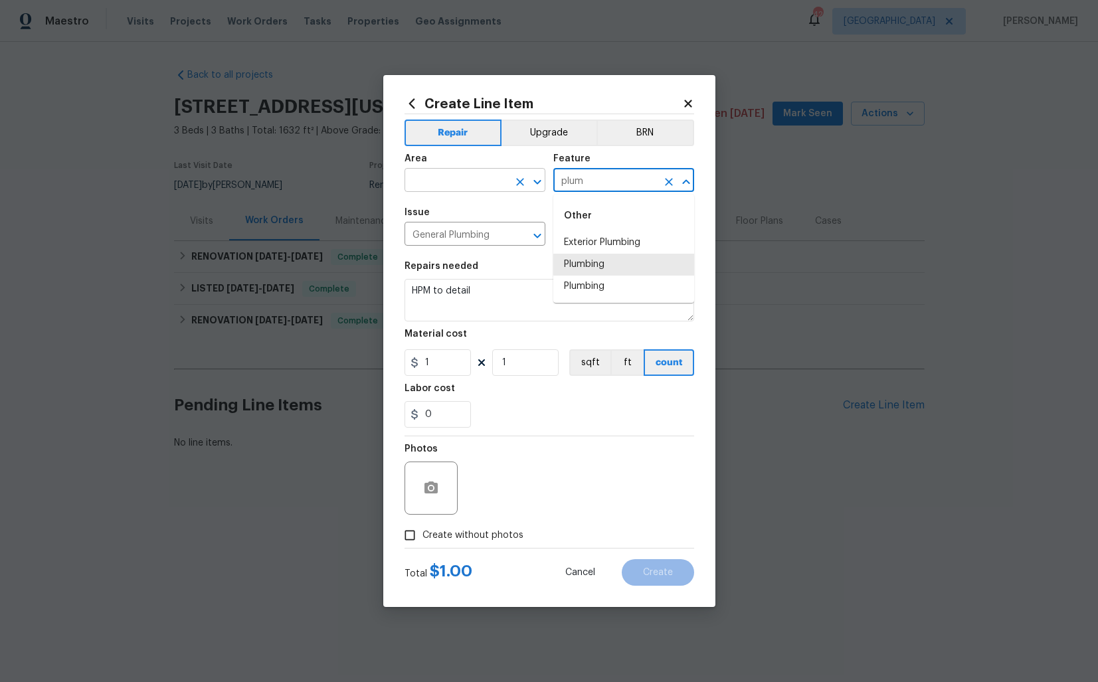
click at [453, 182] on input "text" at bounding box center [456, 181] width 104 height 21
type input "Plumbing"
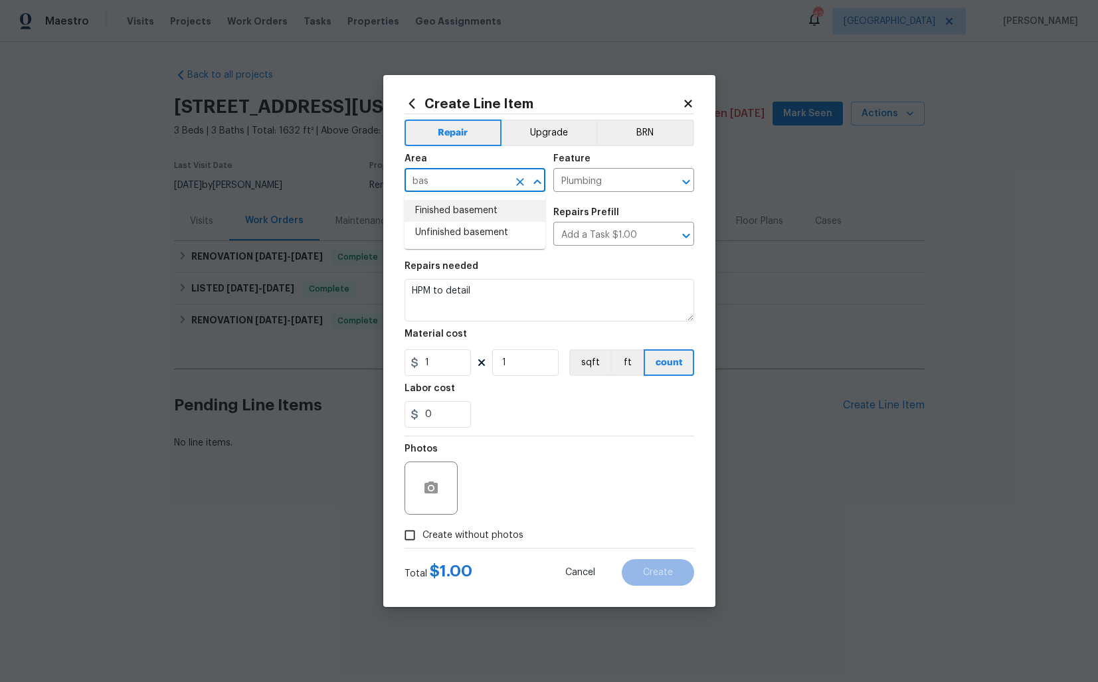
click at [450, 211] on li "Finished basement" at bounding box center [474, 211] width 141 height 22
type input "Finished basement"
click at [612, 182] on input "Plumbing" at bounding box center [605, 181] width 104 height 21
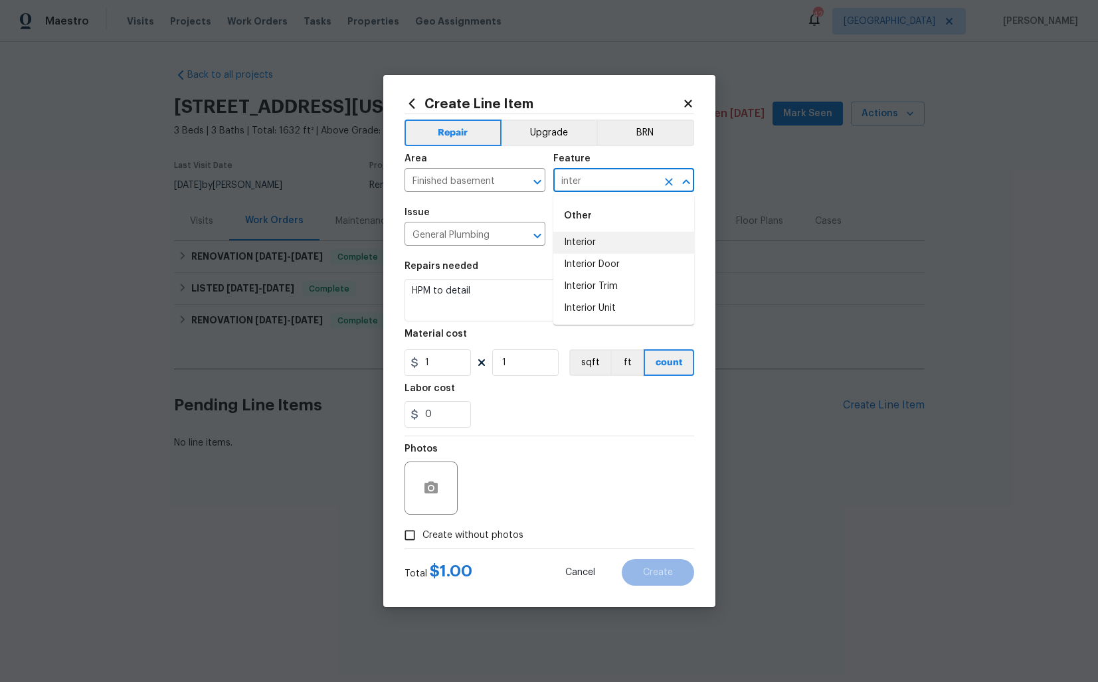
click at [590, 243] on li "Interior" at bounding box center [623, 243] width 141 height 22
type input "Interior"
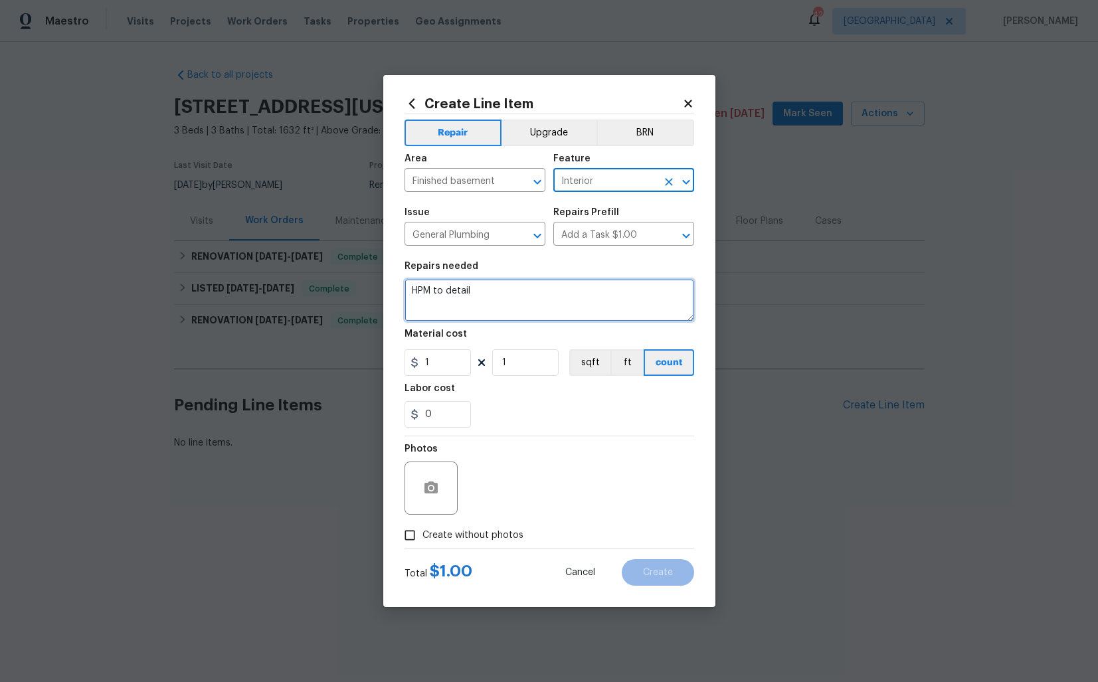
click at [504, 290] on textarea "HPM to detail" at bounding box center [549, 300] width 290 height 43
paste textarea "#lwoleak Feedback received that there is water leaking in the basement. Please …"
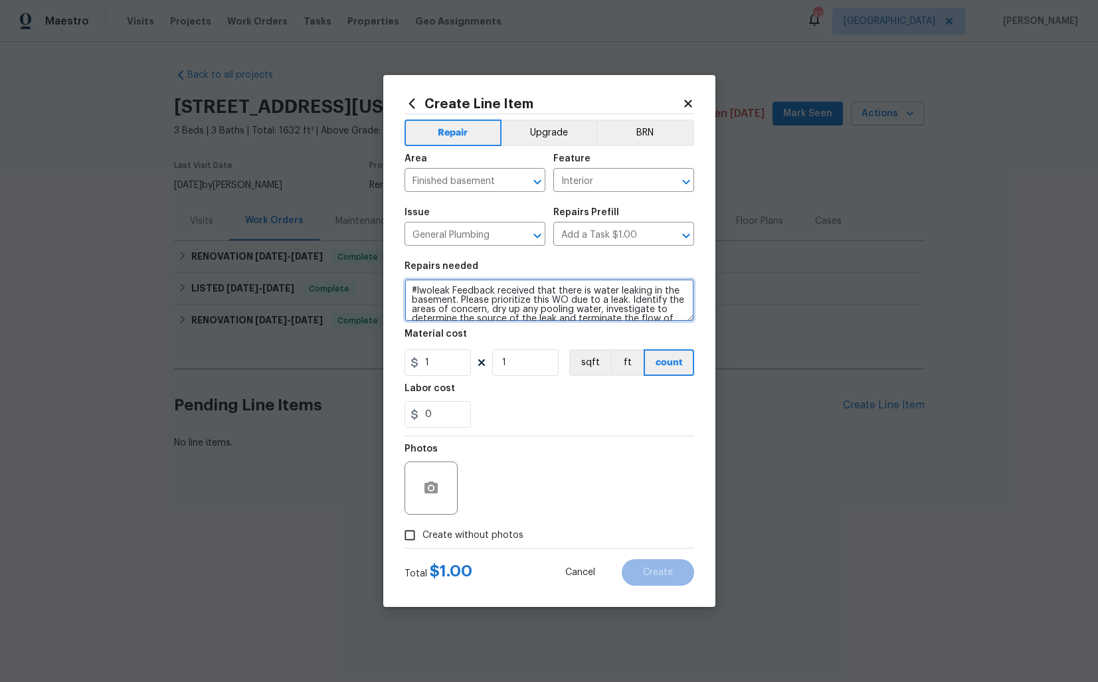
scroll to position [84, 0]
type textarea "#lwoleak Feedback received that there is water leaking in the basement. Please …"
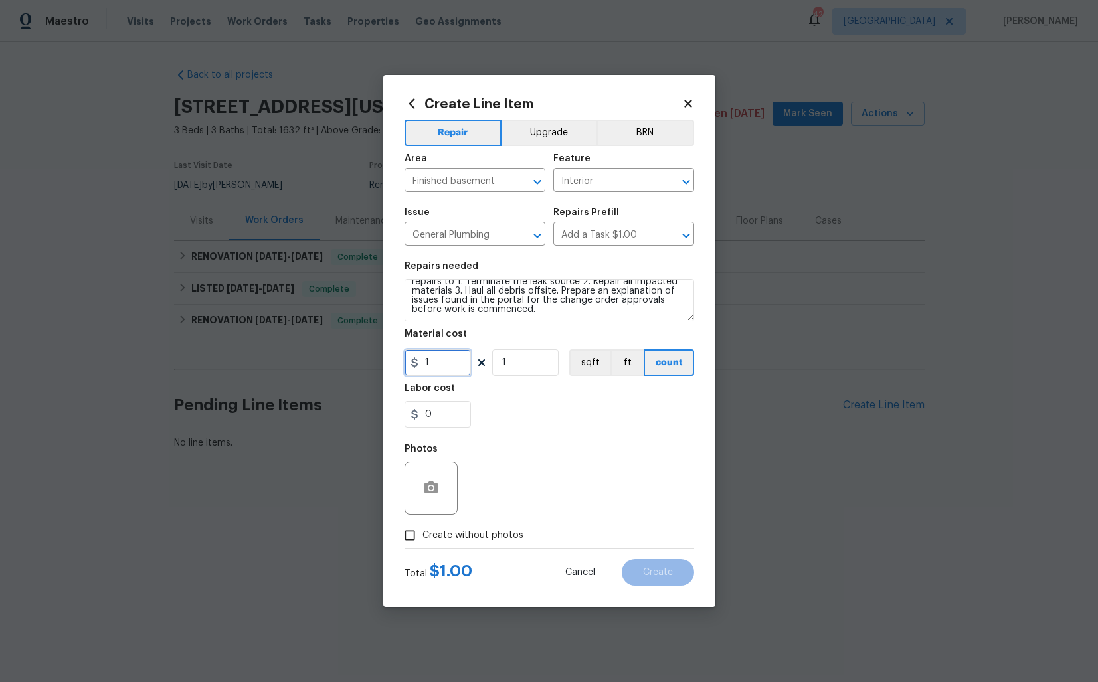
click at [452, 359] on input "1" at bounding box center [437, 362] width 66 height 27
type input "75"
click at [471, 531] on span "Create without photos" at bounding box center [472, 536] width 101 height 14
click at [422, 531] on input "Create without photos" at bounding box center [409, 535] width 25 height 25
checkbox input "true"
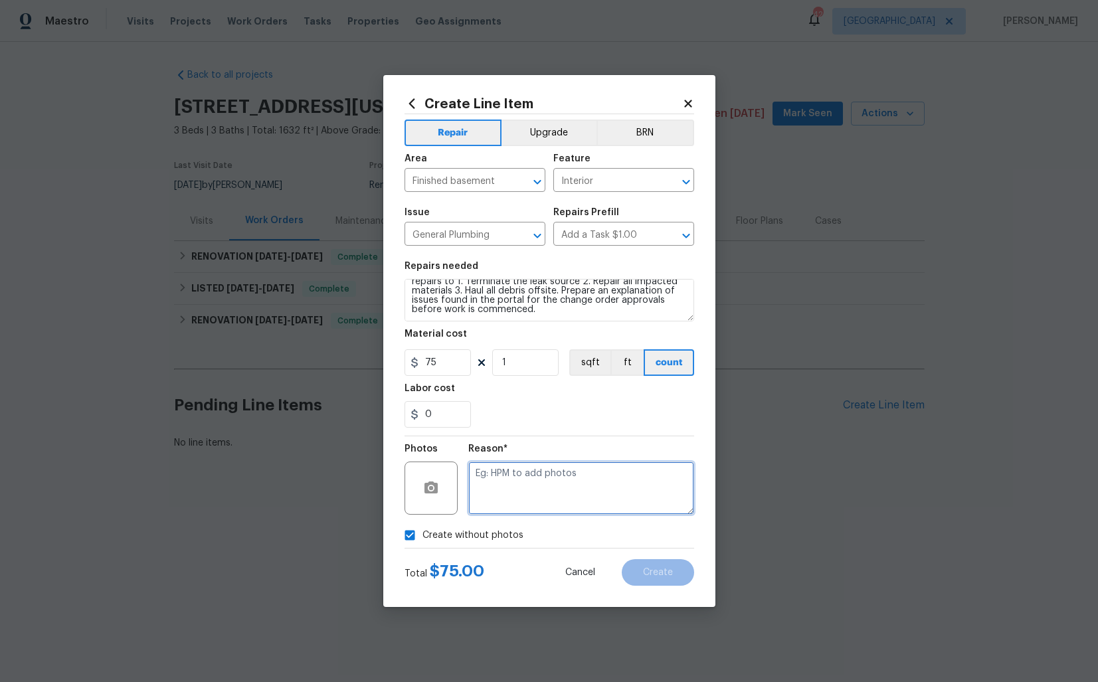
click at [569, 484] on textarea at bounding box center [581, 488] width 226 height 53
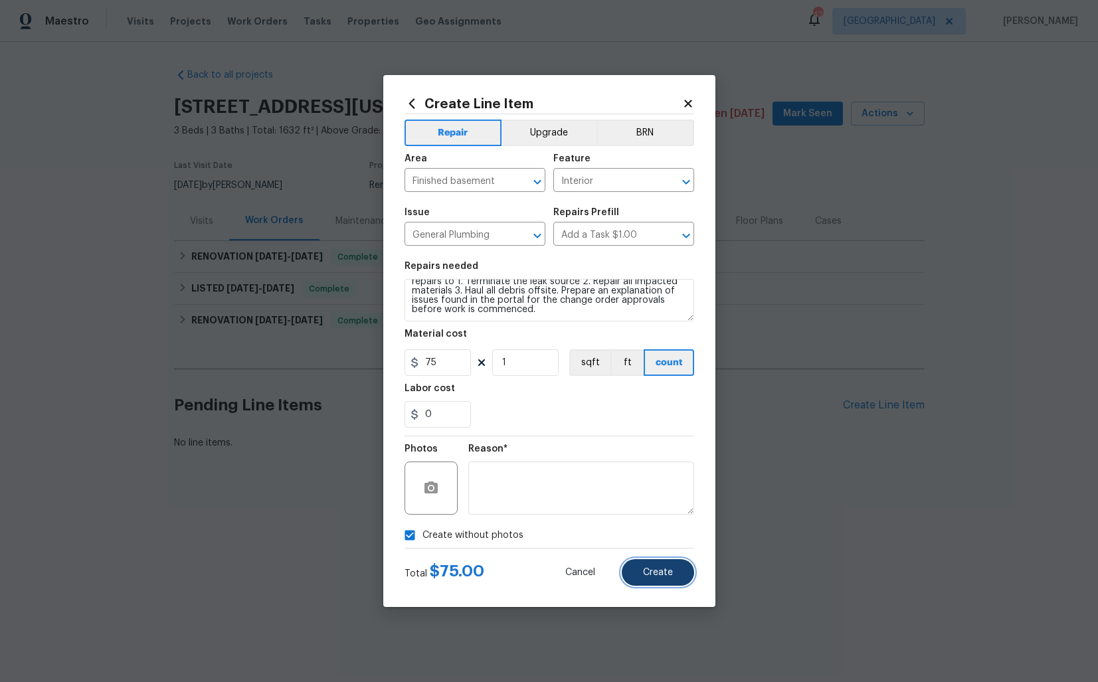
click at [650, 576] on span "Create" at bounding box center [658, 573] width 30 height 10
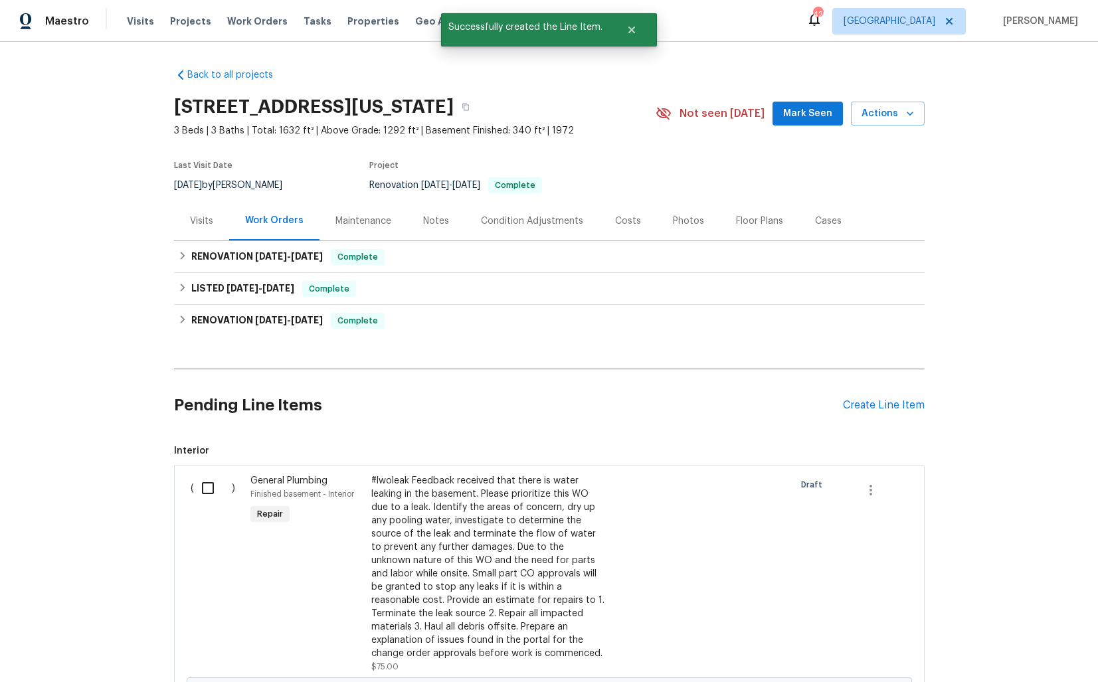
click at [205, 474] on input "checkbox" at bounding box center [213, 488] width 38 height 28
checkbox input "true"
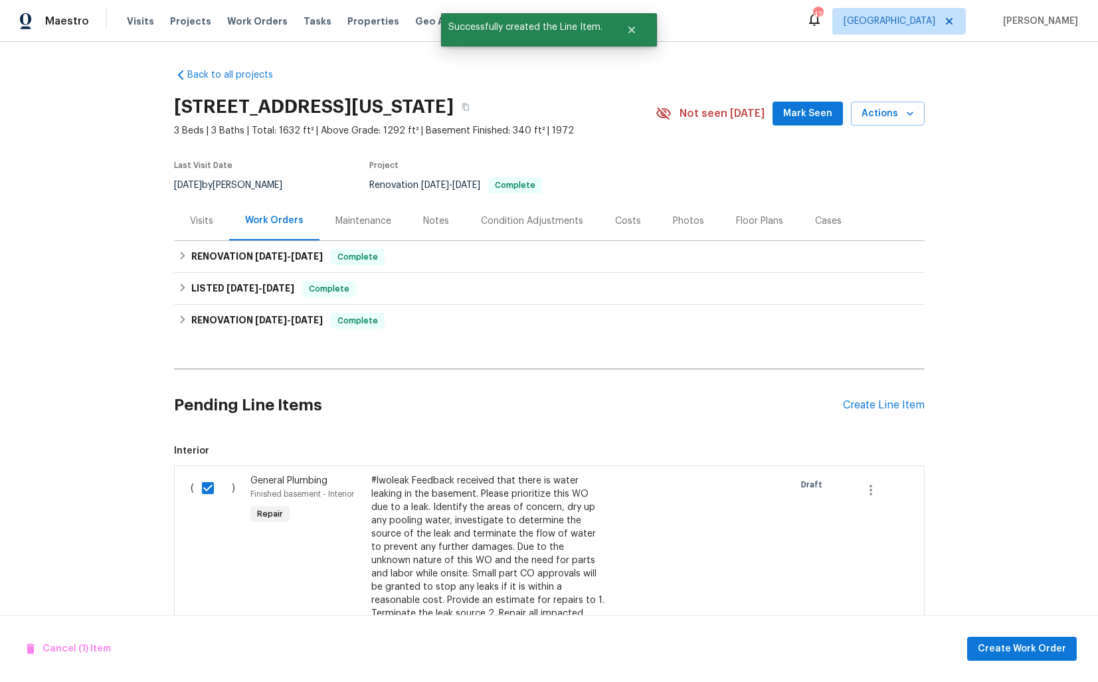
scroll to position [235, 0]
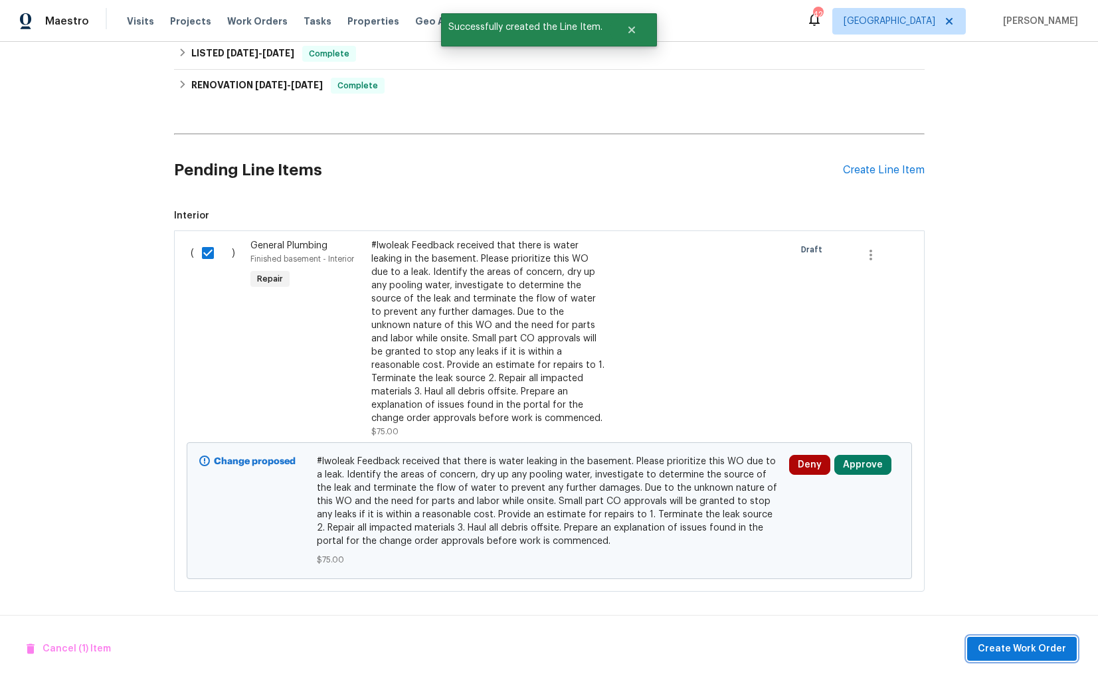
click at [1029, 650] on span "Create Work Order" at bounding box center [1022, 649] width 88 height 17
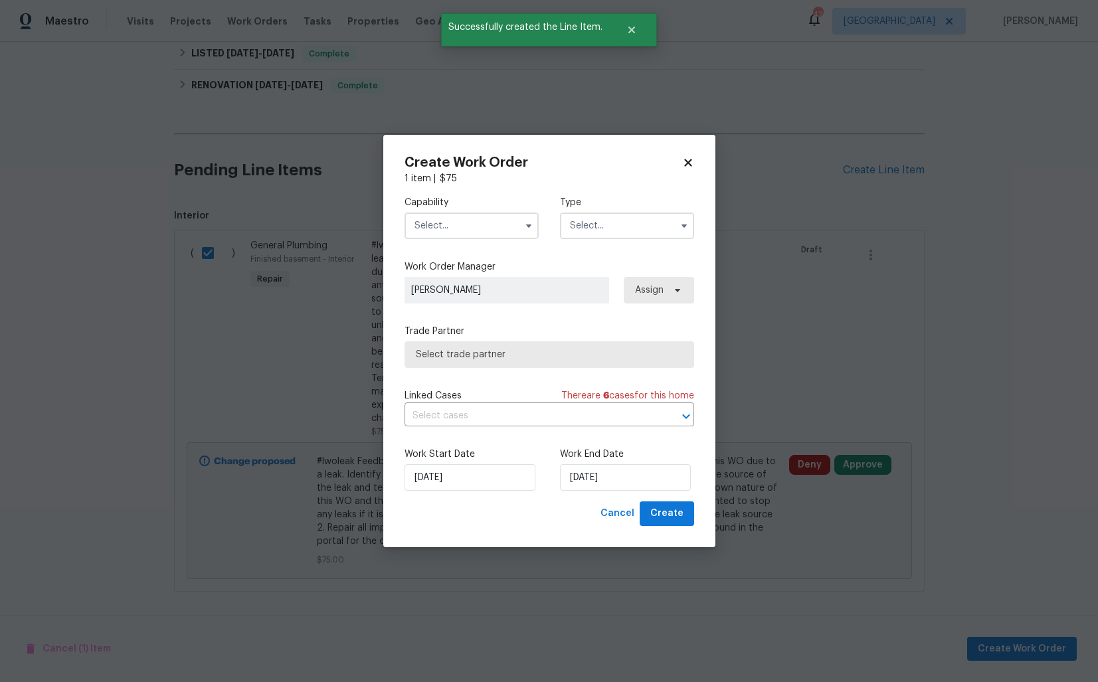
click at [504, 228] on input "text" at bounding box center [471, 226] width 134 height 27
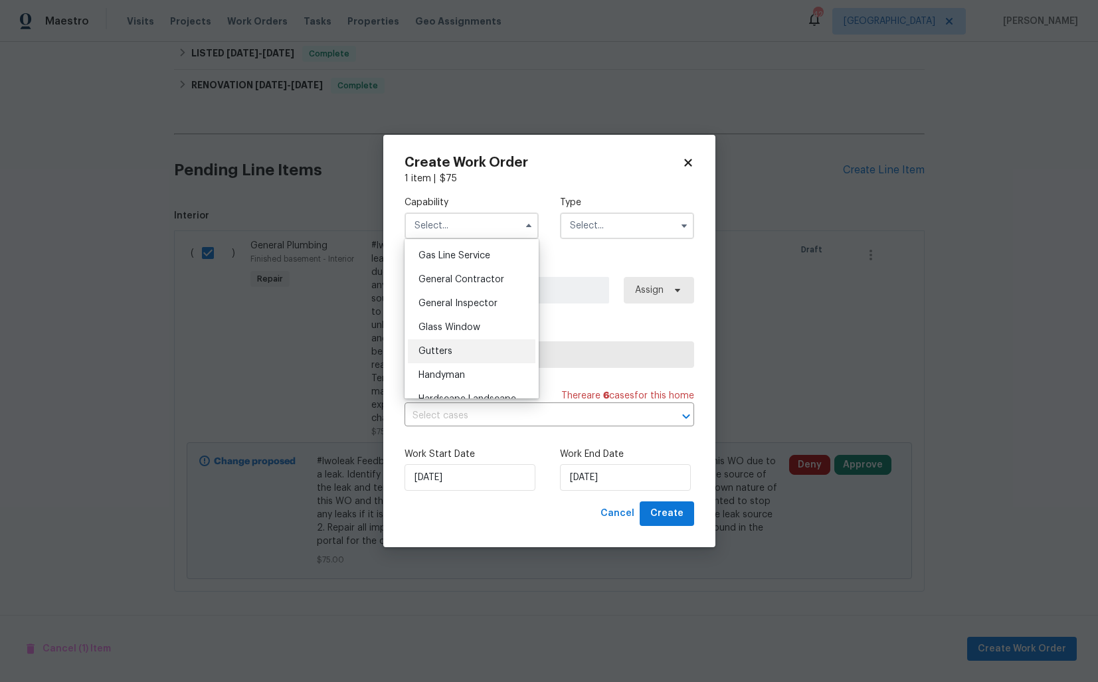
scroll to position [606, 0]
click at [452, 371] on div "Handyman" at bounding box center [472, 379] width 128 height 24
type input "Handyman"
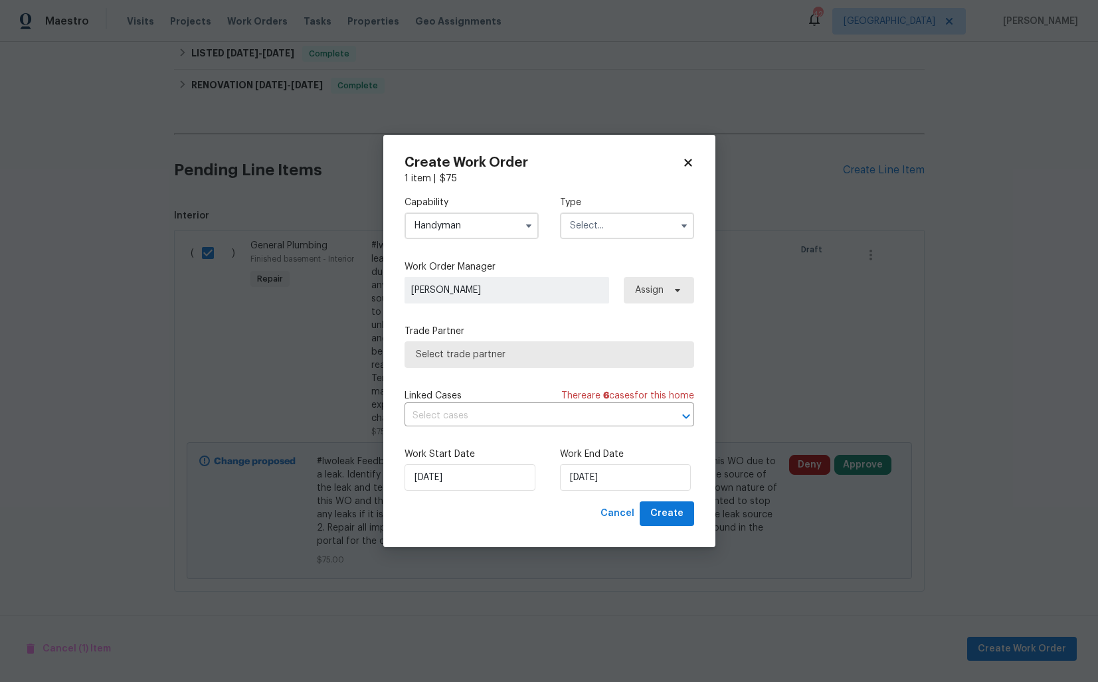
click at [648, 225] on input "text" at bounding box center [627, 226] width 134 height 27
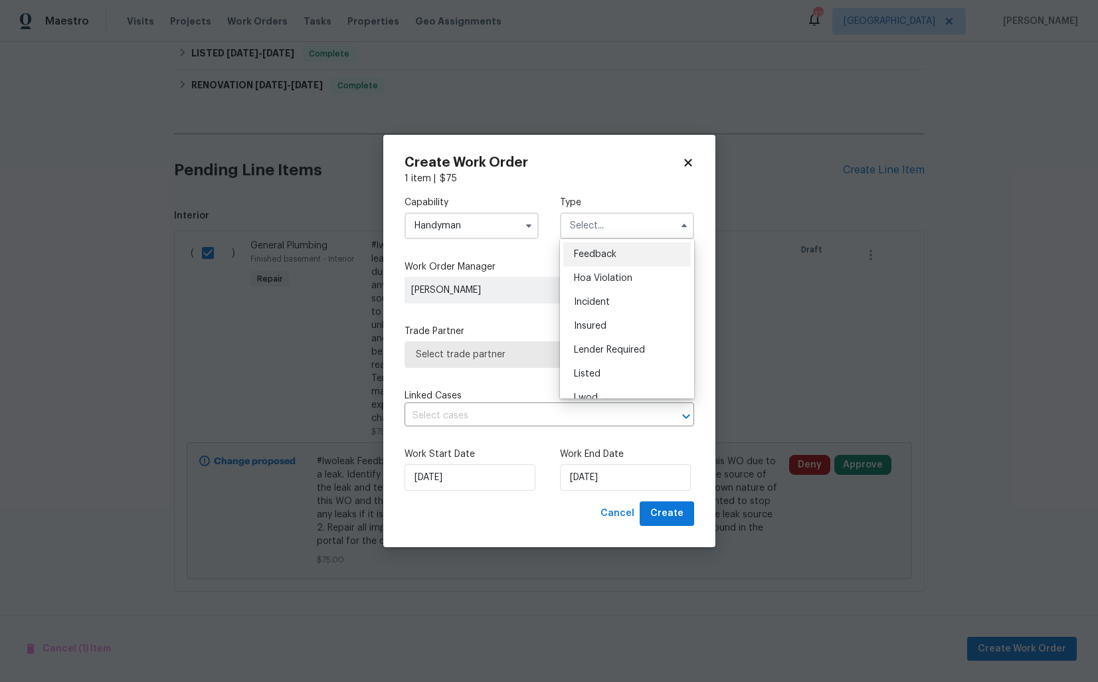
click at [604, 252] on span "Feedback" at bounding box center [595, 254] width 43 height 9
type input "Feedback"
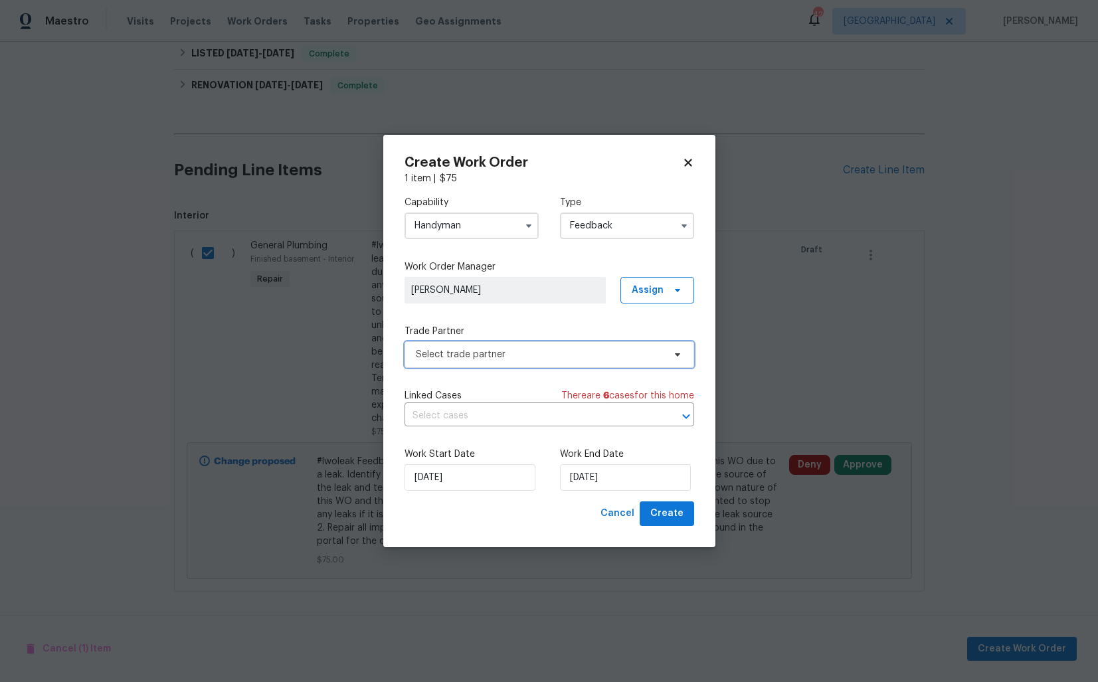
click at [488, 348] on span "Select trade partner" at bounding box center [540, 354] width 248 height 13
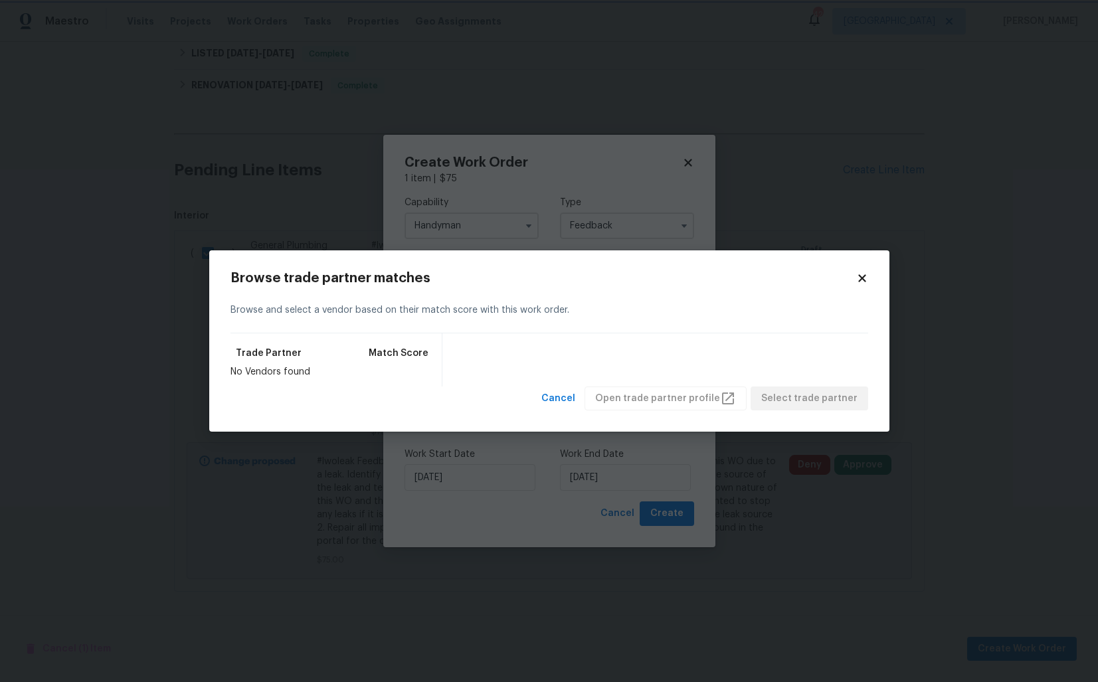
click at [495, 191] on body "Maestro Visits Projects Work Orders Tasks Properties Geo Assignments 42 Dallas …" at bounding box center [549, 341] width 1098 height 682
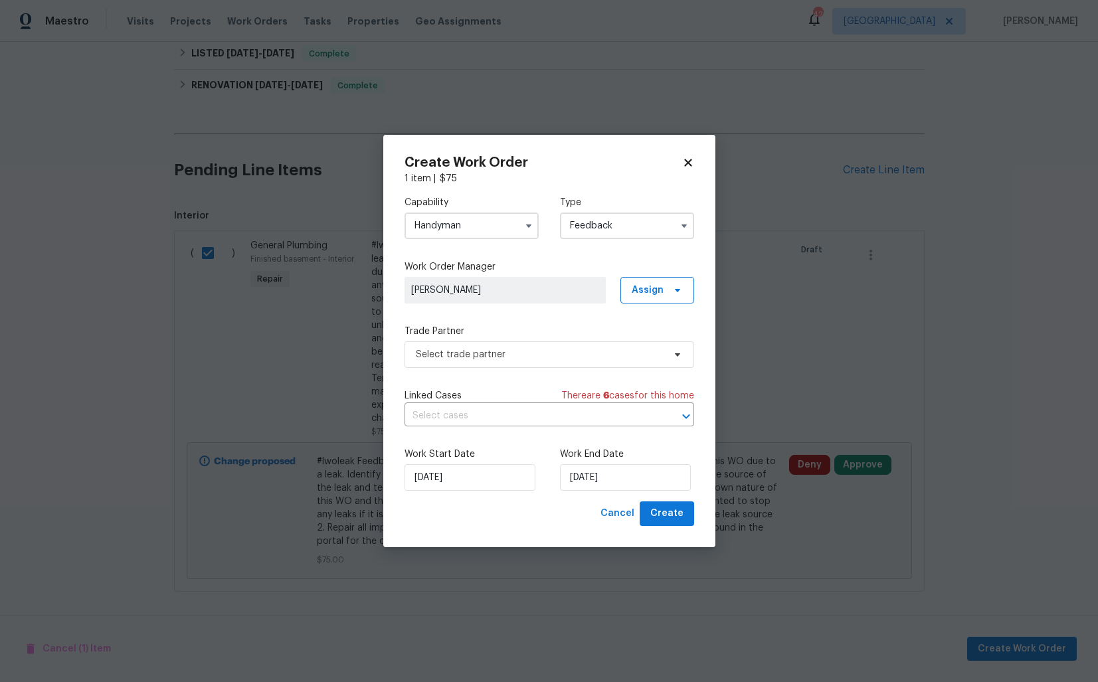
click at [503, 226] on input "Handyman" at bounding box center [471, 226] width 134 height 27
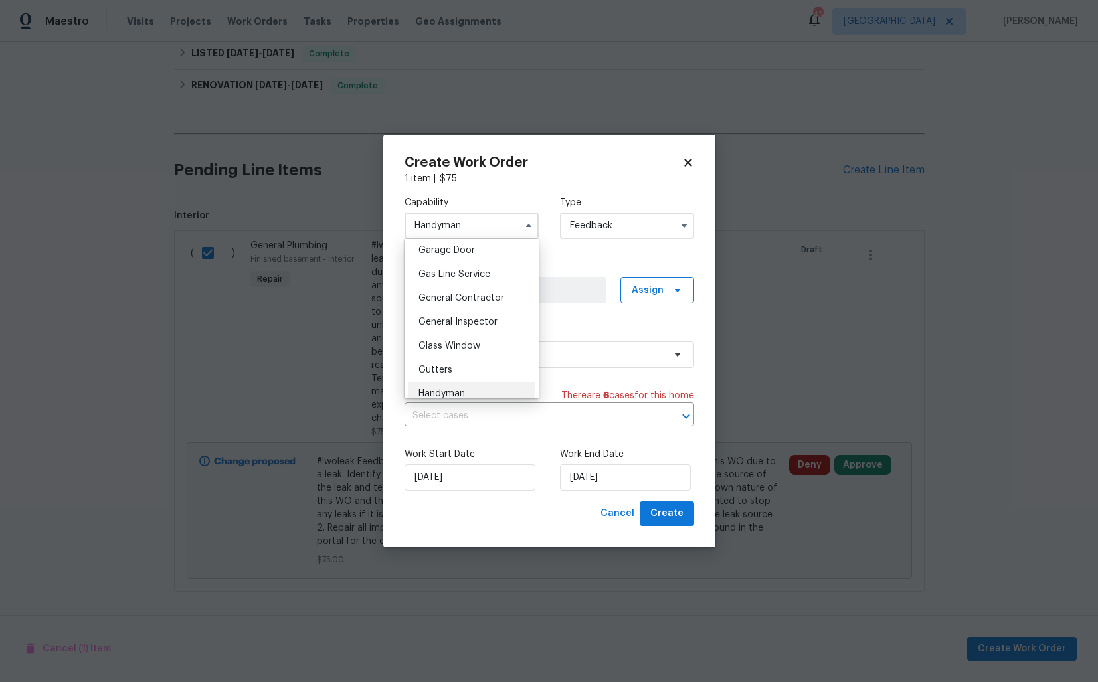
scroll to position [566, 0]
click at [444, 324] on span "General Contractor" at bounding box center [461, 323] width 86 height 9
type input "General Contractor"
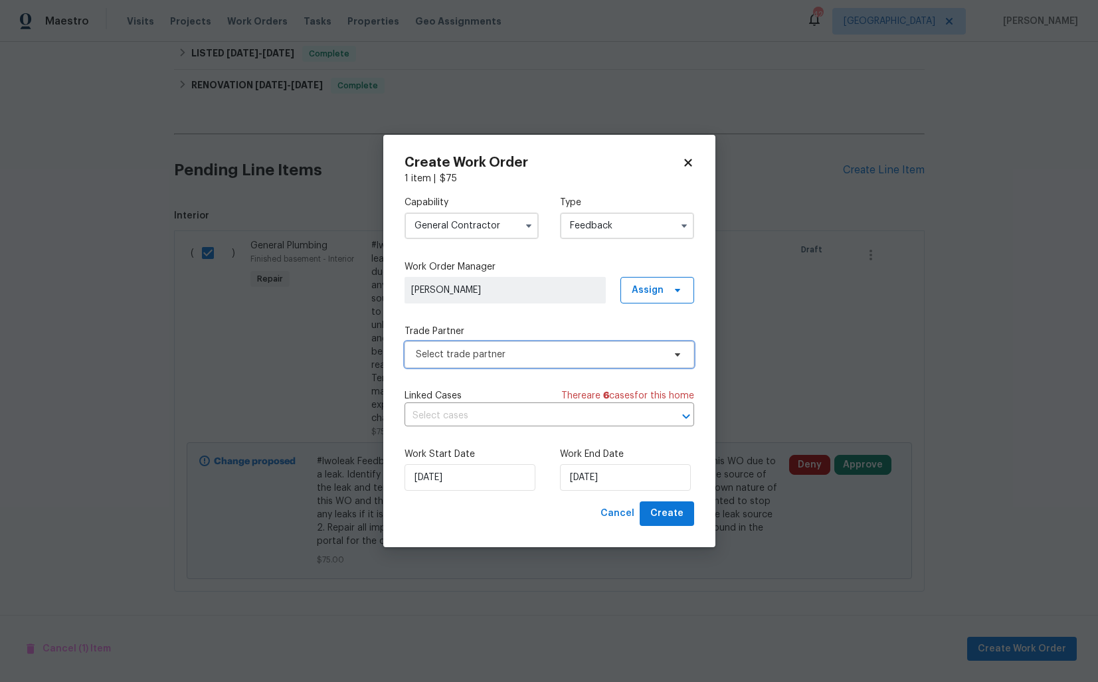
click at [482, 348] on span "Select trade partner" at bounding box center [540, 354] width 248 height 13
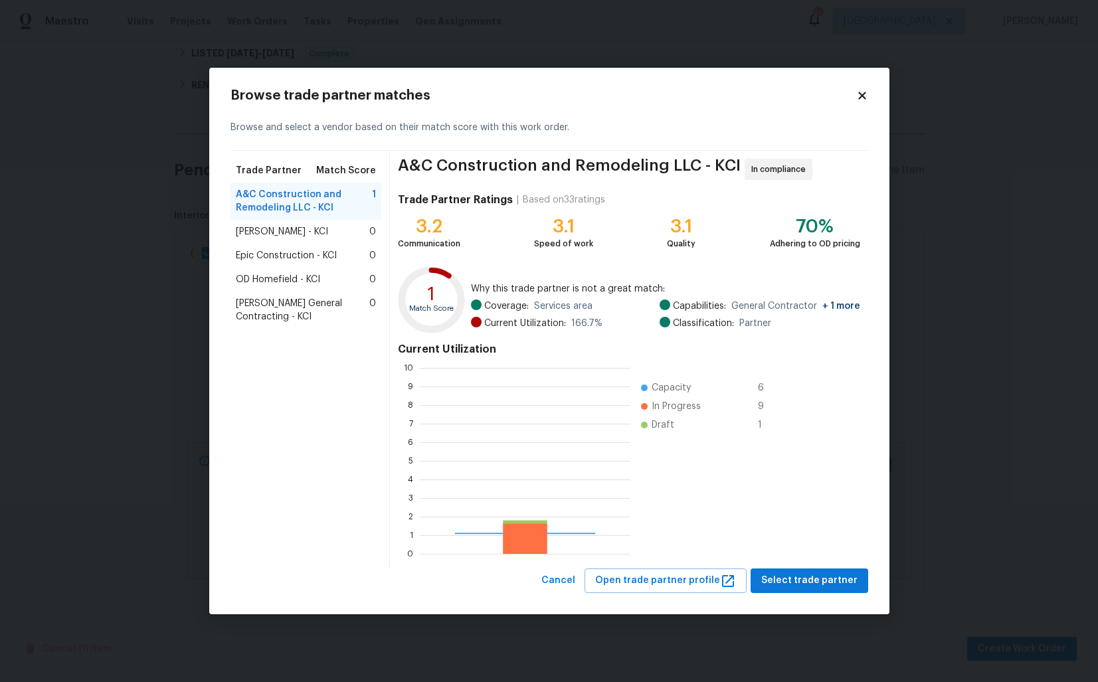
scroll to position [186, 211]
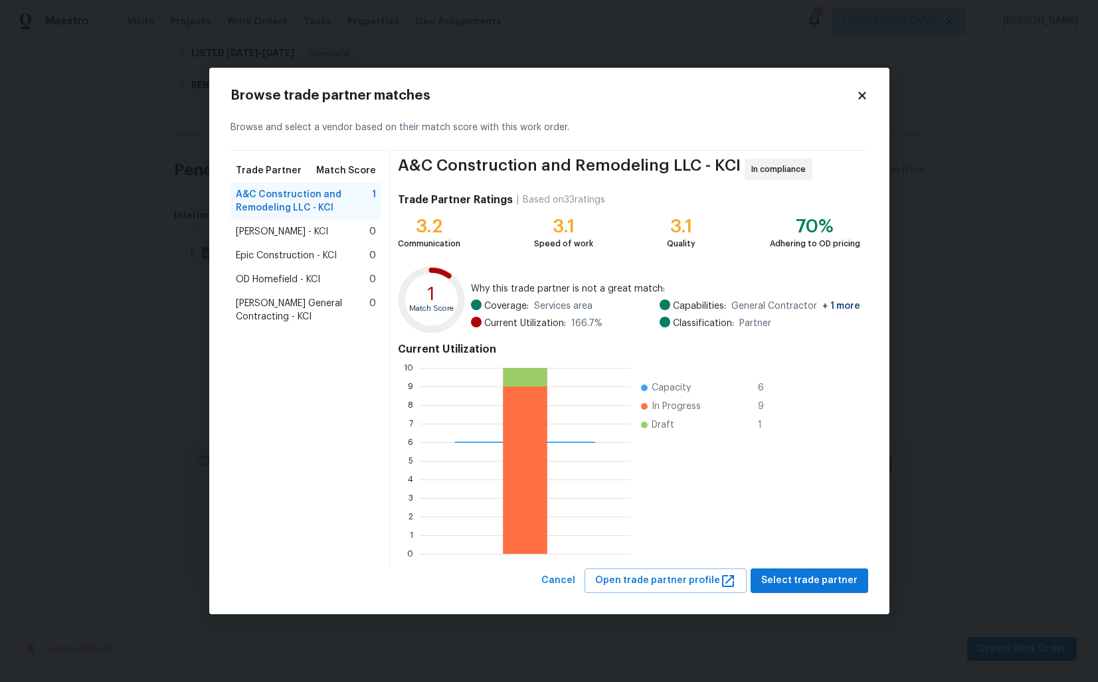
click at [167, 199] on body "Maestro Visits Projects Work Orders Tasks Properties Geo Assignments 42 Dallas …" at bounding box center [549, 341] width 1098 height 682
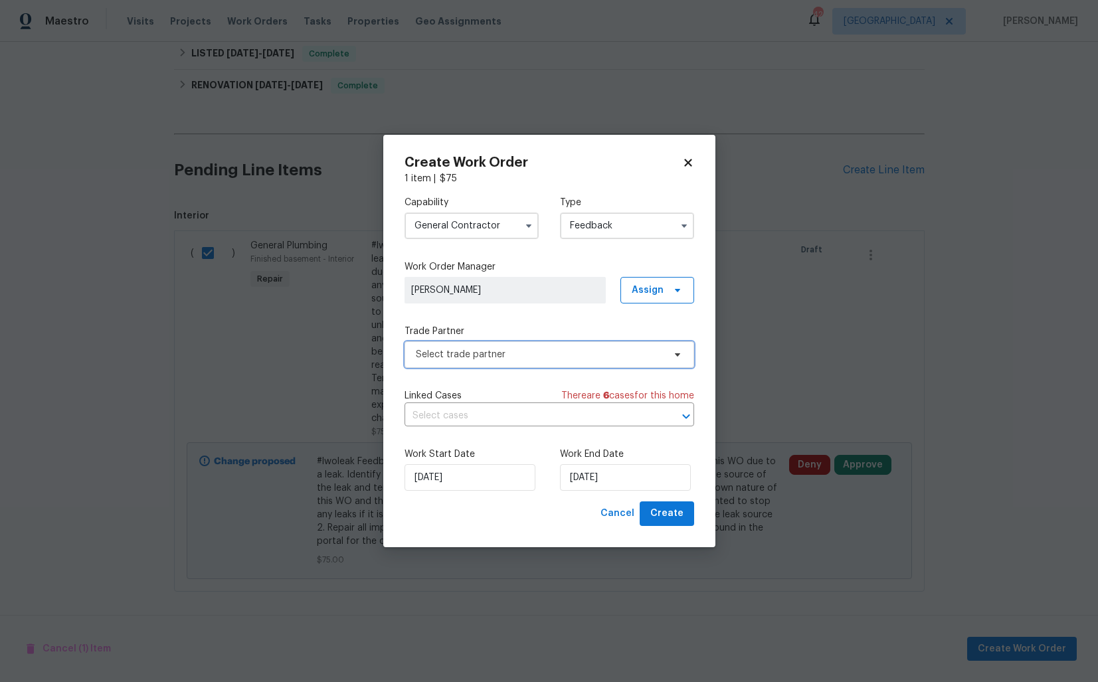
click at [476, 351] on span "Select trade partner" at bounding box center [540, 354] width 248 height 13
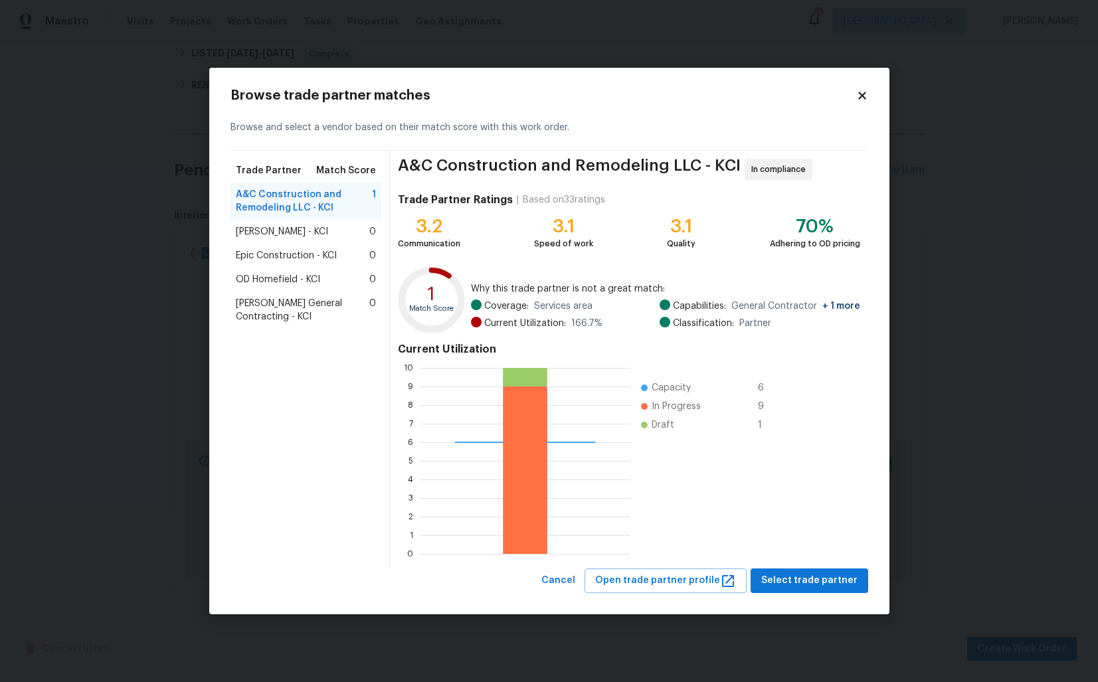
click at [291, 234] on span "MEL Contracting - KCI" at bounding box center [282, 231] width 92 height 13
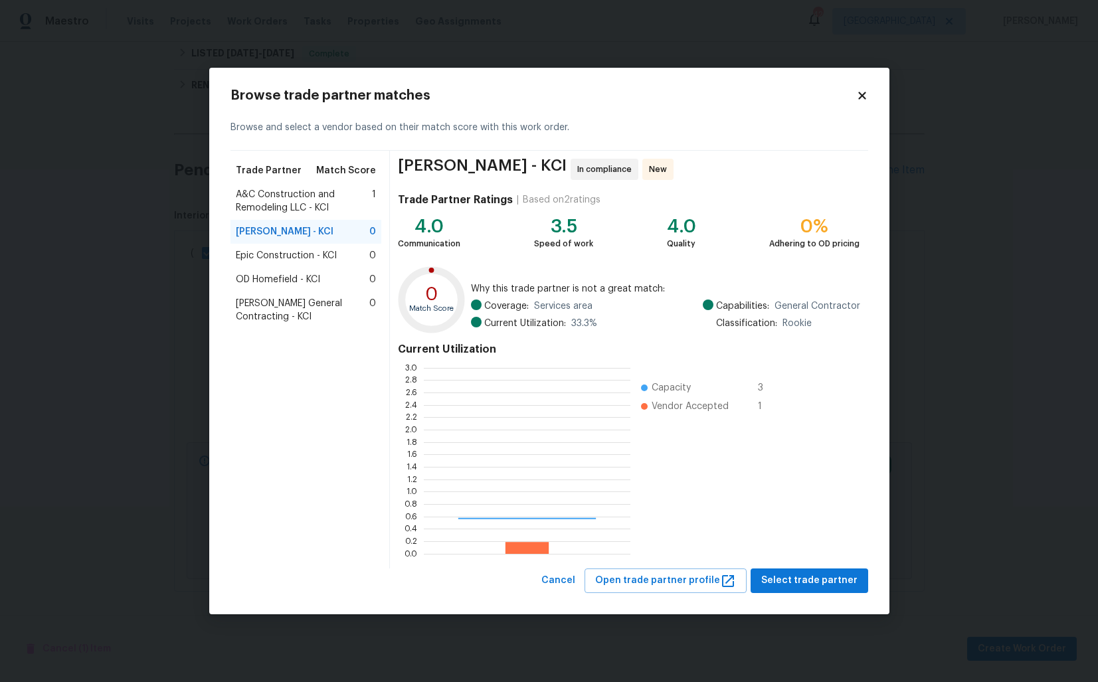
scroll to position [186, 207]
click at [266, 204] on span "A&C Construction and Remodeling LLC - KCI" at bounding box center [304, 201] width 137 height 27
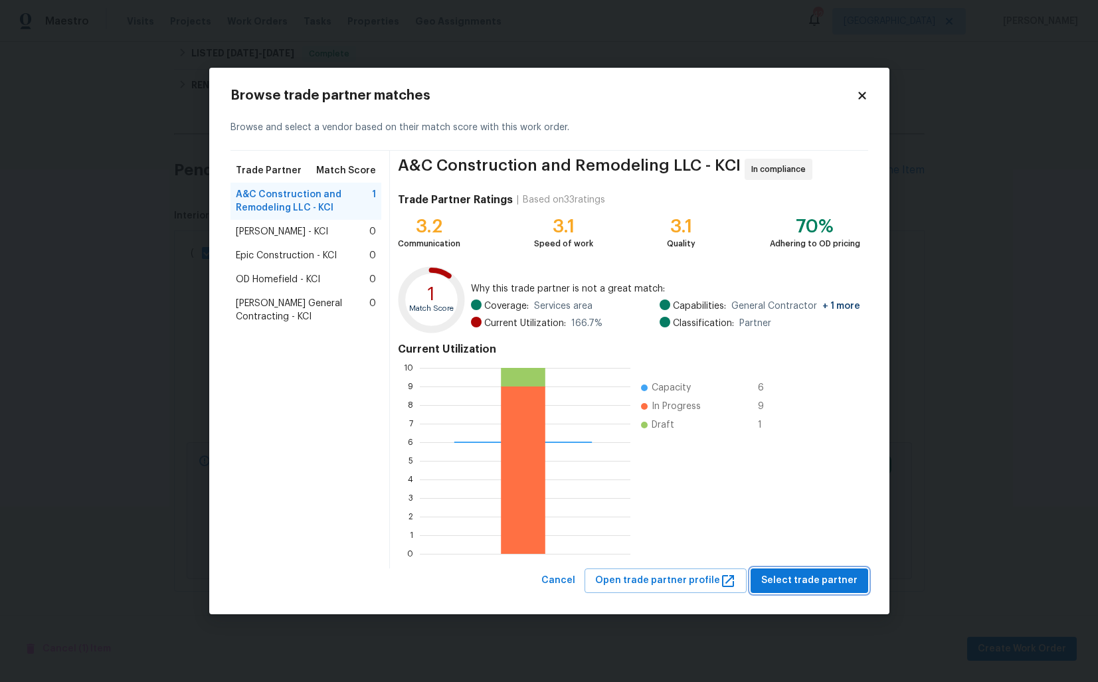
click at [815, 584] on span "Select trade partner" at bounding box center [809, 581] width 96 height 17
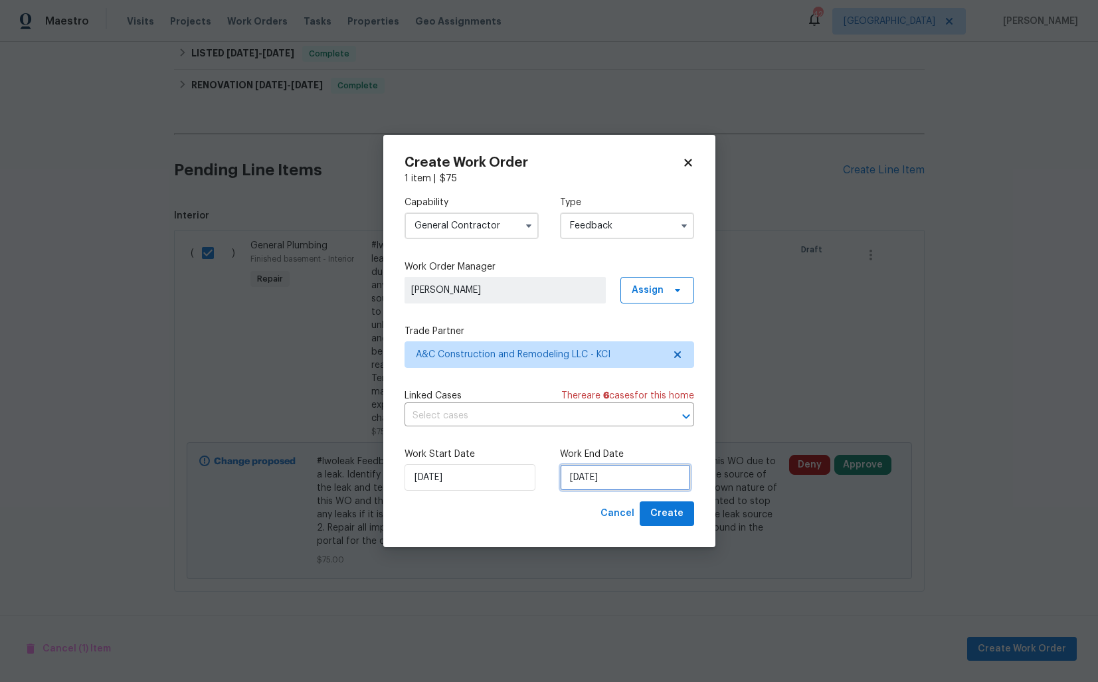
click at [596, 480] on input "17/09/2025" at bounding box center [625, 477] width 131 height 27
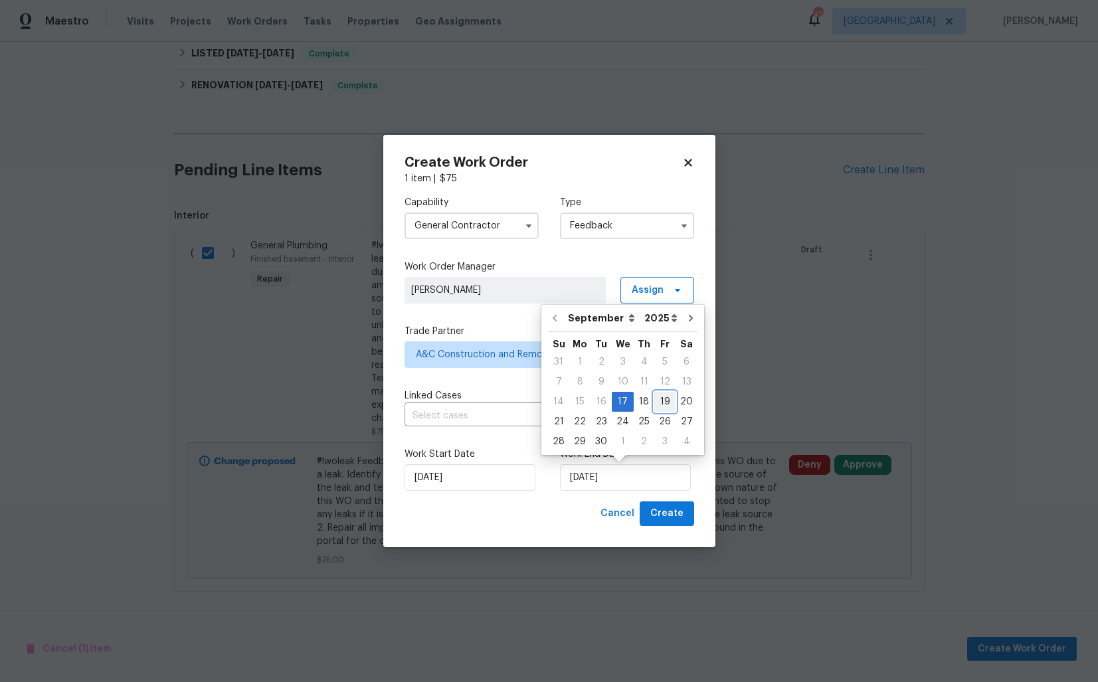
click at [656, 399] on div "19" at bounding box center [664, 402] width 21 height 19
type input "19/09/2025"
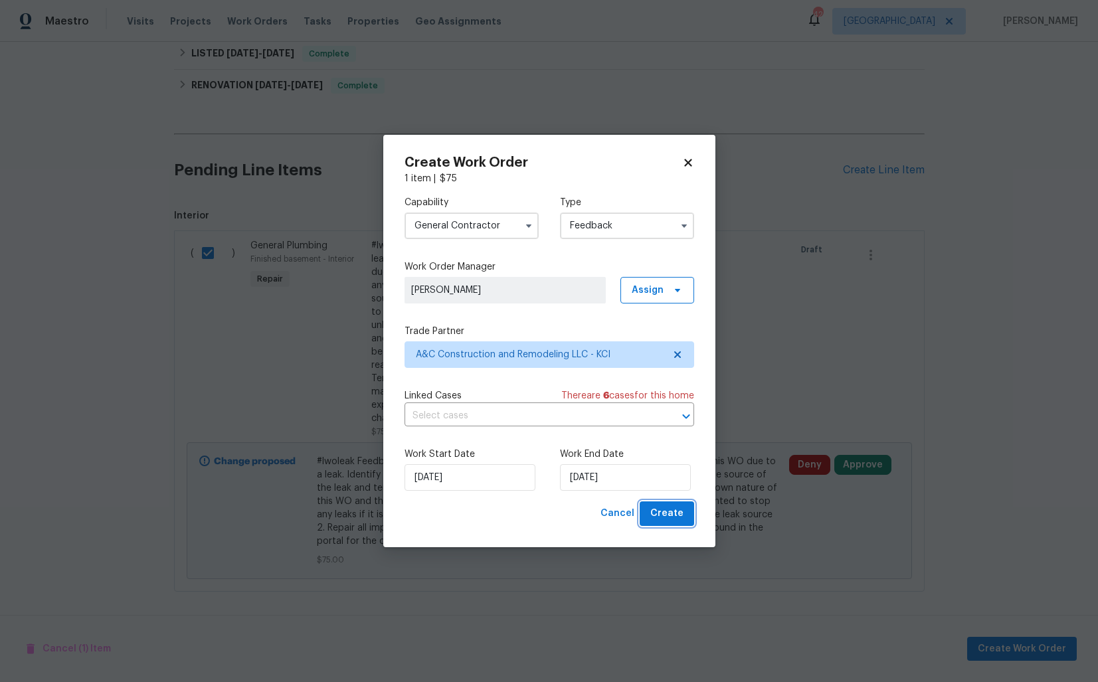
click at [656, 514] on span "Create" at bounding box center [666, 513] width 33 height 17
checkbox input "false"
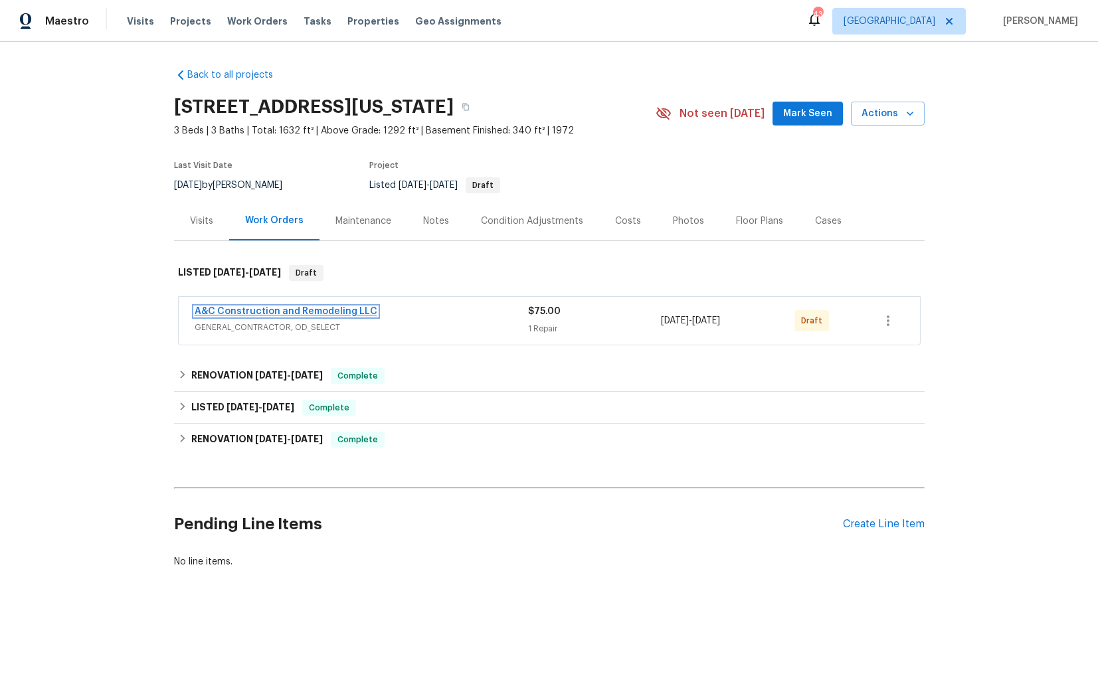
click at [279, 311] on link "A&C Construction and Remodeling LLC" at bounding box center [286, 311] width 183 height 9
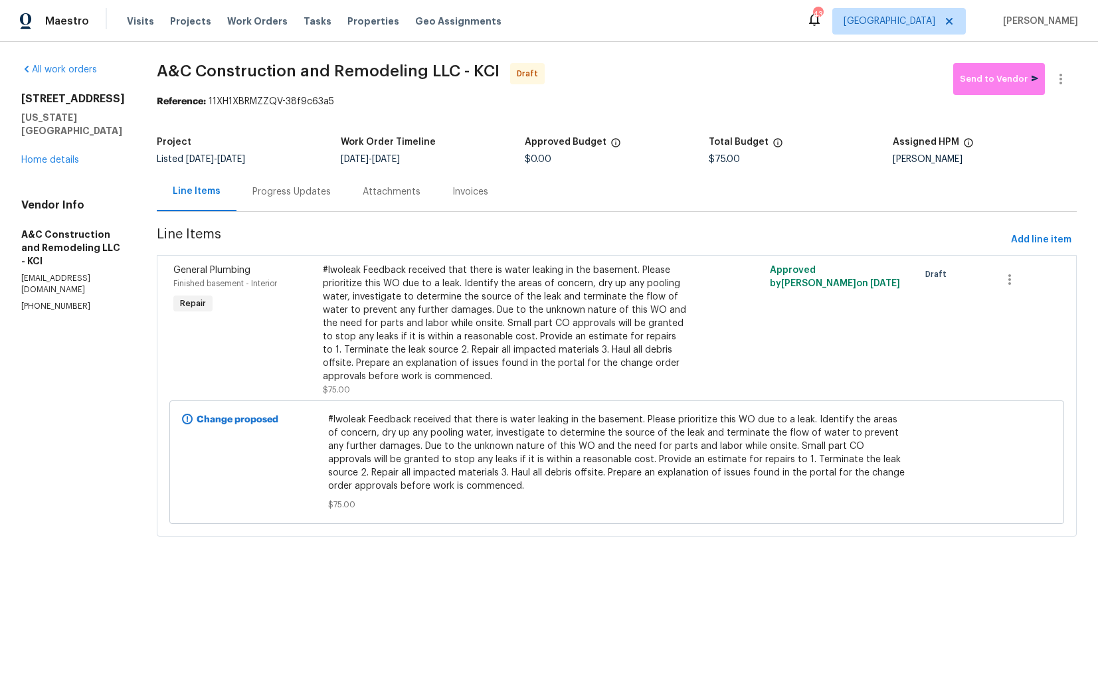
click at [318, 188] on div "Progress Updates" at bounding box center [291, 191] width 78 height 13
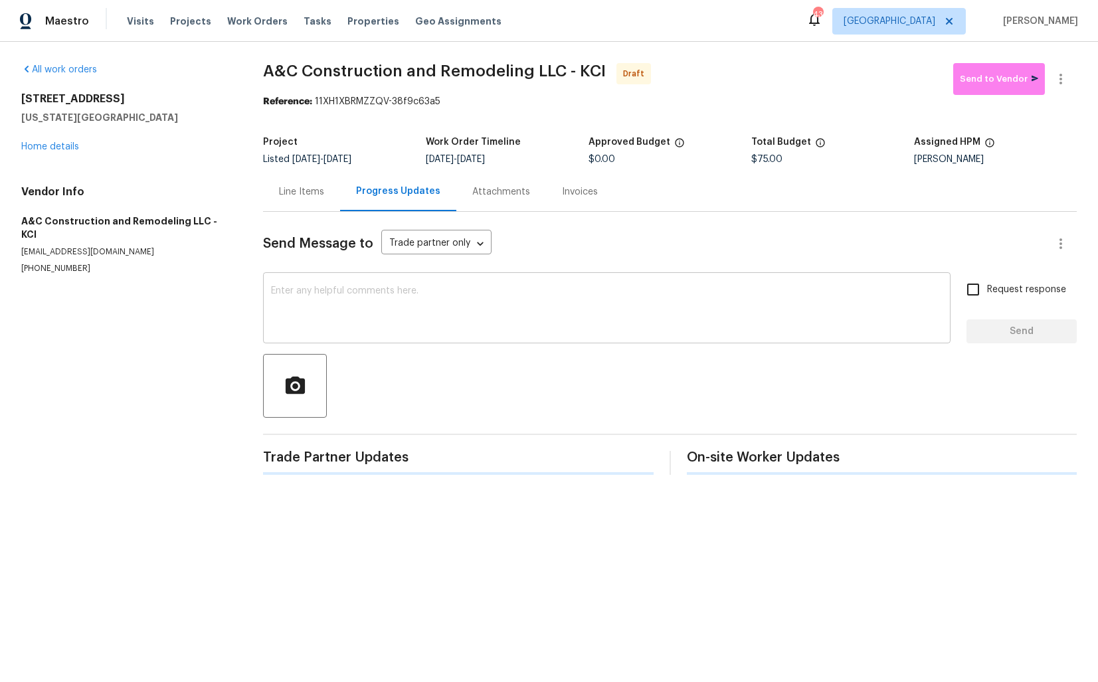
click at [303, 317] on textarea at bounding box center [606, 309] width 671 height 46
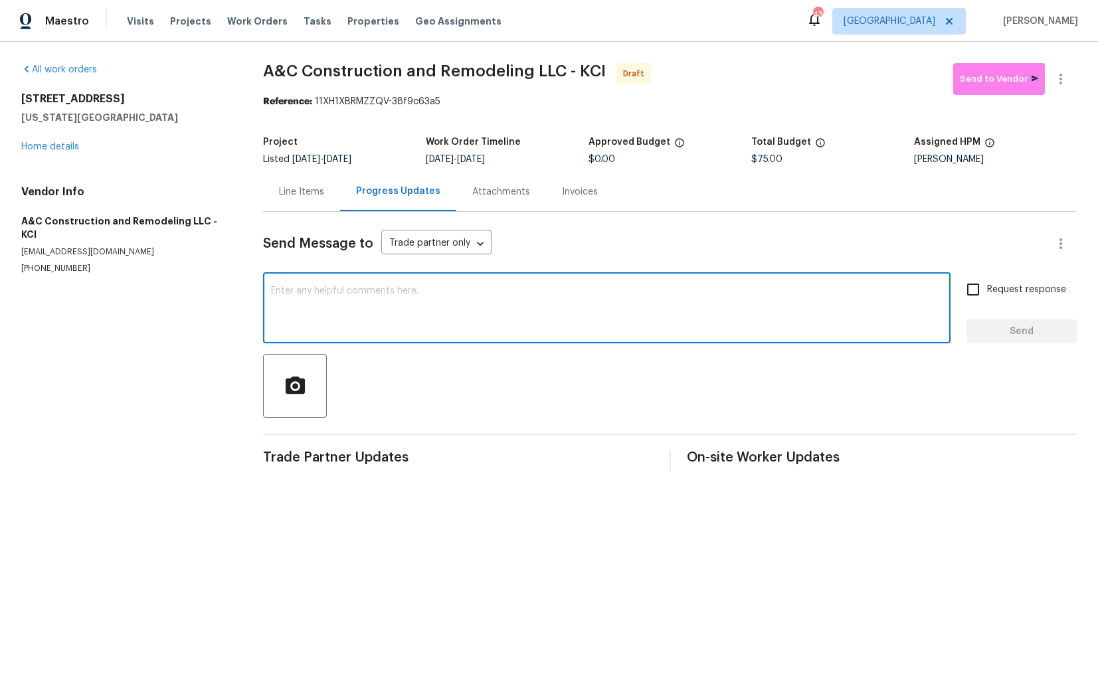
click at [450, 292] on textarea at bounding box center [606, 309] width 671 height 46
paste textarea "Hi this is [PERSON_NAME] with Opendoor. I’m confirming you received the WO for …"
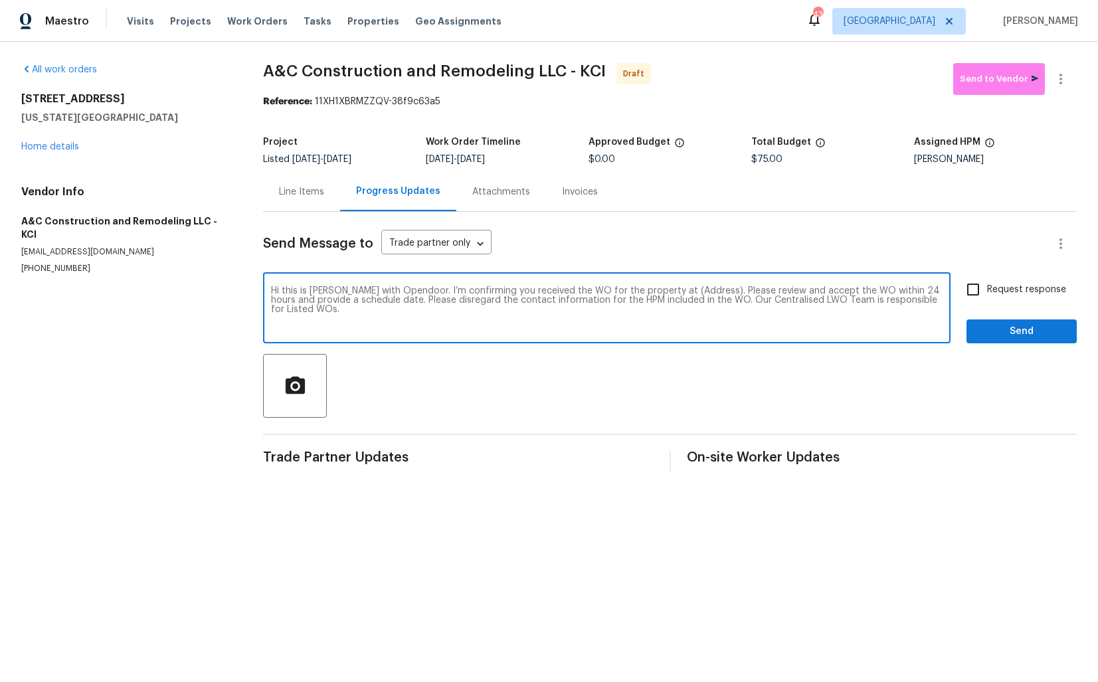
drag, startPoint x: 693, startPoint y: 292, endPoint x: 652, endPoint y: 290, distance: 41.2
click at [652, 290] on textarea "Hi this is [PERSON_NAME] with Opendoor. I’m confirming you received the WO for …" at bounding box center [606, 309] width 671 height 46
paste textarea "[STREET_ADDRESS][US_STATE]"
click at [693, 308] on textarea "Hi this is [PERSON_NAME] with Opendoor. I’m confirming you received the WO for …" at bounding box center [606, 309] width 671 height 46
type textarea "Hi this is [PERSON_NAME] with Opendoor. I’m confirming you received the WO for …"
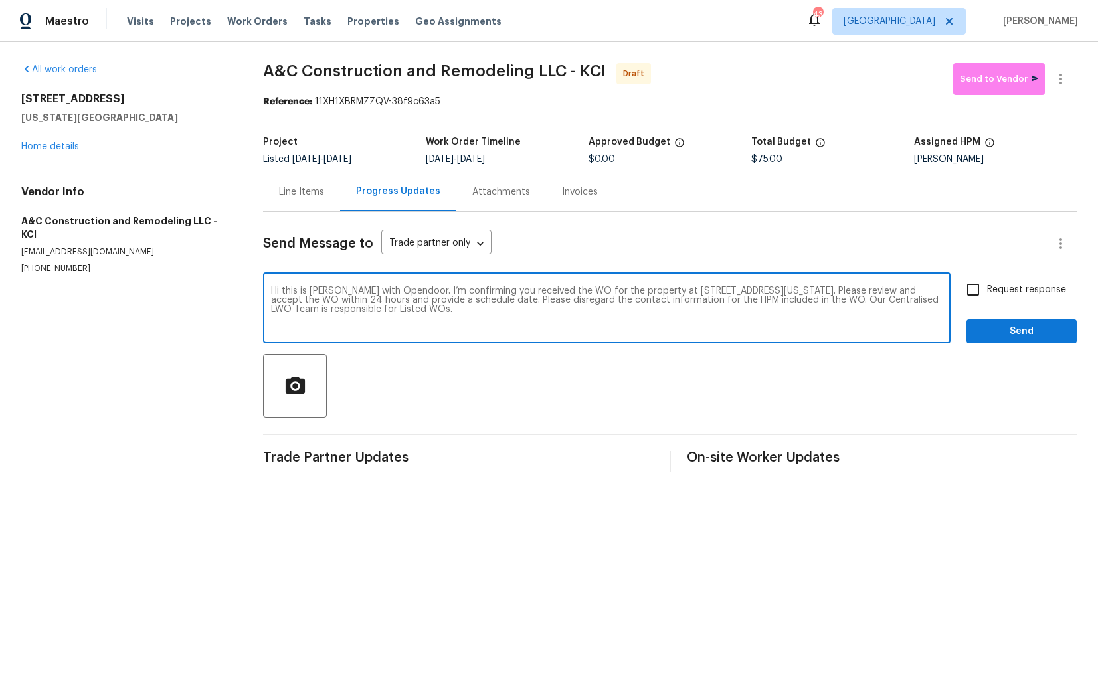
click at [974, 293] on input "Request response" at bounding box center [973, 290] width 28 height 28
checkbox input "true"
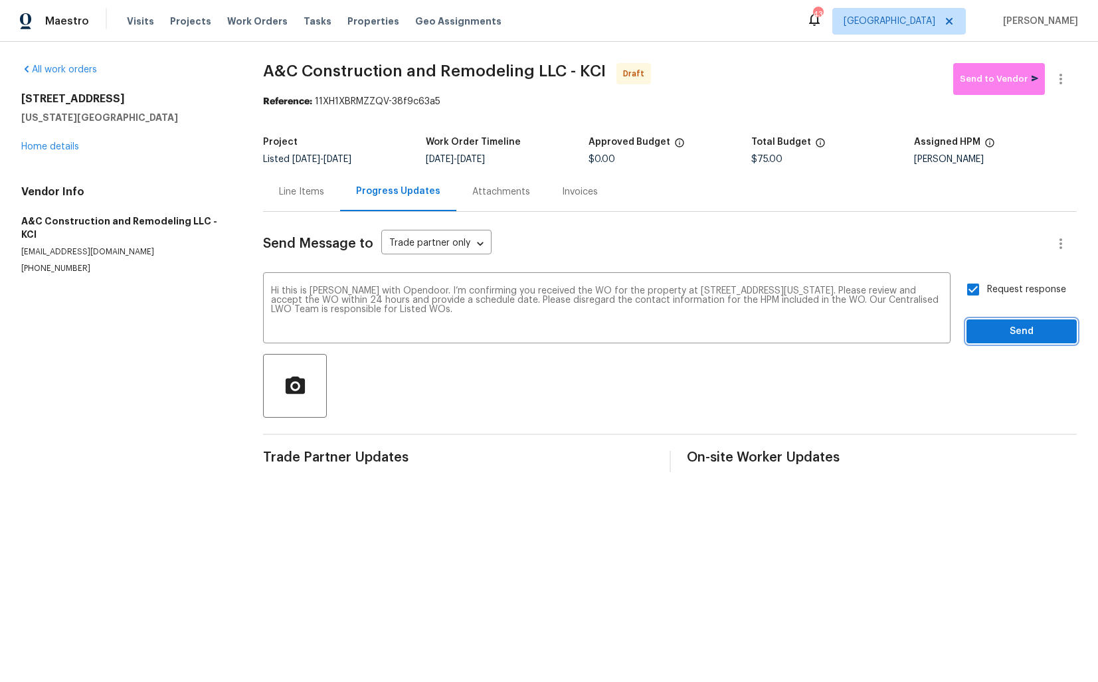
click at [997, 338] on span "Send" at bounding box center [1021, 331] width 89 height 17
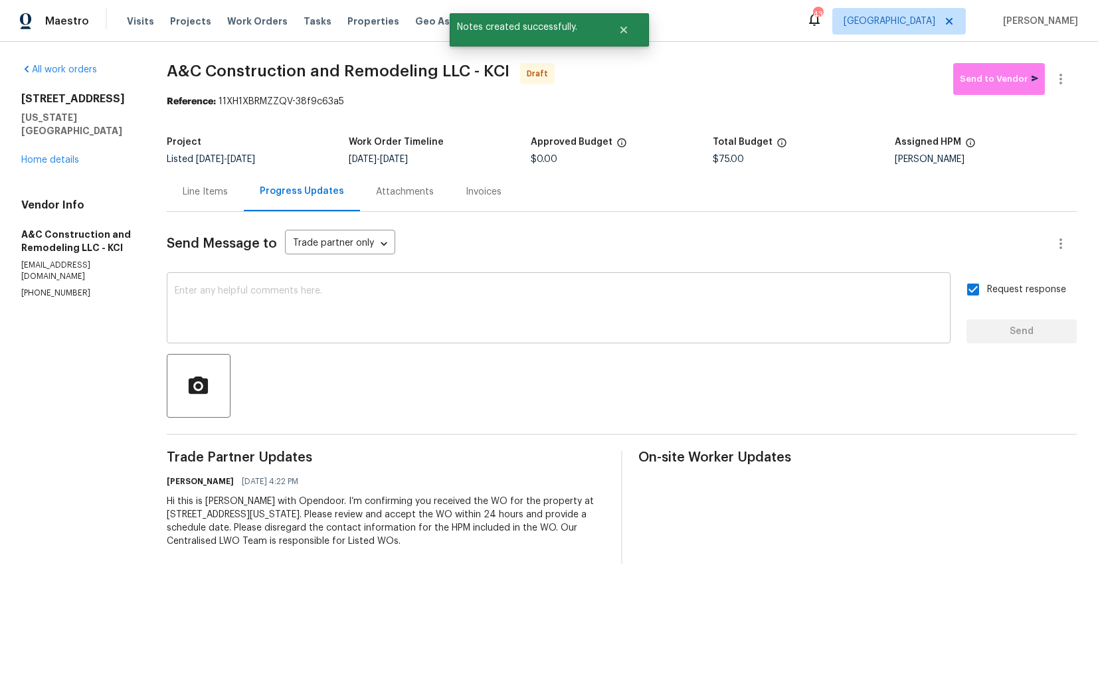
click at [535, 317] on textarea at bounding box center [559, 309] width 768 height 46
paste textarea "Attention All Work Orders must include before-photos (both close-up and wide-an…"
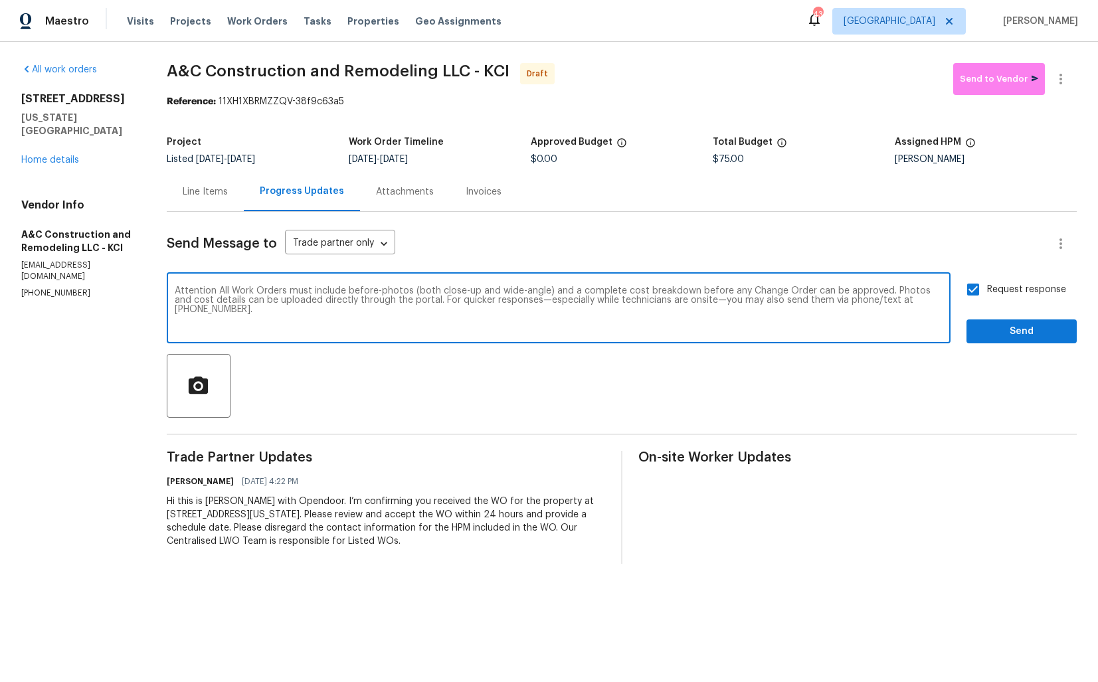
type textarea "Attention All Work Orders must include before-photos (both close-up and wide-an…"
click at [1005, 335] on span "Send" at bounding box center [1021, 331] width 89 height 17
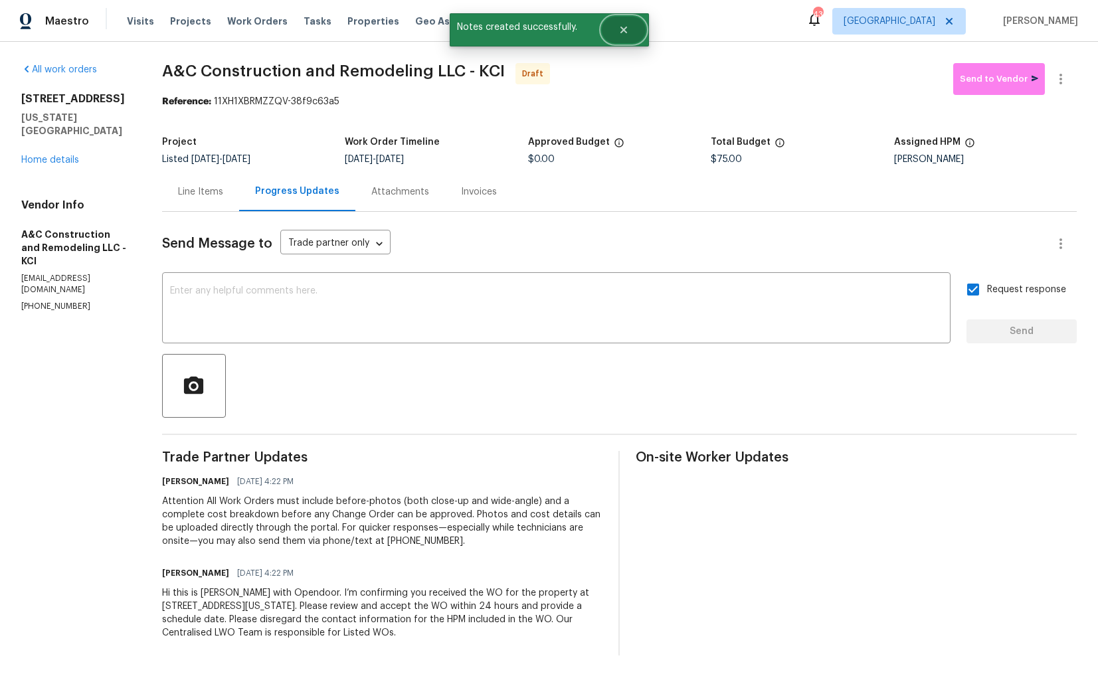
click at [617, 34] on button "Close" at bounding box center [624, 30] width 44 height 27
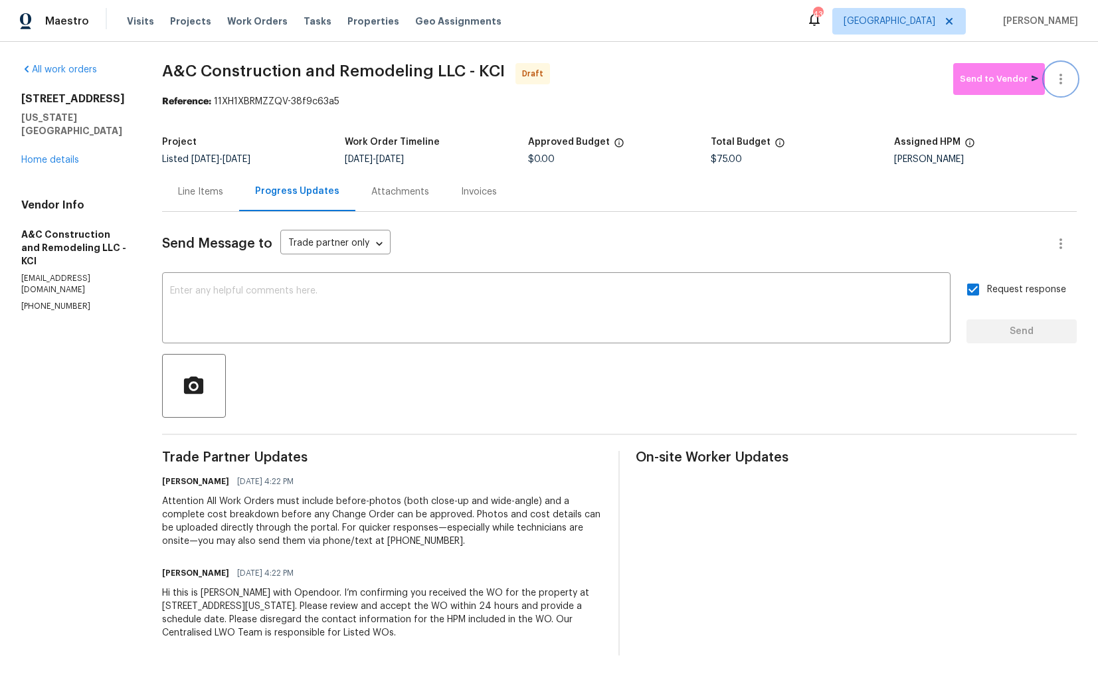
click at [1066, 76] on icon "button" at bounding box center [1061, 79] width 16 height 16
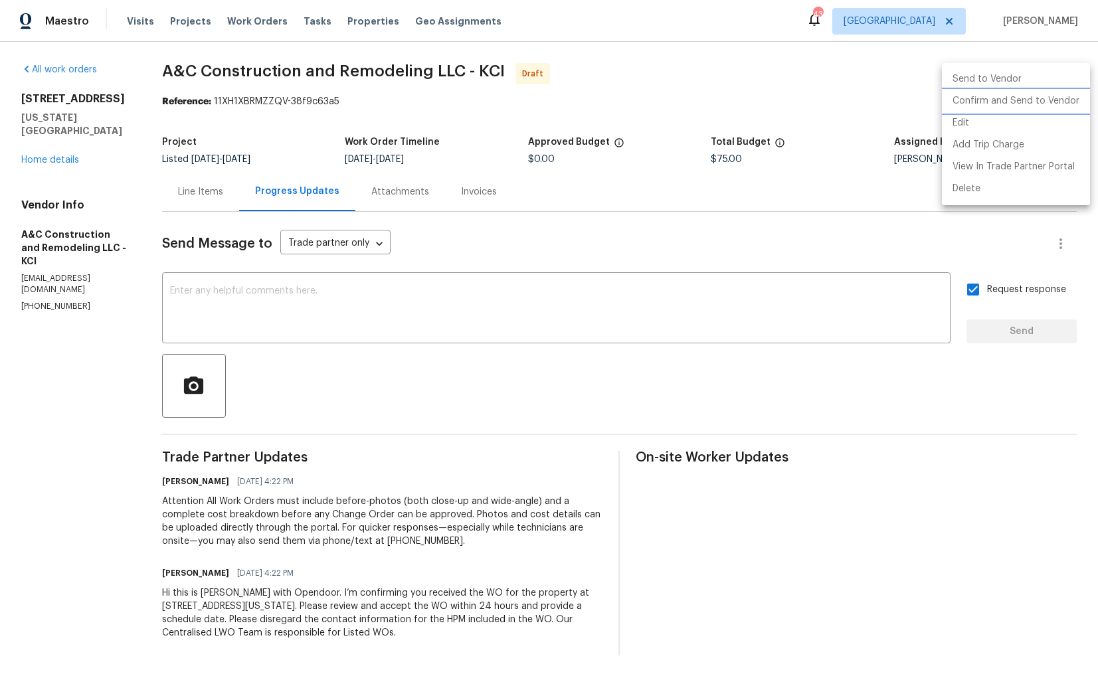
click at [977, 106] on li "Confirm and Send to Vendor" at bounding box center [1016, 101] width 148 height 22
click at [484, 119] on div at bounding box center [549, 341] width 1098 height 682
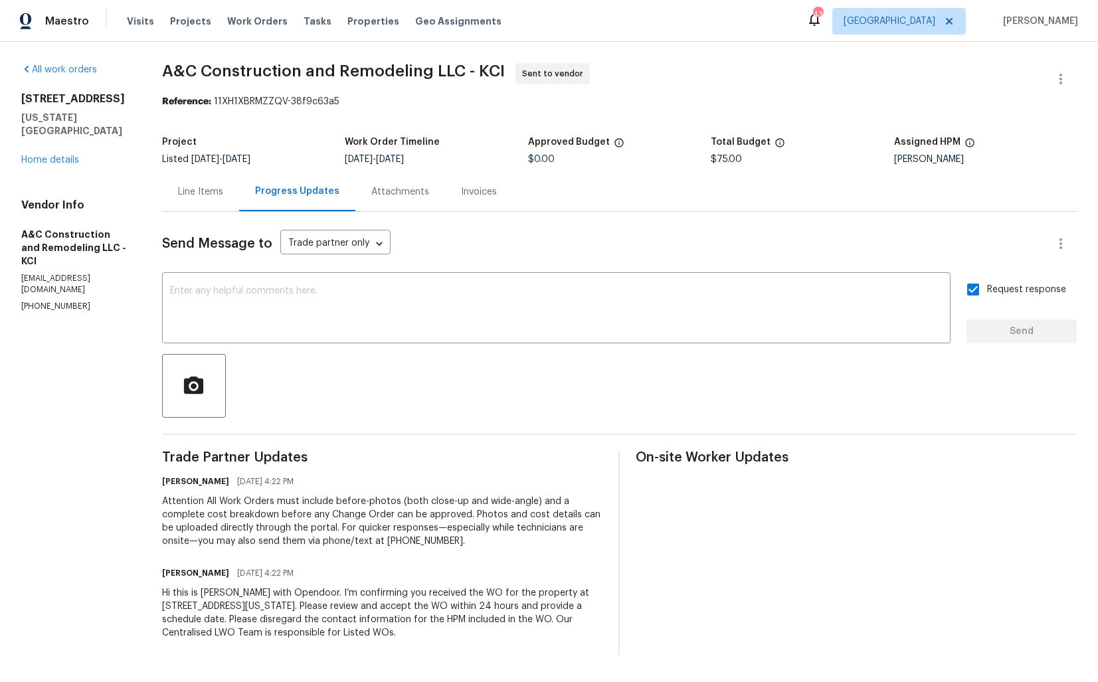
click at [493, 260] on div "Send Message to Trade partner only Trade partner only ​" at bounding box center [603, 244] width 883 height 32
click at [238, 80] on span "A&C Construction and Remodeling LLC - KCI Sent to vendor" at bounding box center [603, 79] width 883 height 32
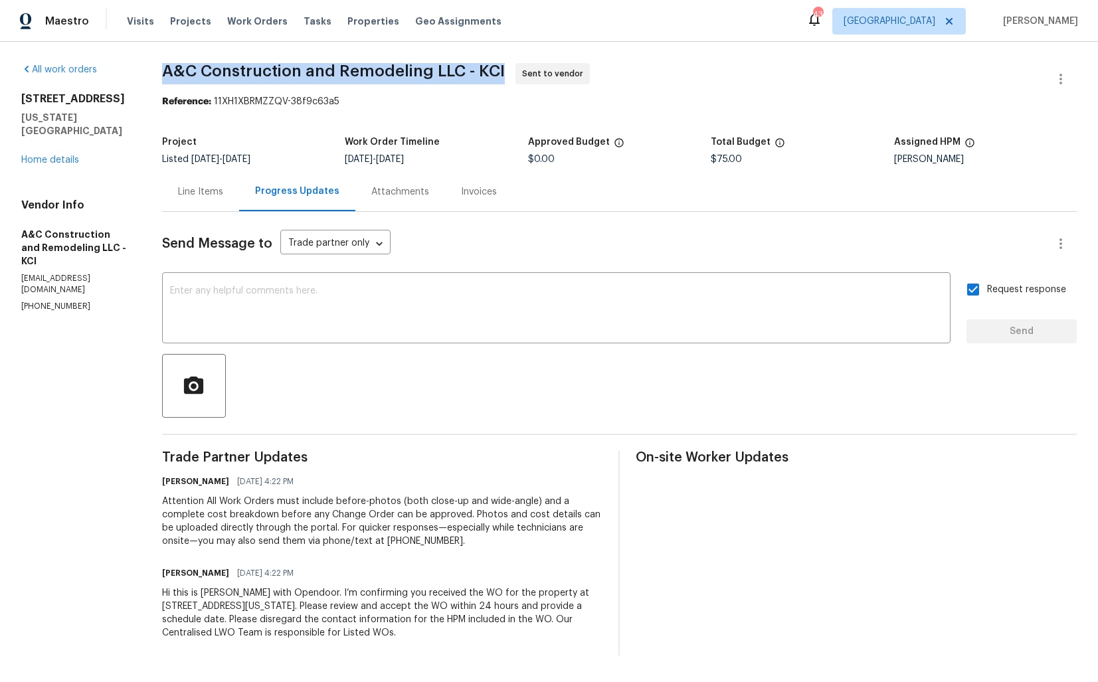
copy span "A&C Construction and Remodeling LLC - KCI"
click at [294, 120] on section "A&C Construction and Remodeling LLC - KCI Sent to vendor Reference: 11XH1XBRMZZ…" at bounding box center [619, 359] width 915 height 592
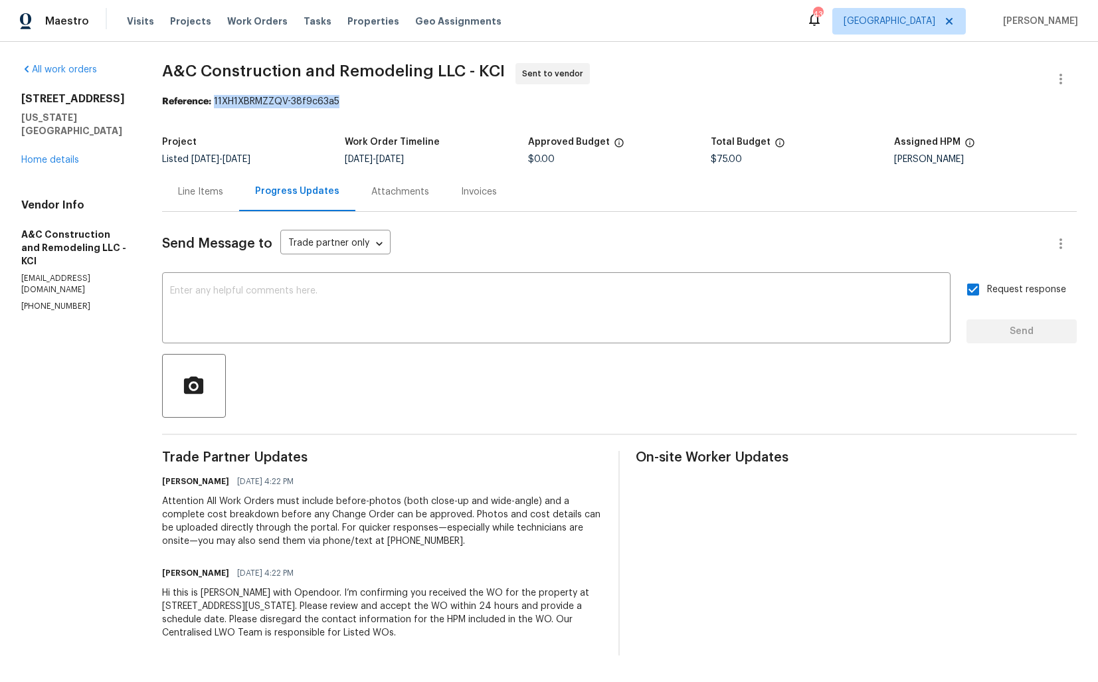
drag, startPoint x: 232, startPoint y: 102, endPoint x: 434, endPoint y: 102, distance: 201.9
click at [434, 102] on div "Reference: 11XH1XBRMZZQV-38f9c63a5" at bounding box center [619, 101] width 915 height 13
copy div "11XH1XBRMZZQV-38f9c63a5"
click at [370, 127] on section "A&C Construction and Remodeling LLC - KCI Sent to vendor Reference: 11XH1XBRMZZ…" at bounding box center [619, 359] width 915 height 592
click at [43, 155] on link "Home details" at bounding box center [50, 159] width 58 height 9
